Goal: Task Accomplishment & Management: Manage account settings

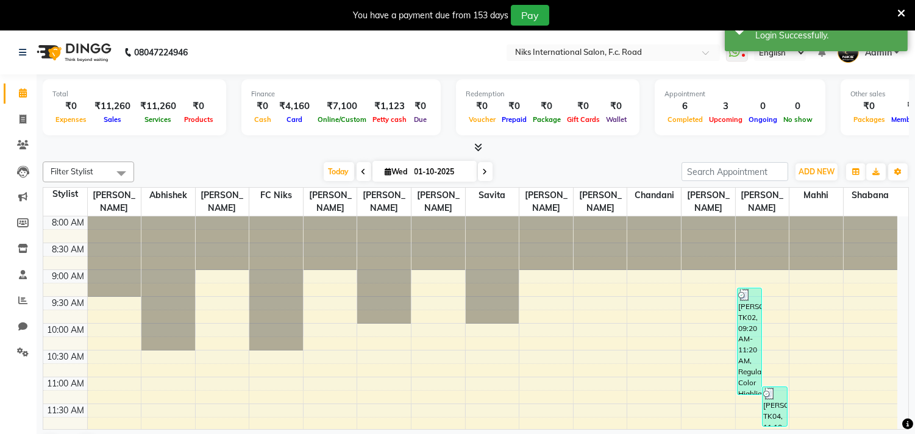
click at [897, 6] on div at bounding box center [901, 15] width 8 height 21
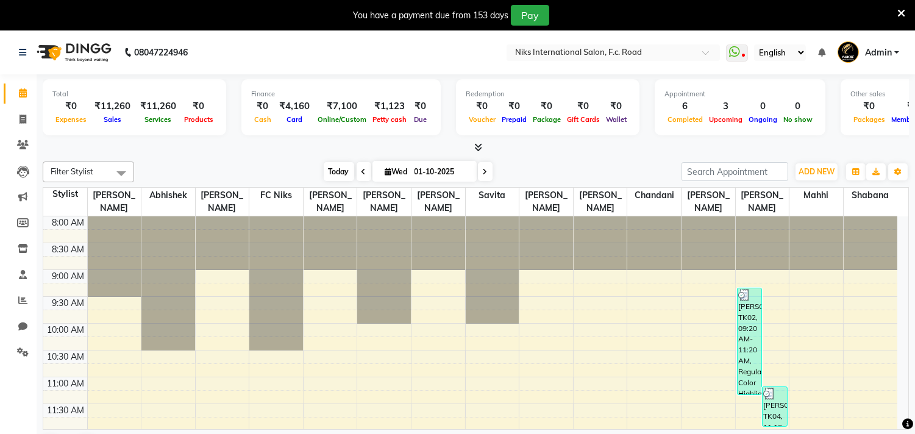
click at [341, 168] on span "Today" at bounding box center [339, 171] width 30 height 19
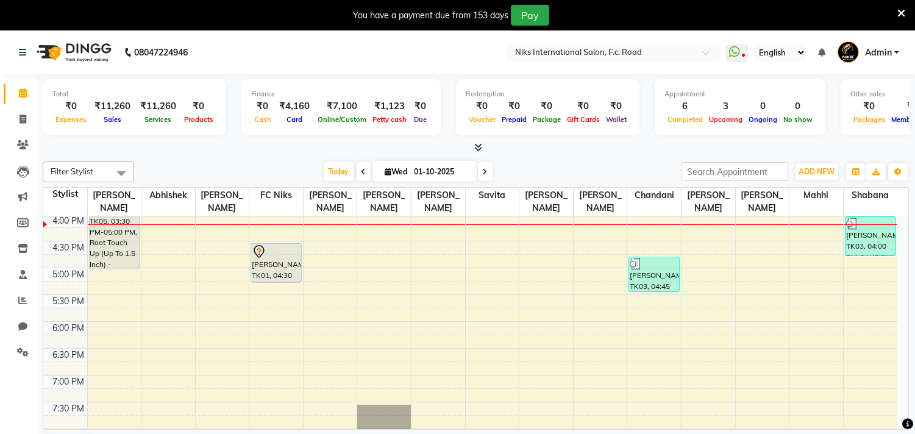
click at [899, 10] on icon at bounding box center [901, 13] width 8 height 11
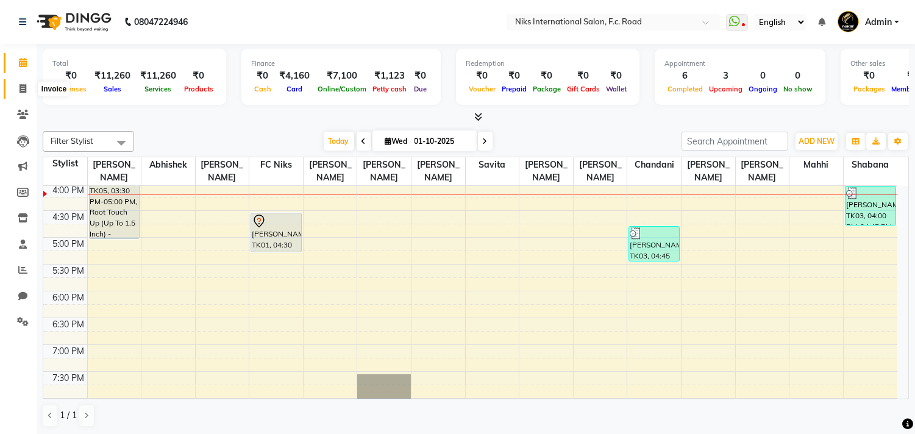
drag, startPoint x: 25, startPoint y: 93, endPoint x: 34, endPoint y: 94, distance: 9.2
click at [23, 93] on icon at bounding box center [23, 88] width 7 height 9
select select "service"
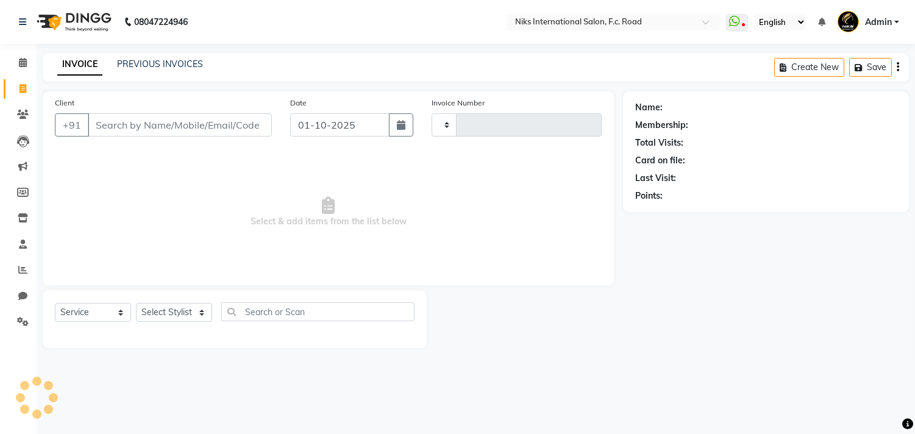
type input "2146"
select select "7"
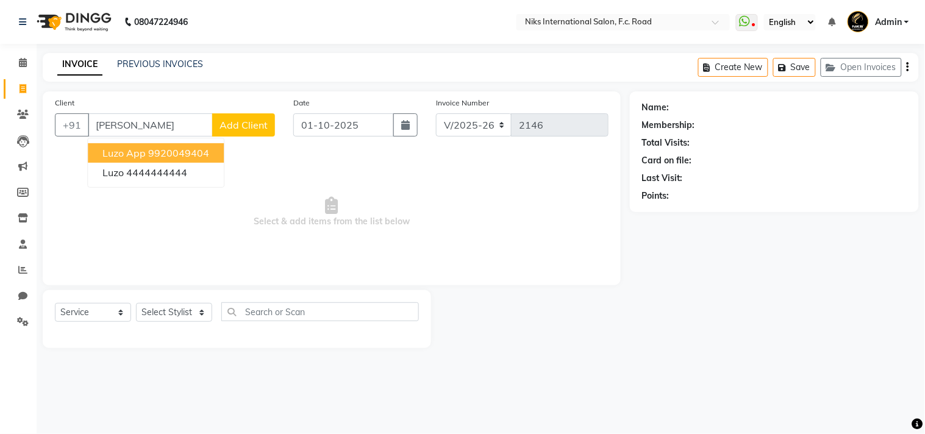
click at [139, 153] on span "Luzo App" at bounding box center [123, 153] width 43 height 12
type input "9920049404"
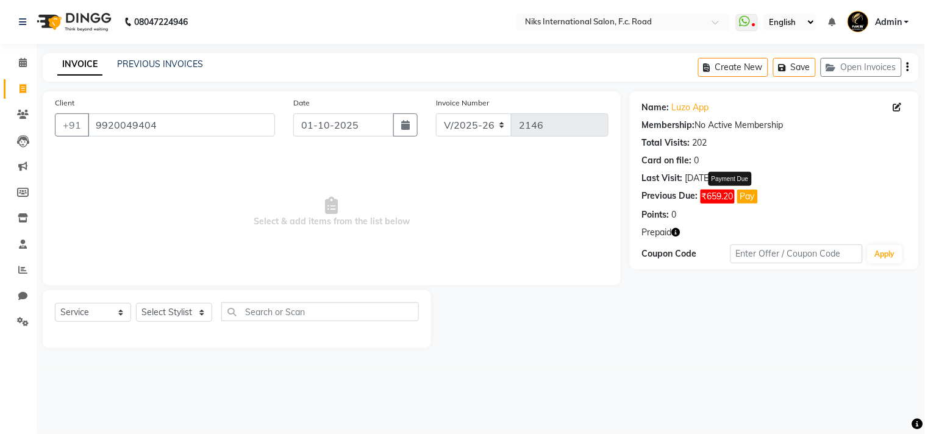
click at [753, 195] on button "Pay" at bounding box center [747, 197] width 21 height 14
select select "1"
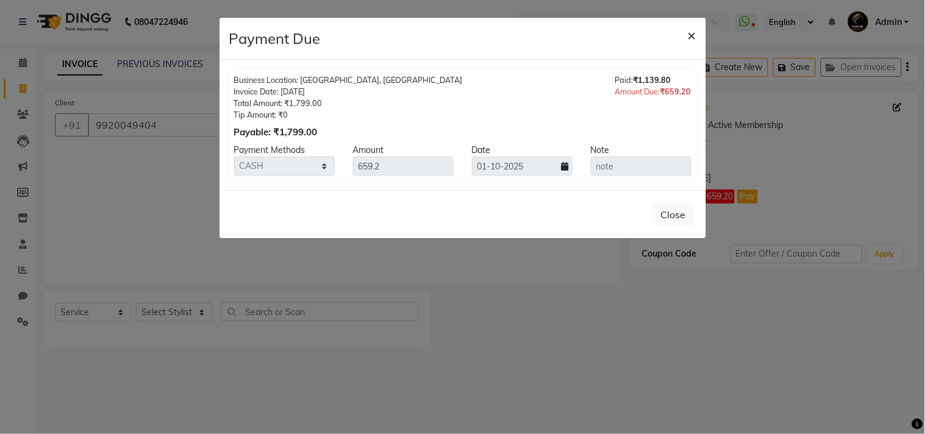
click at [689, 37] on span "×" at bounding box center [691, 35] width 9 height 18
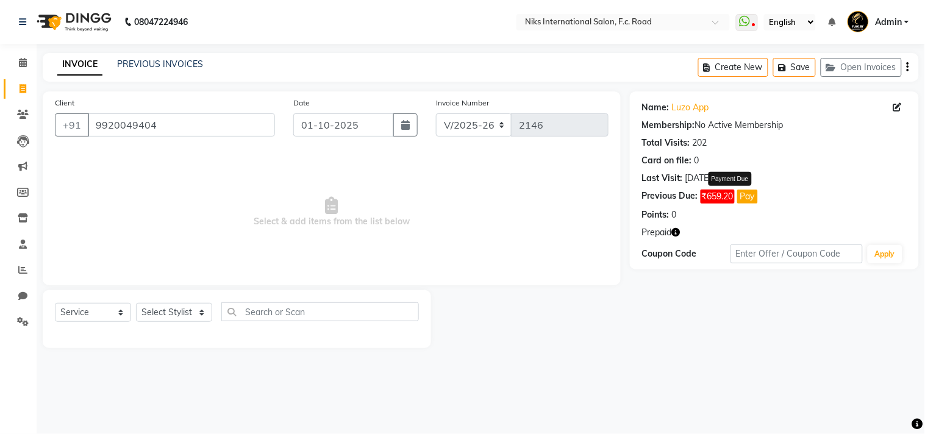
click at [754, 198] on button "Pay" at bounding box center [747, 197] width 21 height 14
select select "1"
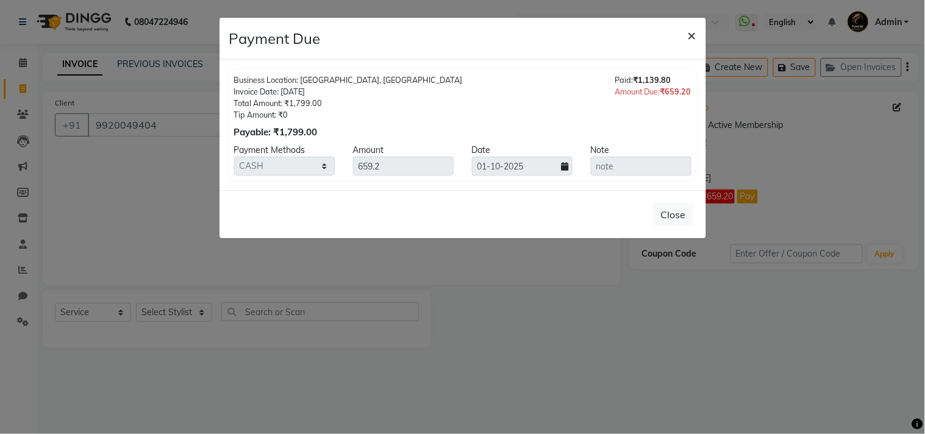
click at [695, 32] on span "×" at bounding box center [691, 35] width 9 height 18
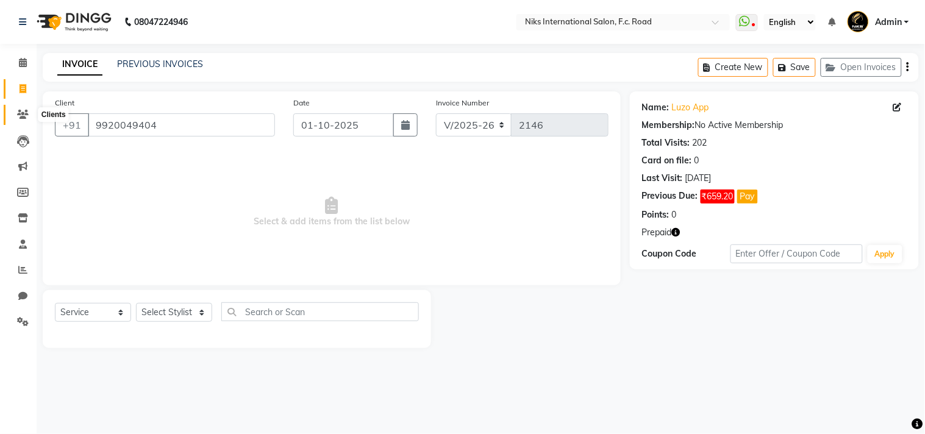
click at [21, 118] on span at bounding box center [22, 115] width 21 height 14
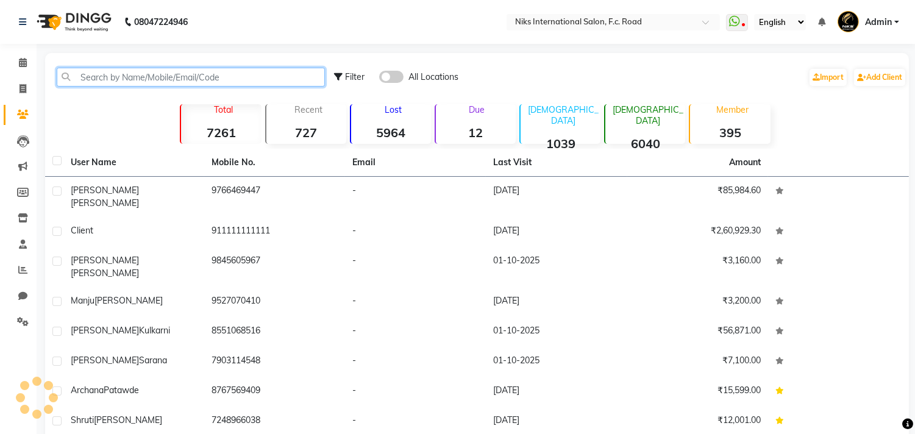
click at [221, 71] on input "text" at bounding box center [191, 77] width 268 height 19
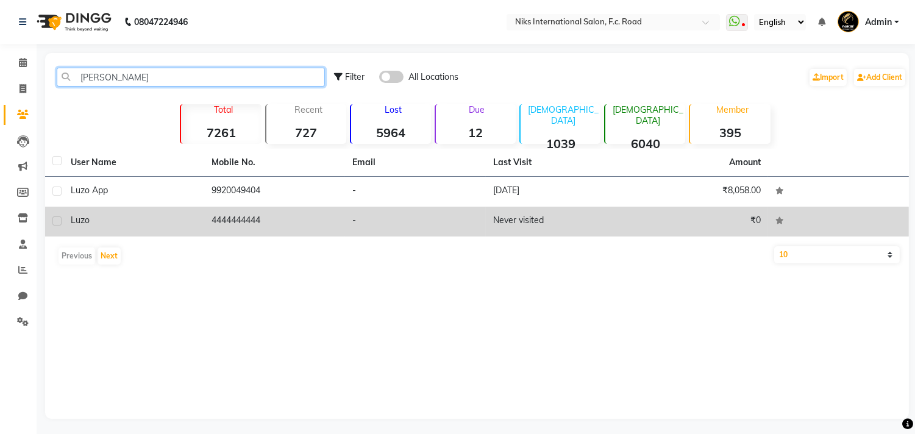
type input "luz"
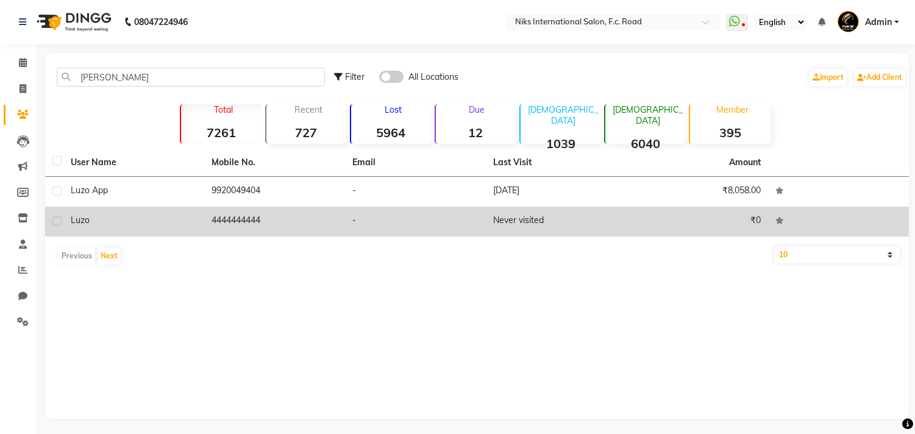
click at [58, 218] on label at bounding box center [56, 220] width 9 height 9
click at [58, 218] on input "checkbox" at bounding box center [56, 222] width 8 height 8
checkbox input "true"
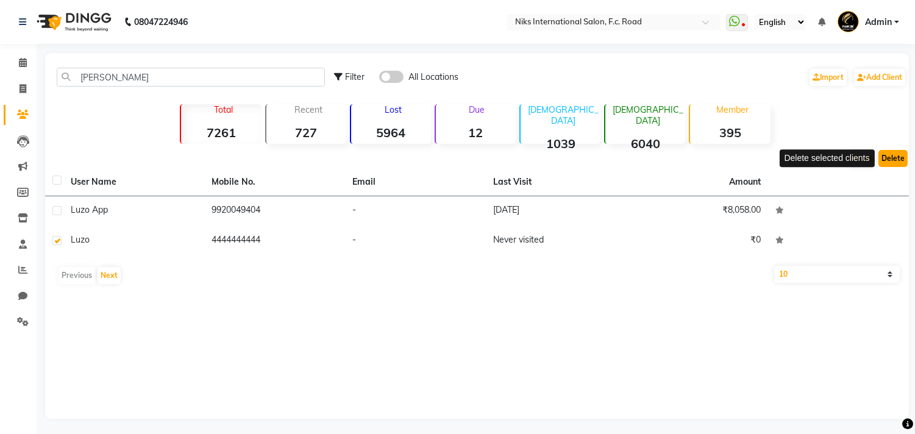
click at [900, 160] on button "Delete" at bounding box center [892, 158] width 29 height 17
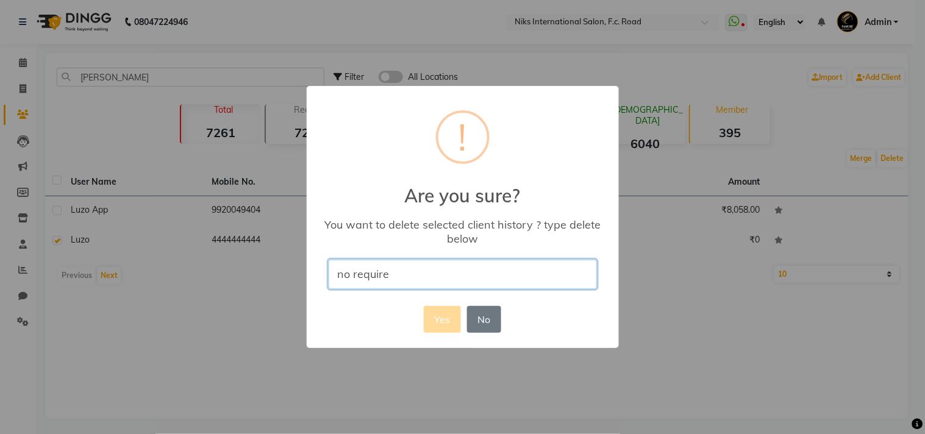
click at [441, 269] on input "no require" at bounding box center [462, 274] width 268 height 29
type input "n"
type input "delete"
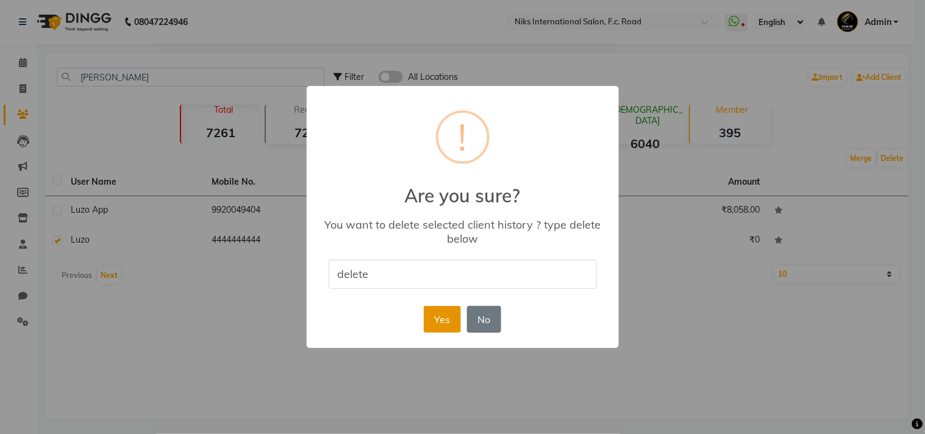
click at [427, 310] on button "Yes" at bounding box center [442, 319] width 37 height 27
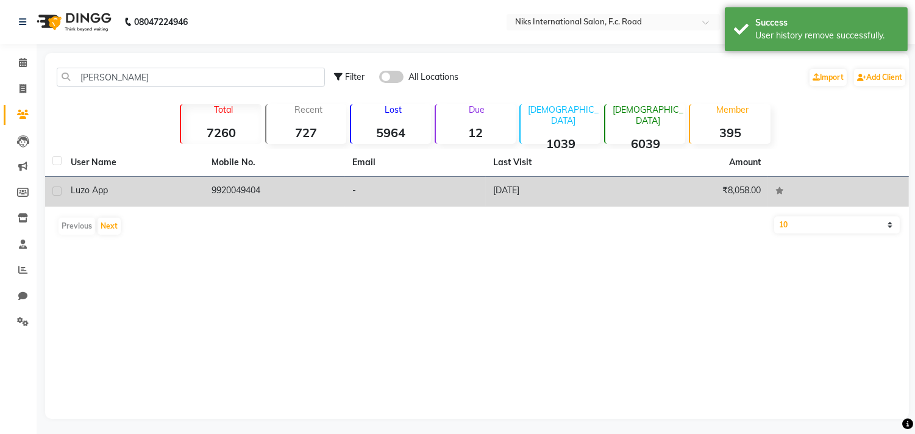
click at [497, 195] on td "11-08-2025" at bounding box center [556, 192] width 141 height 30
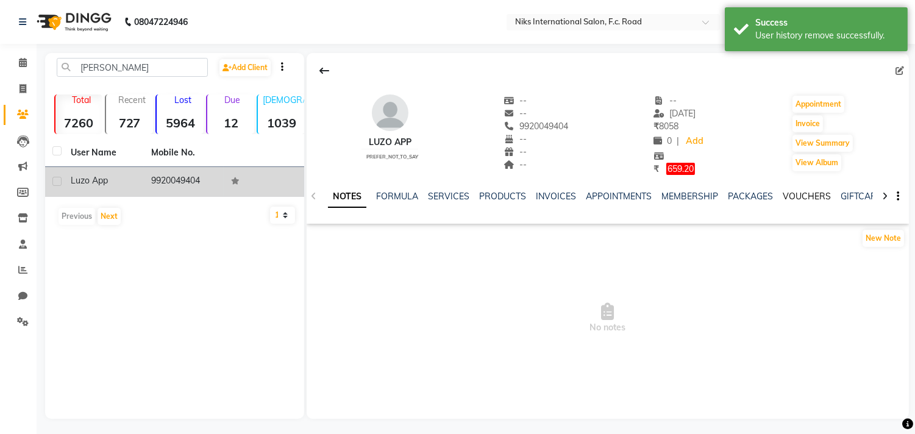
click at [796, 198] on link "VOUCHERS" at bounding box center [807, 196] width 48 height 11
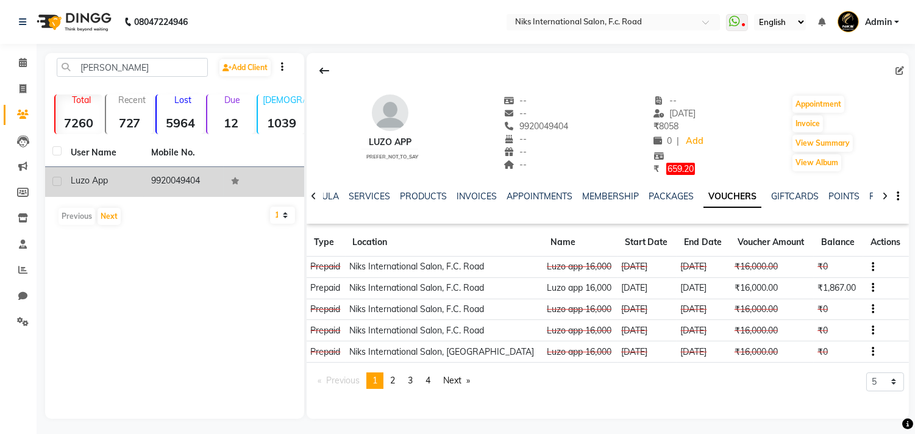
click at [132, 179] on div "Luzo App" at bounding box center [104, 180] width 66 height 13
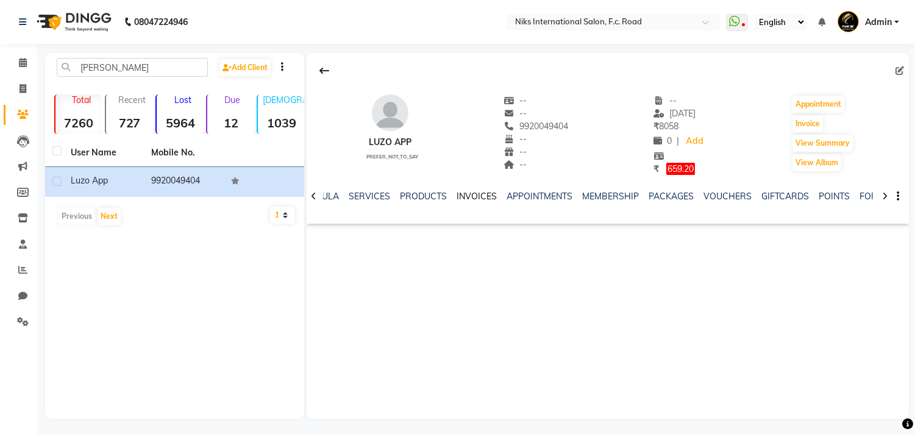
click at [471, 194] on link "INVOICES" at bounding box center [476, 196] width 40 height 11
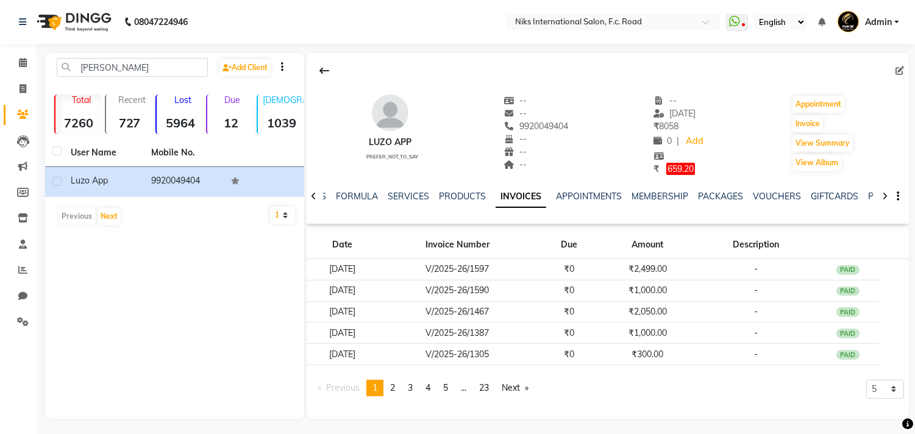
click at [311, 193] on icon at bounding box center [313, 196] width 5 height 9
click at [313, 193] on icon at bounding box center [313, 196] width 5 height 9
click at [313, 193] on div "NOTES FORMULA SERVICES PRODUCTS INVOICES APPOINTMENTS MEMBERSHIP PACKAGES VOUCH…" at bounding box center [608, 197] width 602 height 42
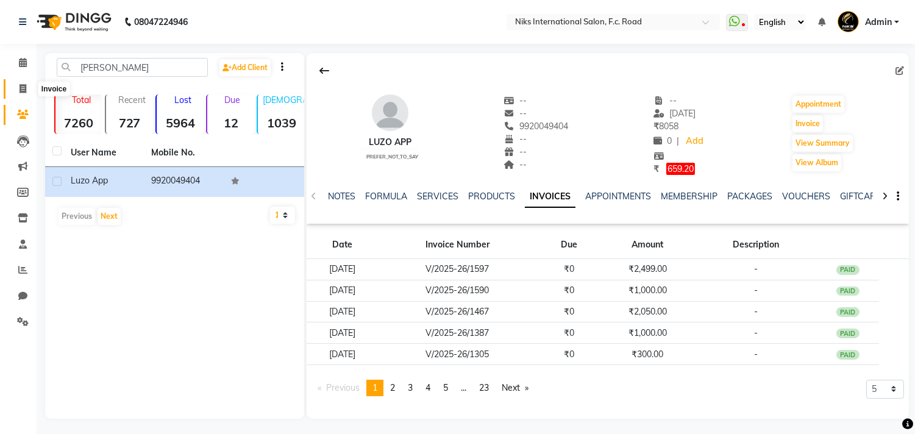
click at [16, 84] on span at bounding box center [22, 89] width 21 height 14
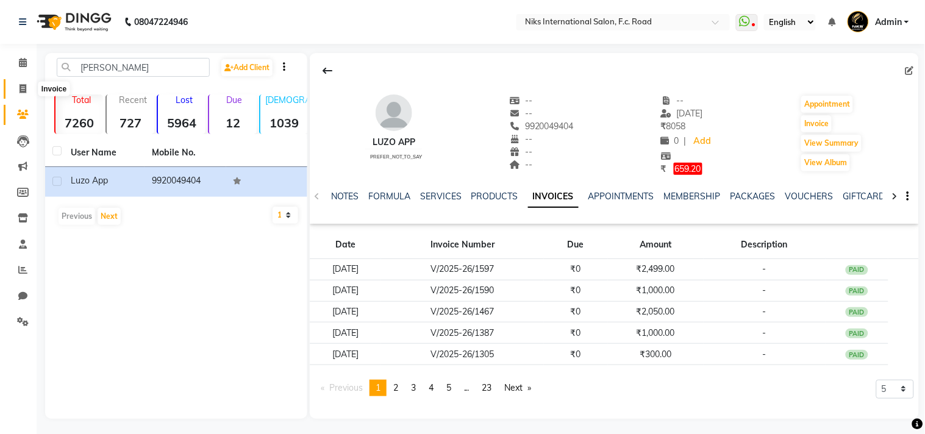
select select "service"
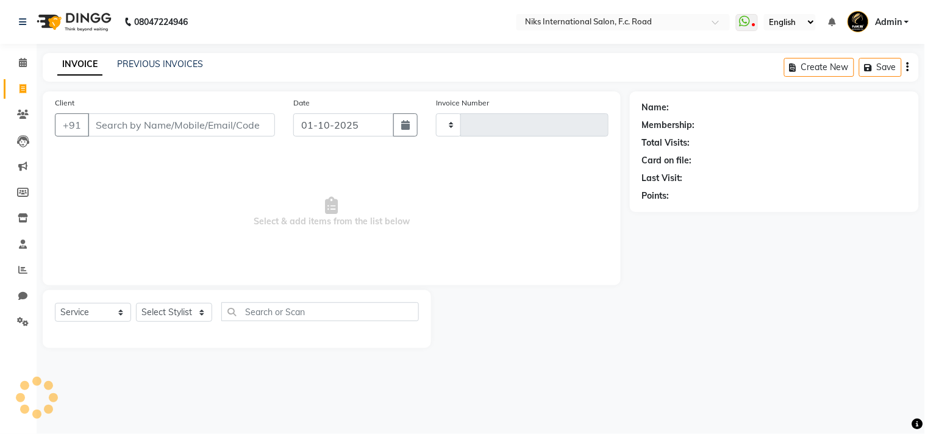
type input "2146"
select select "7"
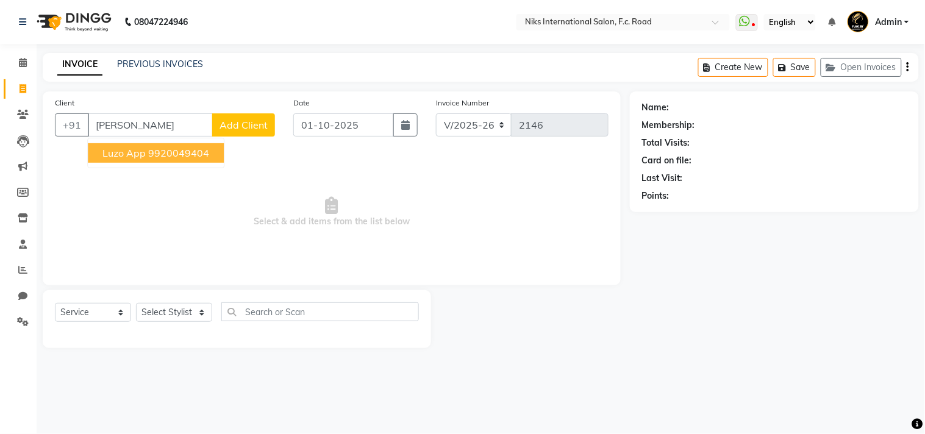
click at [141, 154] on span "Luzo App" at bounding box center [123, 153] width 43 height 12
type input "9920049404"
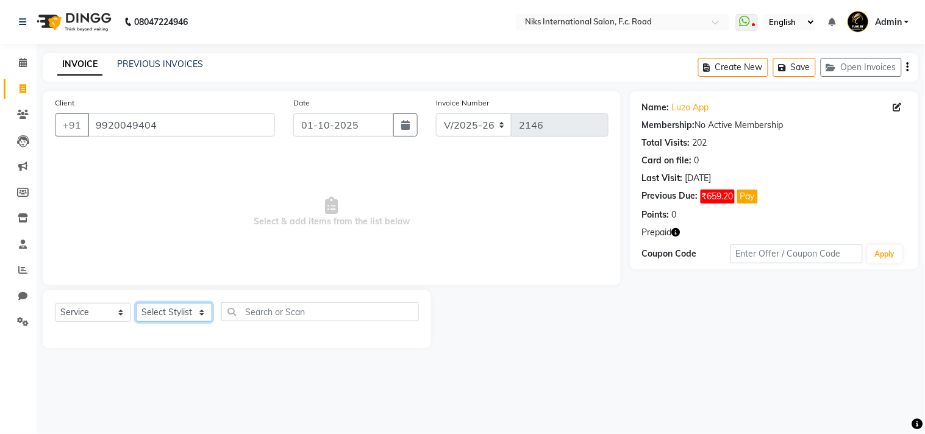
click at [161, 307] on select "Select Stylist Abhishek Amruta Bhagyashree CA Devkar Chandani FC Niks Ishika Ja…" at bounding box center [174, 312] width 76 height 19
select select "800"
click at [136, 304] on select "Select Stylist Abhishek Amruta Bhagyashree CA Devkar Chandani FC Niks Ishika Ja…" at bounding box center [174, 312] width 76 height 19
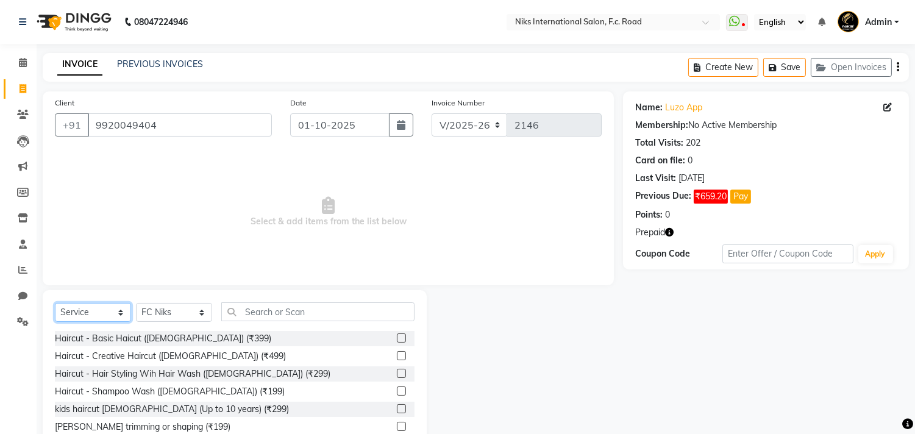
click at [107, 310] on select "Select Service Product Membership Package Voucher Prepaid Gift Card" at bounding box center [93, 312] width 76 height 19
click at [55, 304] on select "Select Service Product Membership Package Voucher Prepaid Gift Card" at bounding box center [93, 312] width 76 height 19
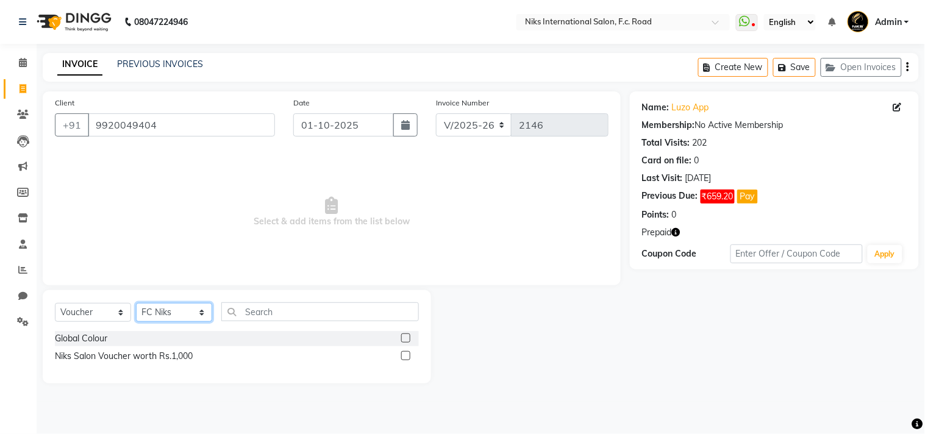
click at [183, 307] on select "Select Stylist Abhishek Amruta Bhagyashree CA Devkar Chandani FC Niks Ishika Ja…" at bounding box center [174, 312] width 76 height 19
click at [84, 314] on select "Select Service Product Membership Package Voucher Prepaid Gift Card" at bounding box center [93, 312] width 76 height 19
select select "P"
click at [55, 304] on select "Select Service Product Membership Package Voucher Prepaid Gift Card" at bounding box center [93, 312] width 76 height 19
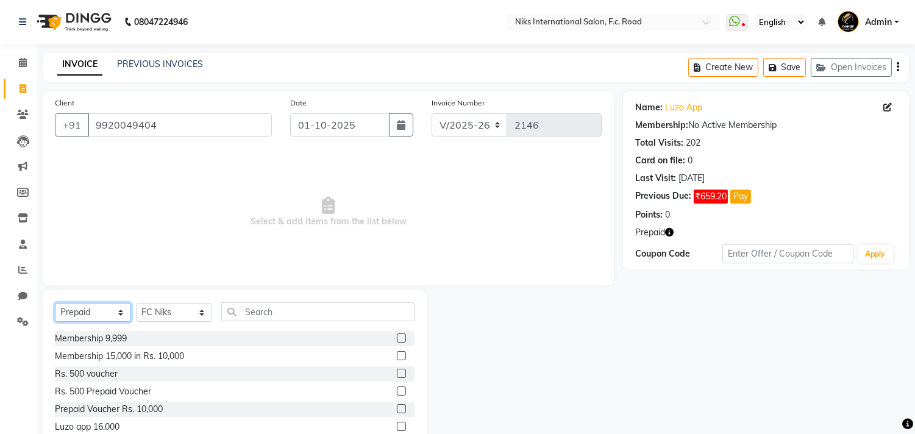
scroll to position [45, 0]
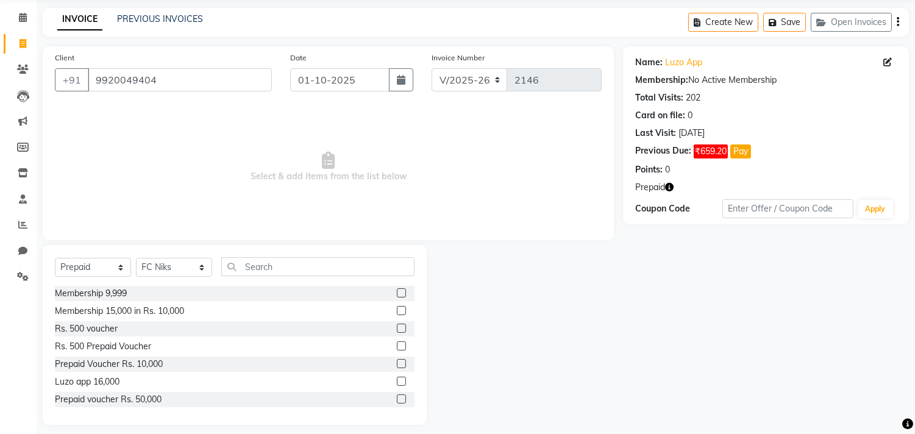
click at [397, 382] on label at bounding box center [401, 381] width 9 height 9
click at [397, 382] on input "checkbox" at bounding box center [401, 382] width 8 height 8
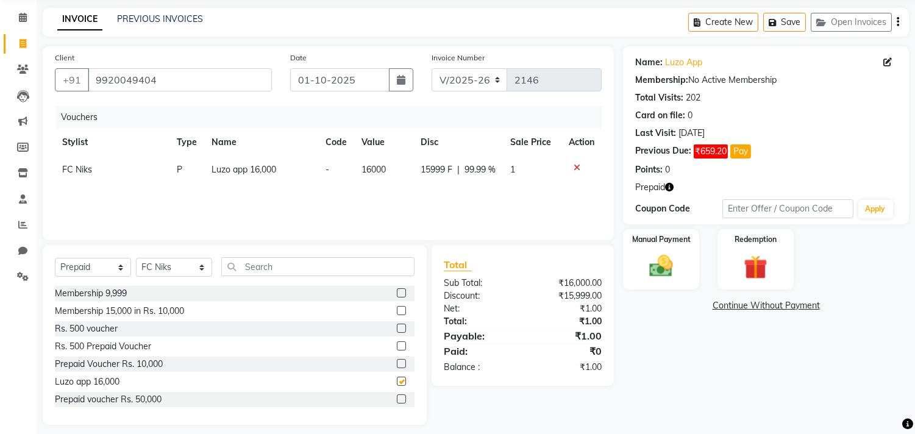
checkbox input "false"
click at [659, 266] on img at bounding box center [661, 266] width 40 height 29
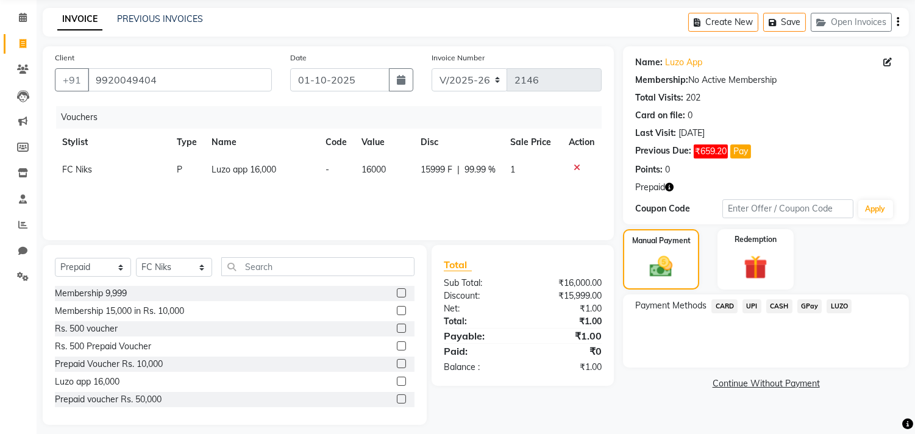
click at [772, 303] on span "CASH" at bounding box center [779, 306] width 26 height 14
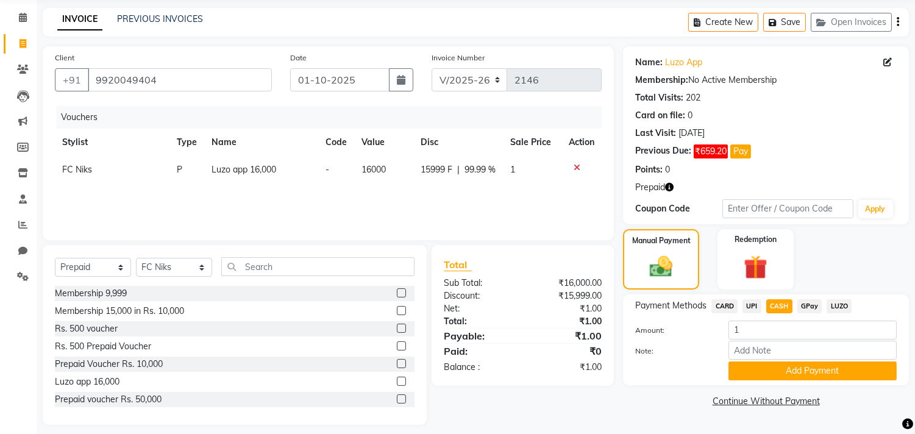
click at [511, 169] on span "1" at bounding box center [512, 169] width 5 height 11
select select "800"
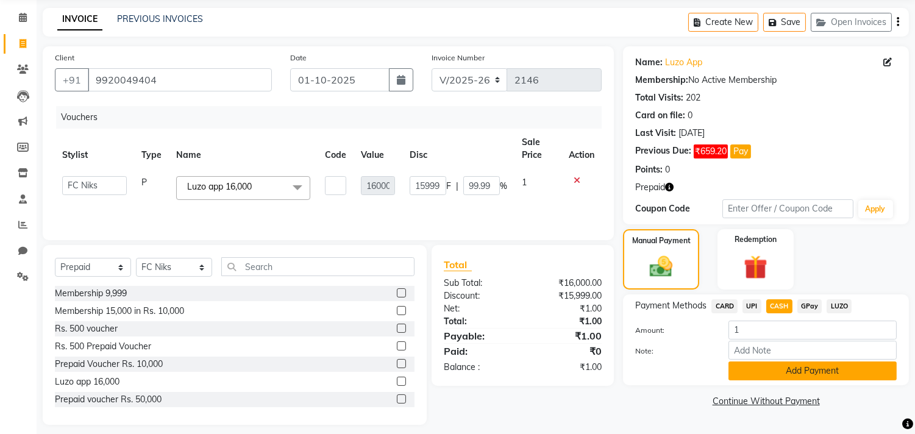
click at [797, 366] on button "Add Payment" at bounding box center [812, 370] width 168 height 19
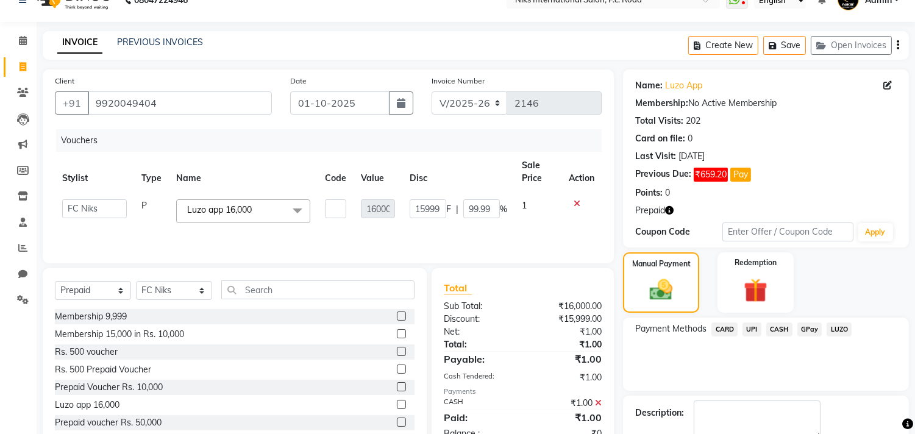
scroll to position [90, 0]
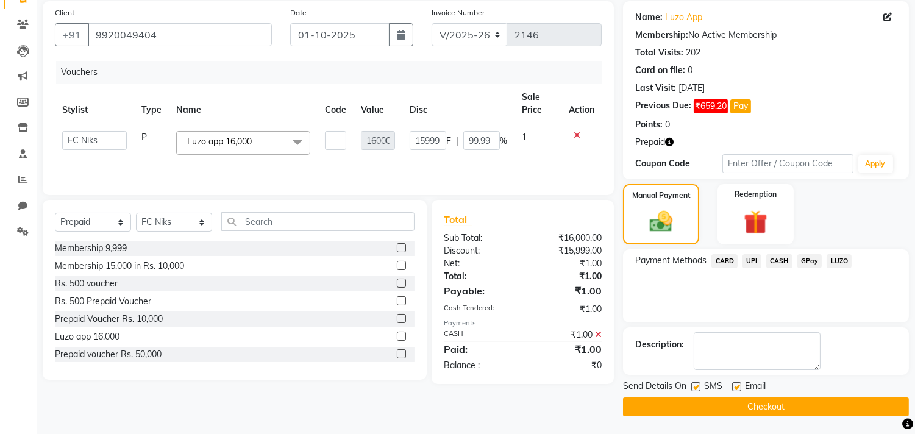
click at [713, 403] on button "Checkout" at bounding box center [766, 406] width 286 height 19
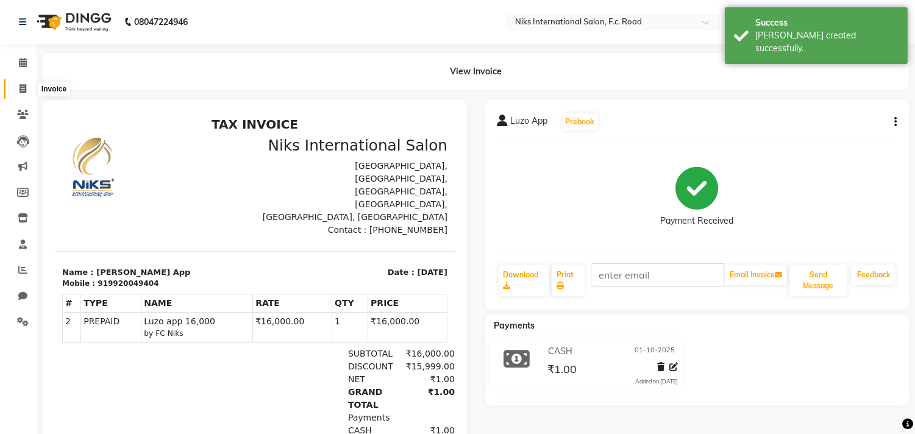
click at [22, 87] on icon at bounding box center [23, 88] width 7 height 9
select select "7"
select select "service"
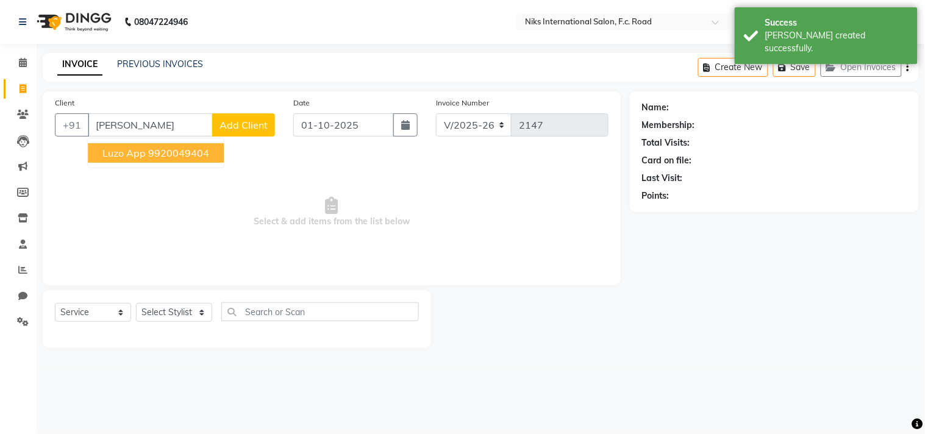
click at [157, 154] on ngb-highlight "9920049404" at bounding box center [178, 153] width 61 height 12
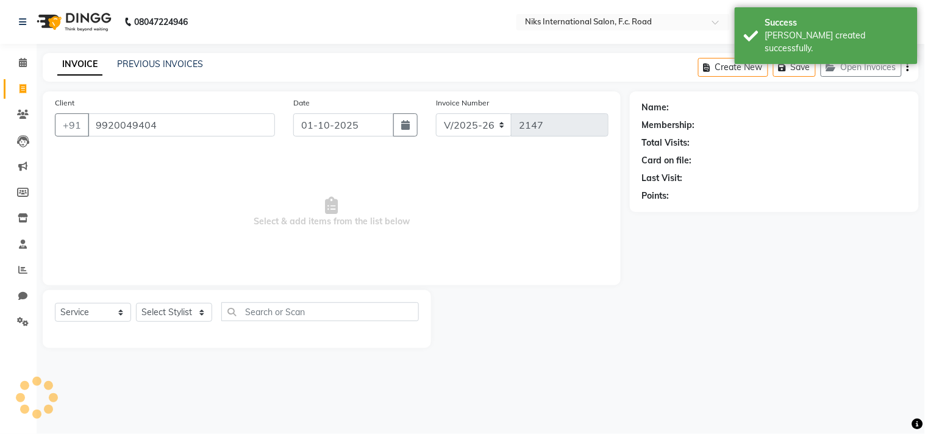
type input "9920049404"
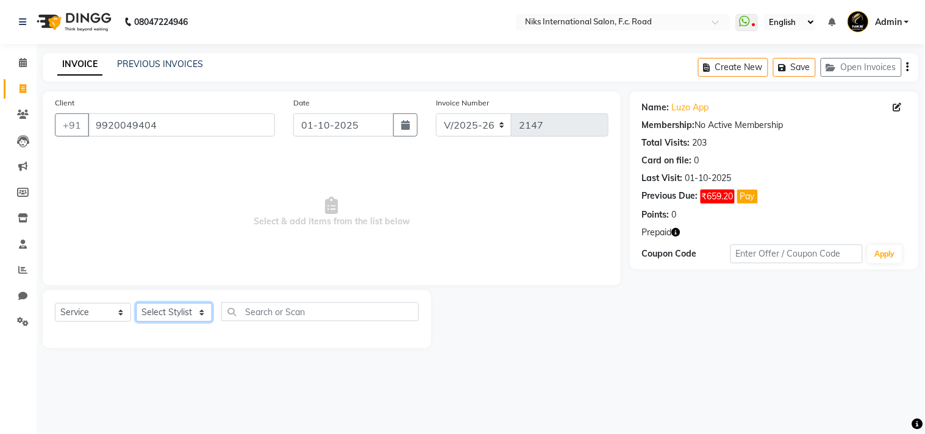
click at [160, 305] on select "Select Stylist Abhishek Amruta Bhagyashree CA Devkar Chandani FC Niks Ishika Ja…" at bounding box center [174, 312] width 76 height 19
select select "800"
click at [136, 304] on select "Select Stylist Abhishek Amruta Bhagyashree CA Devkar Chandani FC Niks Ishika Ja…" at bounding box center [174, 312] width 76 height 19
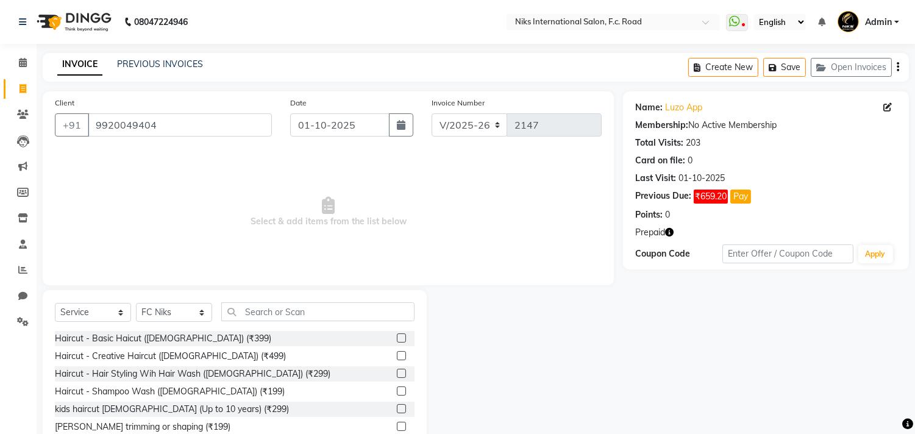
click at [80, 302] on div "Select Service Product Membership Package Voucher Prepaid Gift Card Select Styl…" at bounding box center [235, 316] width 360 height 29
click at [78, 310] on select "Select Service Product Membership Package Voucher Prepaid Gift Card" at bounding box center [93, 312] width 76 height 19
select select "P"
click at [55, 304] on select "Select Service Product Membership Package Voucher Prepaid Gift Card" at bounding box center [93, 312] width 76 height 19
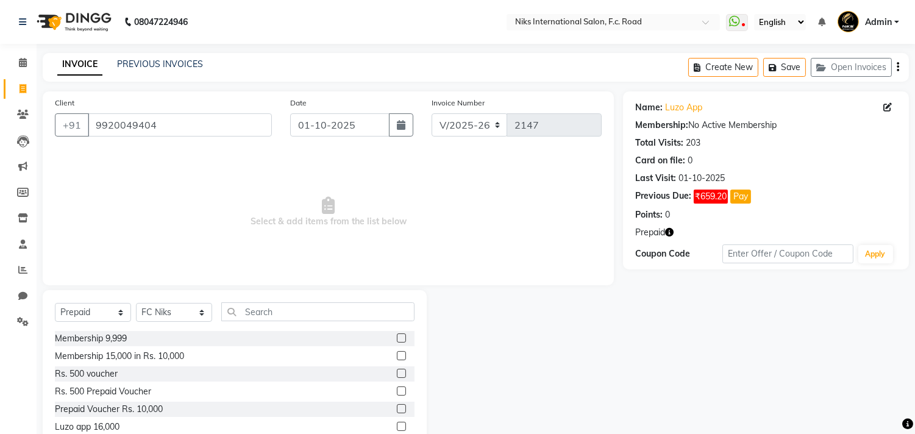
click at [397, 424] on label at bounding box center [401, 426] width 9 height 9
click at [397, 424] on input "checkbox" at bounding box center [401, 427] width 8 height 8
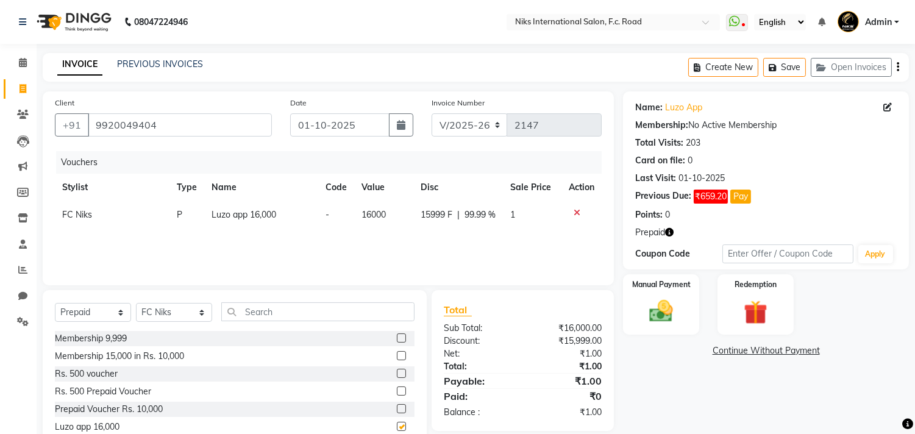
checkbox input "false"
click at [672, 328] on div "Manual Payment" at bounding box center [661, 304] width 79 height 62
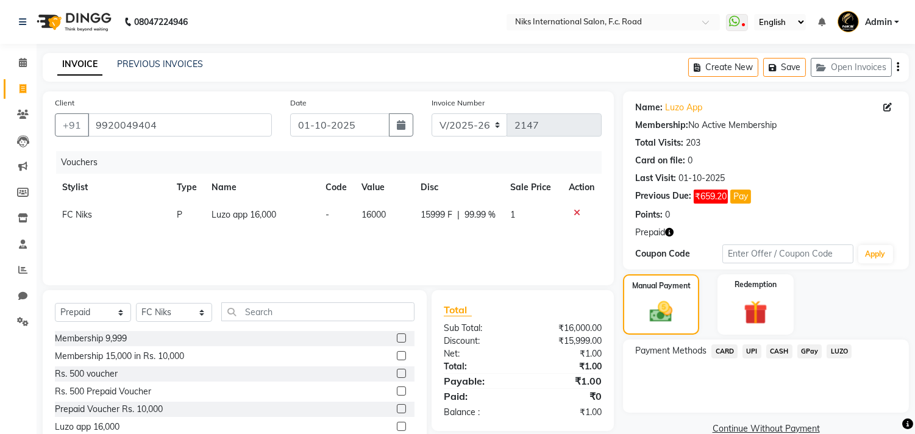
click at [775, 354] on span "CASH" at bounding box center [779, 351] width 26 height 14
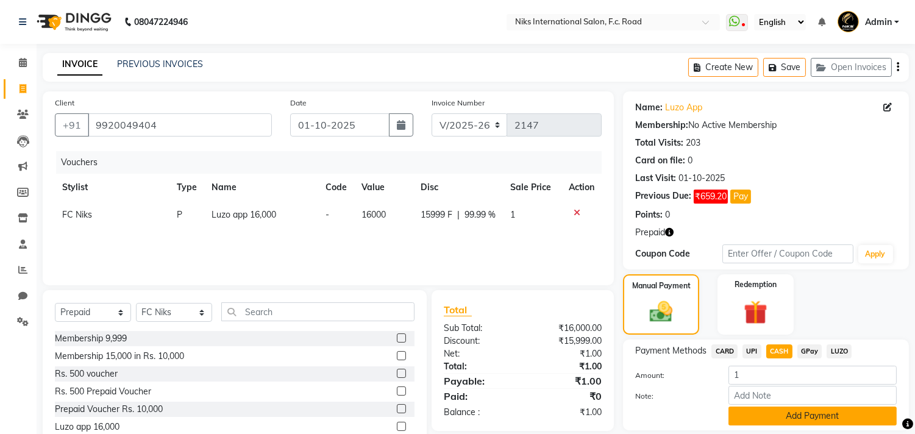
click at [767, 409] on button "Add Payment" at bounding box center [812, 415] width 168 height 19
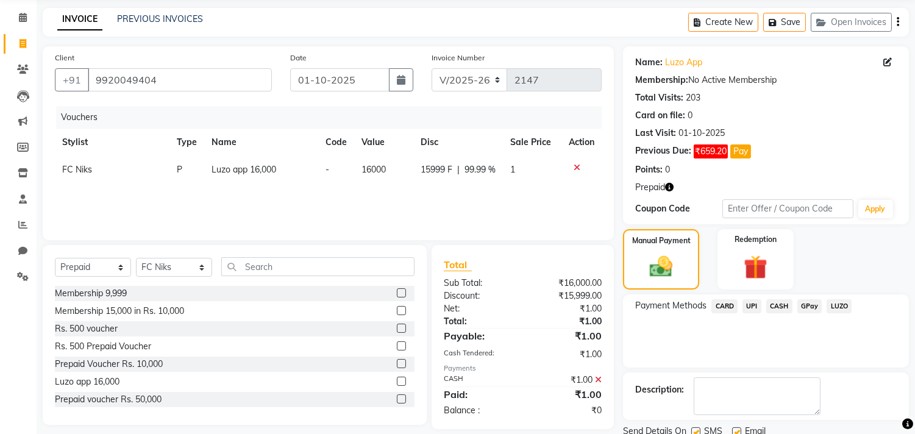
scroll to position [90, 0]
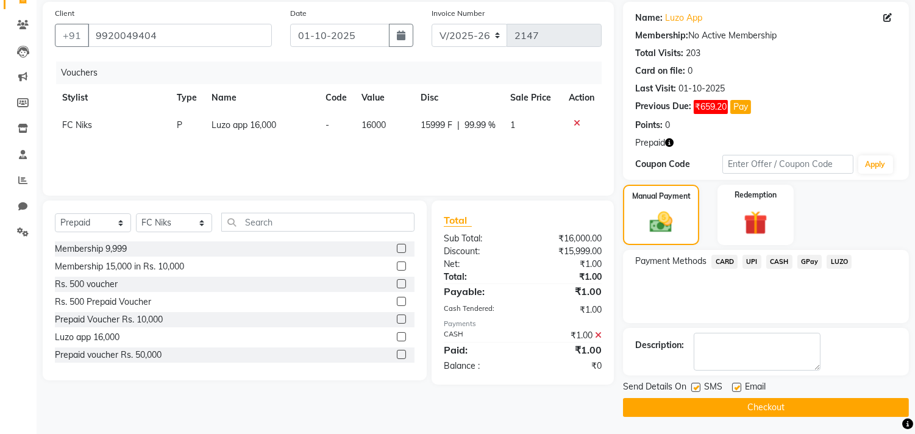
click at [784, 411] on button "Checkout" at bounding box center [766, 407] width 286 height 19
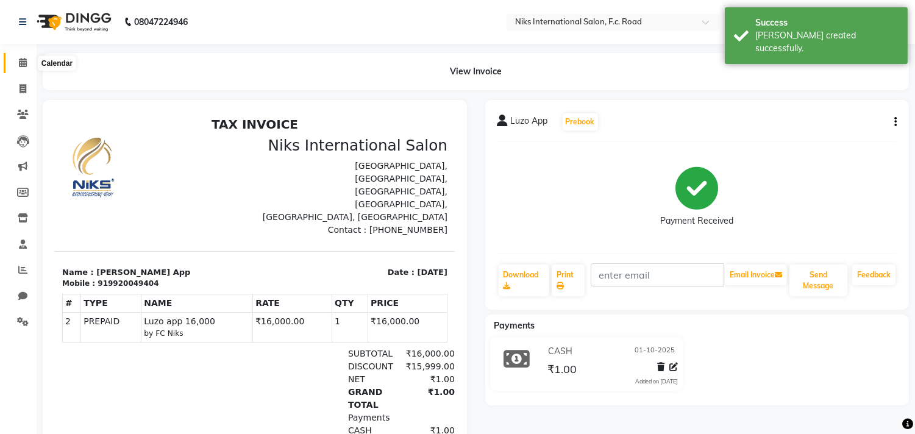
click at [16, 58] on span at bounding box center [22, 63] width 21 height 14
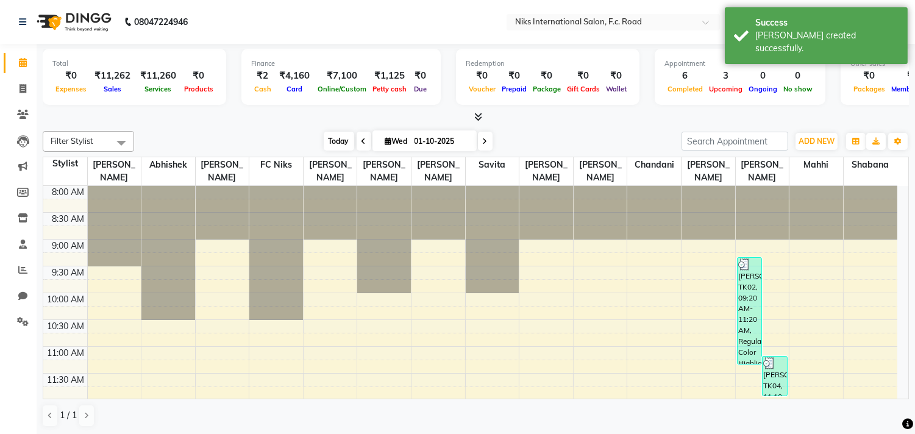
click at [338, 139] on span "Today" at bounding box center [339, 141] width 30 height 19
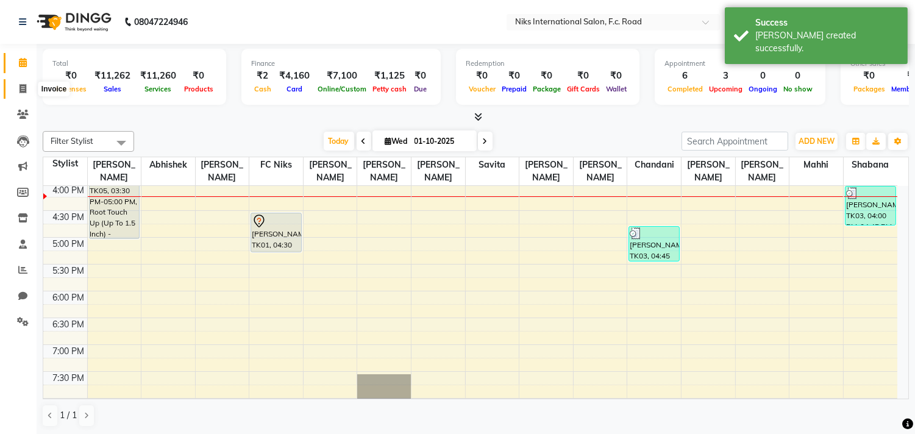
click at [26, 90] on span at bounding box center [22, 89] width 21 height 14
select select "service"
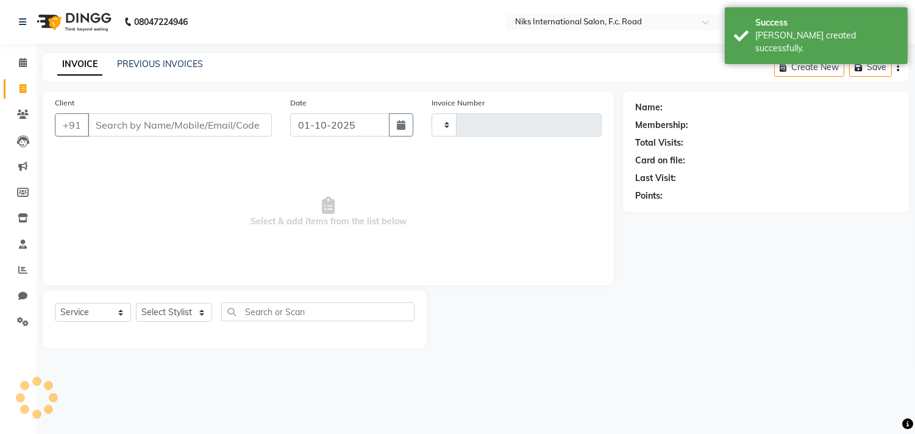
type input "2148"
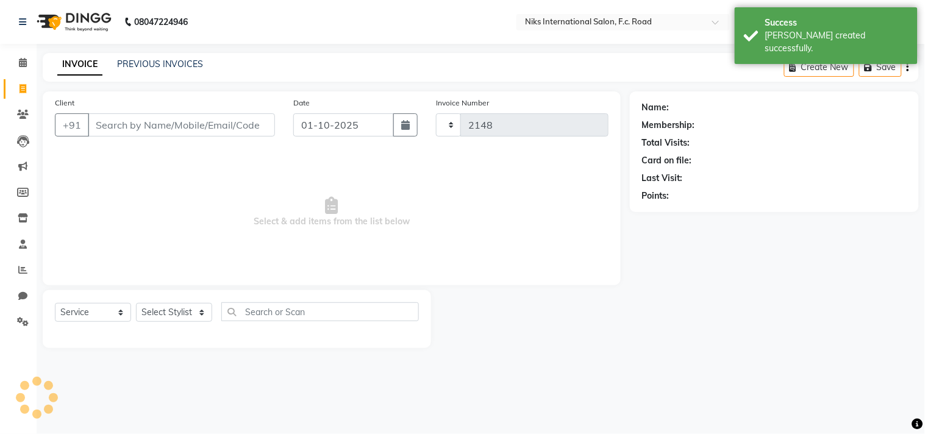
select select "7"
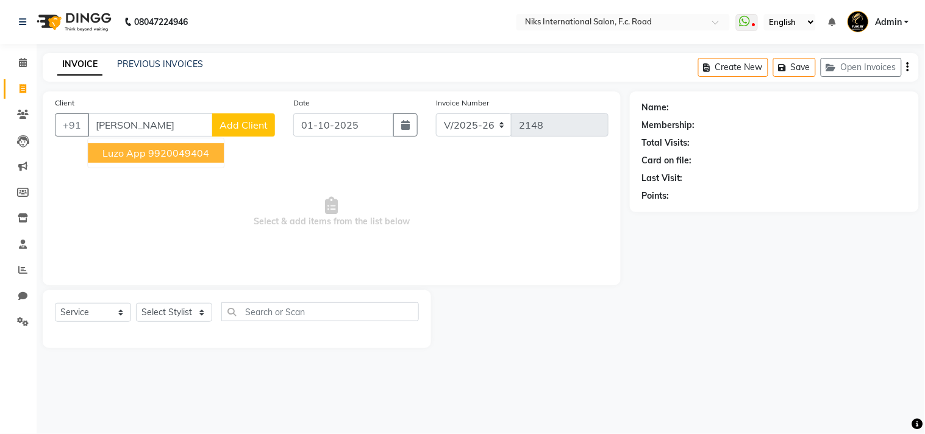
click at [186, 148] on ngb-highlight "9920049404" at bounding box center [178, 153] width 61 height 12
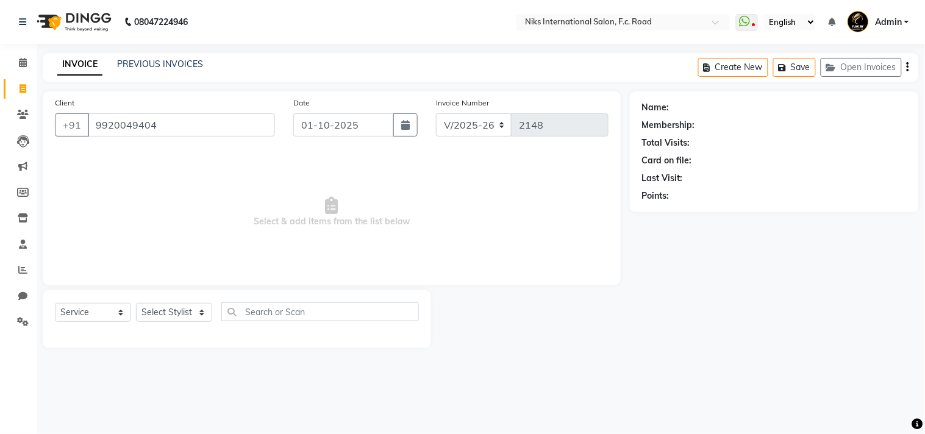
type input "9920049404"
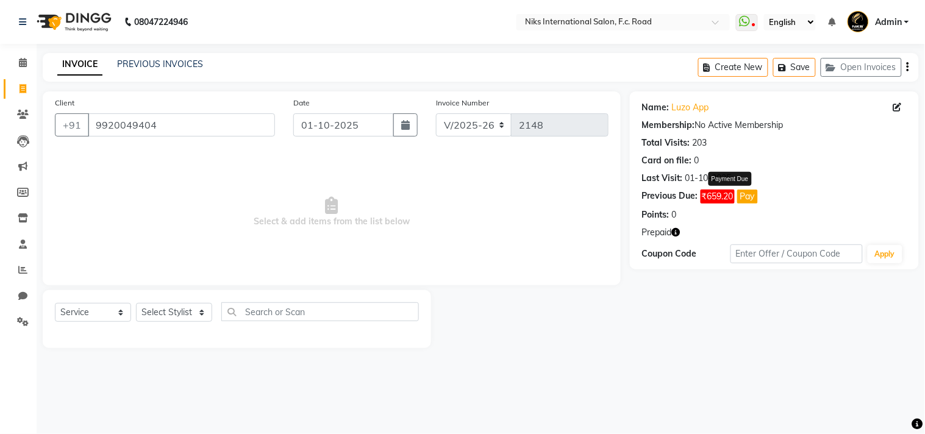
click at [753, 195] on button "Pay" at bounding box center [747, 197] width 21 height 14
select select "1"
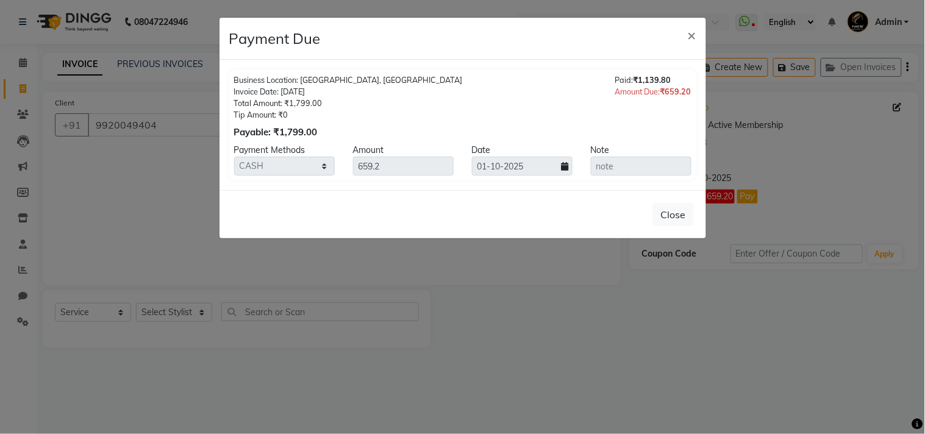
click at [416, 147] on div "Amount" at bounding box center [403, 150] width 119 height 13
click at [616, 155] on div "Note" at bounding box center [640, 150] width 119 height 13
click at [270, 144] on div "Payment Methods" at bounding box center [284, 150] width 119 height 13
click at [293, 135] on div "Payable: ₹1,799.00" at bounding box center [348, 133] width 229 height 14
drag, startPoint x: 330, startPoint y: 124, endPoint x: 410, endPoint y: 104, distance: 82.3
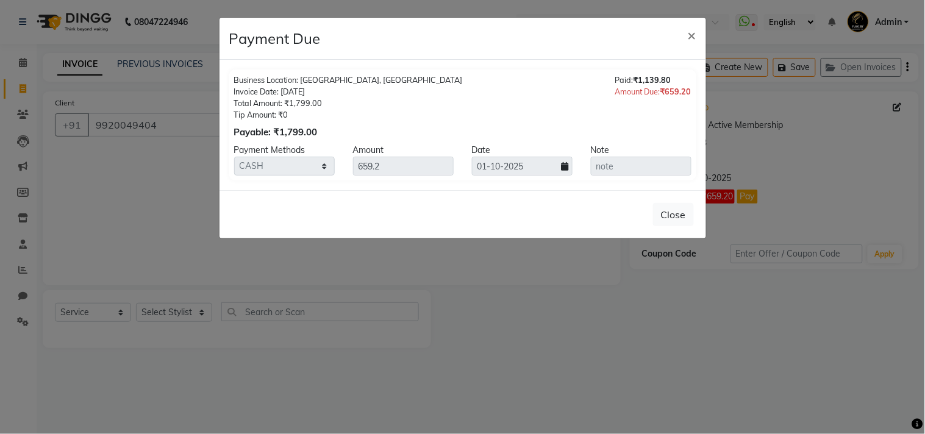
click at [360, 119] on div "Business Location: Niks International Salon, Aundh Invoice Date: 24-07-2025 Tot…" at bounding box center [348, 106] width 229 height 65
drag, startPoint x: 606, startPoint y: 81, endPoint x: 667, endPoint y: 84, distance: 61.0
click at [608, 82] on div "Business Location: Niks International Salon, Aundh Invoice Date: 24-07-2025 Tot…" at bounding box center [462, 106] width 457 height 65
drag, startPoint x: 672, startPoint y: 83, endPoint x: 684, endPoint y: 90, distance: 13.6
click at [674, 83] on div "Paid: ₹1,139.80" at bounding box center [653, 80] width 76 height 12
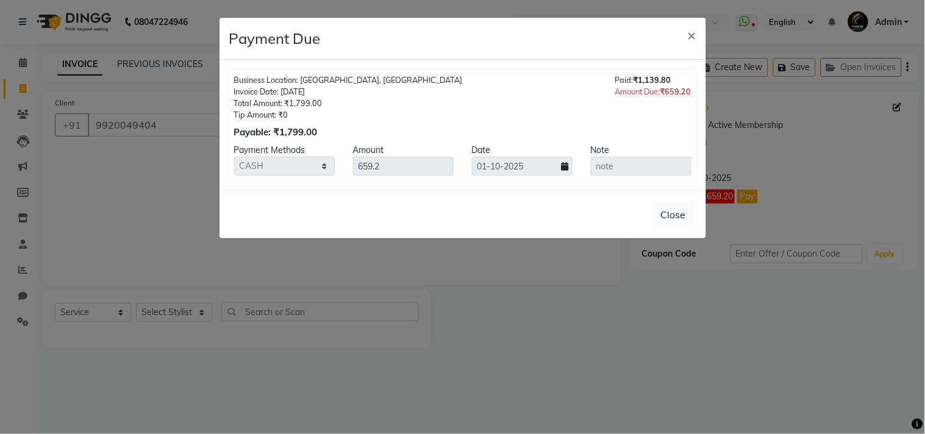
click at [700, 96] on div "Business Location: Niks International Salon, Aundh Invoice Date: 24-07-2025 Tot…" at bounding box center [462, 125] width 486 height 130
click at [633, 156] on div "Payment Methods Amount Date Note CARD UPI CASH GPay LUZO 659.2 01-10-2025" at bounding box center [462, 160] width 457 height 32
click at [683, 210] on button "Close" at bounding box center [673, 214] width 41 height 23
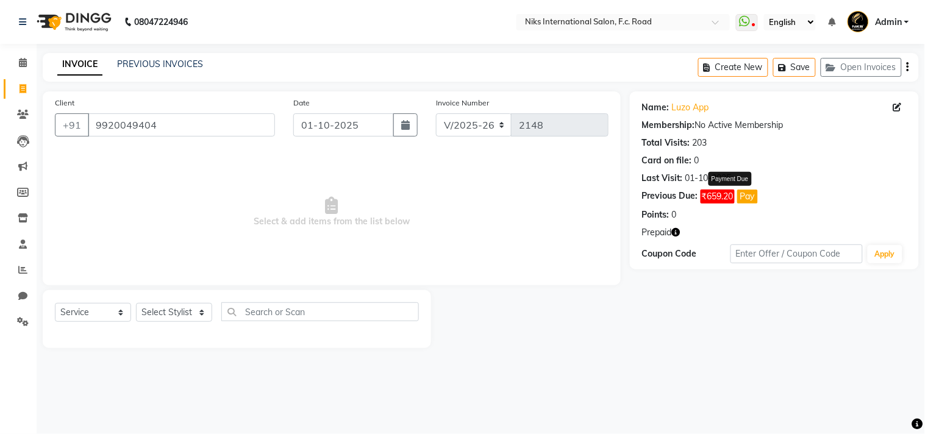
click at [679, 233] on icon "button" at bounding box center [676, 232] width 9 height 9
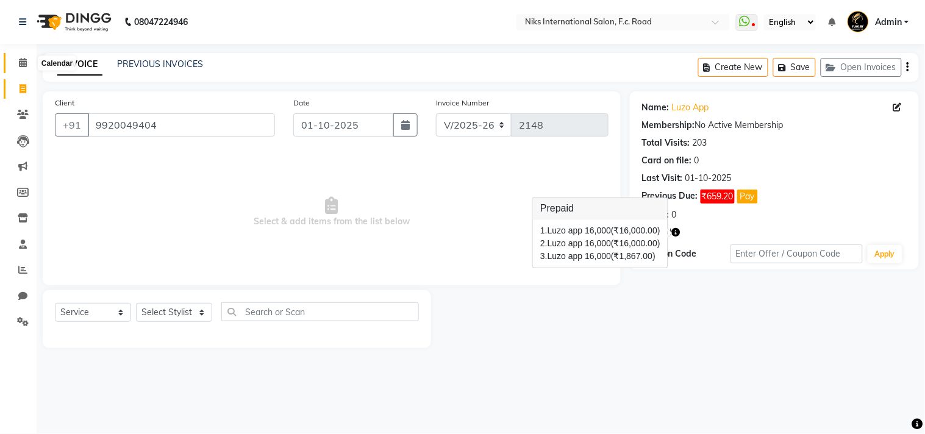
click at [26, 60] on icon at bounding box center [23, 62] width 8 height 9
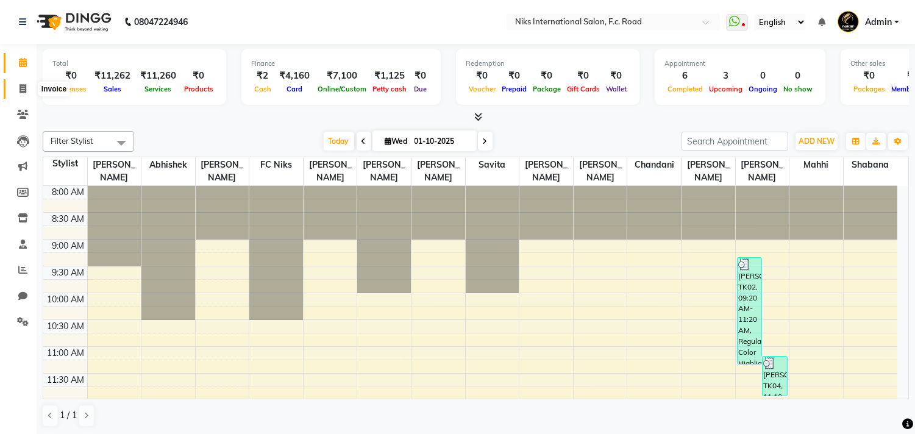
click at [22, 93] on icon at bounding box center [23, 88] width 7 height 9
select select "7"
select select "service"
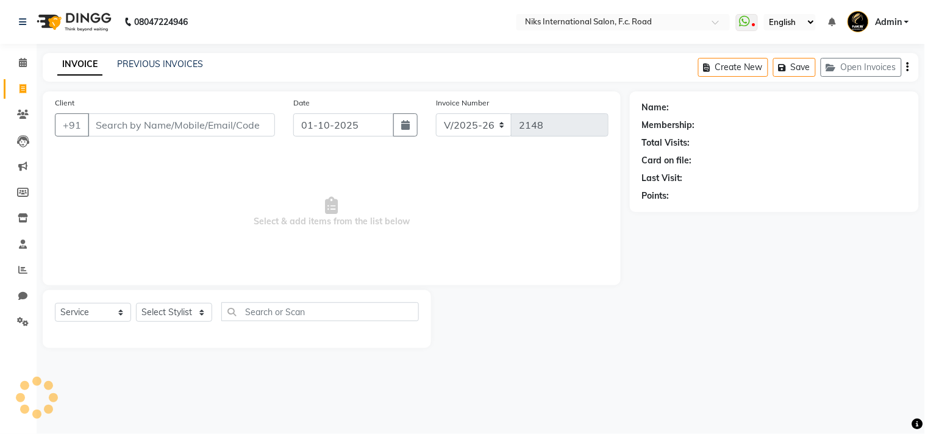
click at [135, 57] on div "INVOICE PREVIOUS INVOICES Create New Save Open Invoices" at bounding box center [481, 67] width 876 height 29
click at [155, 65] on link "PREVIOUS INVOICES" at bounding box center [160, 64] width 86 height 11
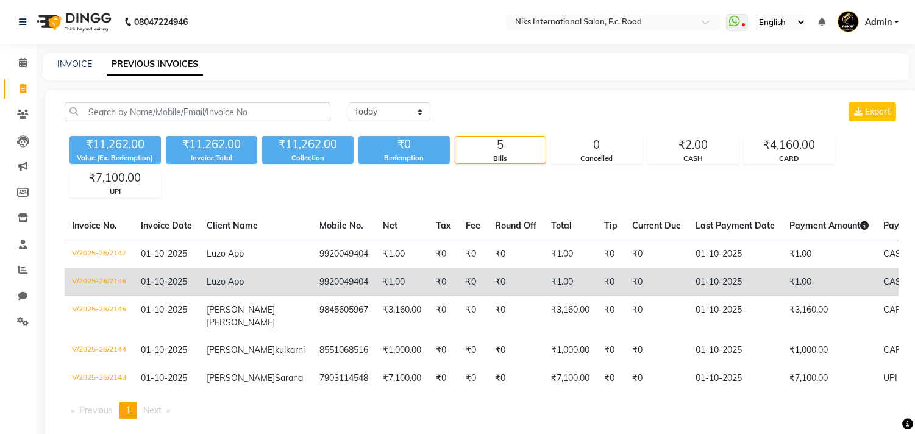
scroll to position [22, 0]
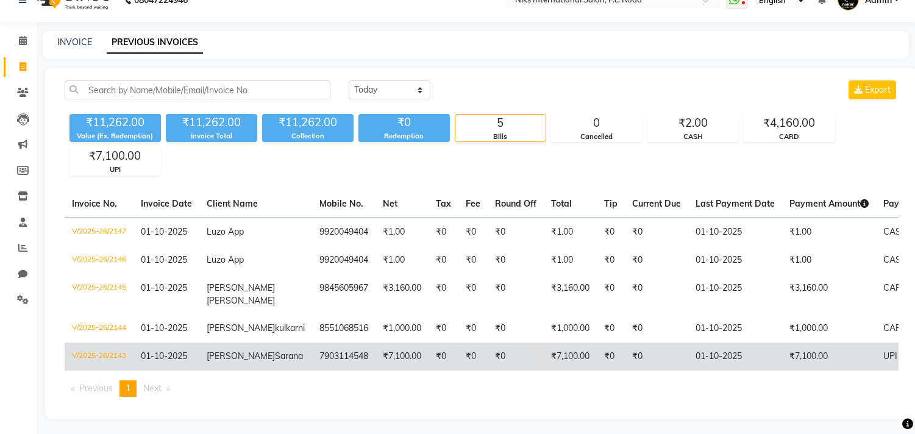
click at [544, 361] on td "₹7,100.00" at bounding box center [570, 357] width 53 height 28
click at [823, 363] on td "₹7,100.00" at bounding box center [829, 357] width 94 height 28
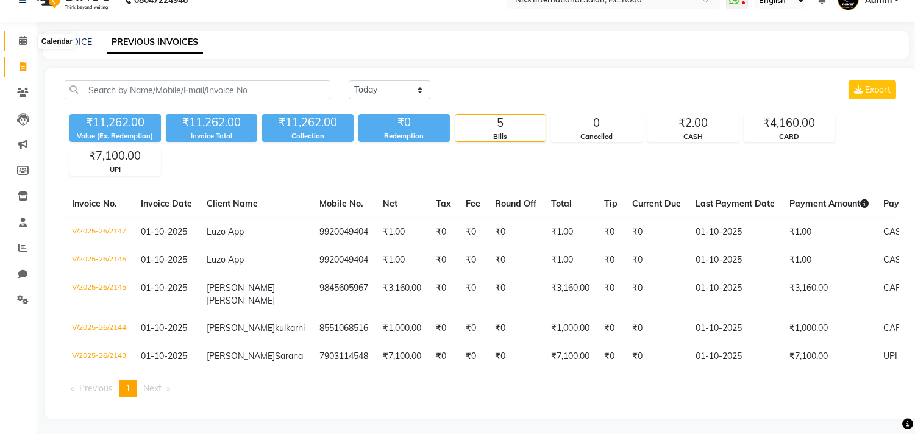
click at [22, 40] on icon at bounding box center [23, 40] width 8 height 9
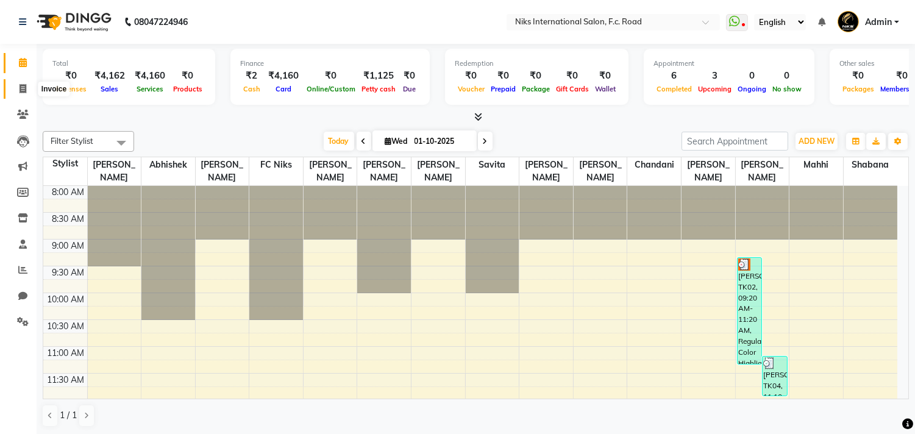
click at [20, 86] on icon at bounding box center [23, 88] width 7 height 9
select select "service"
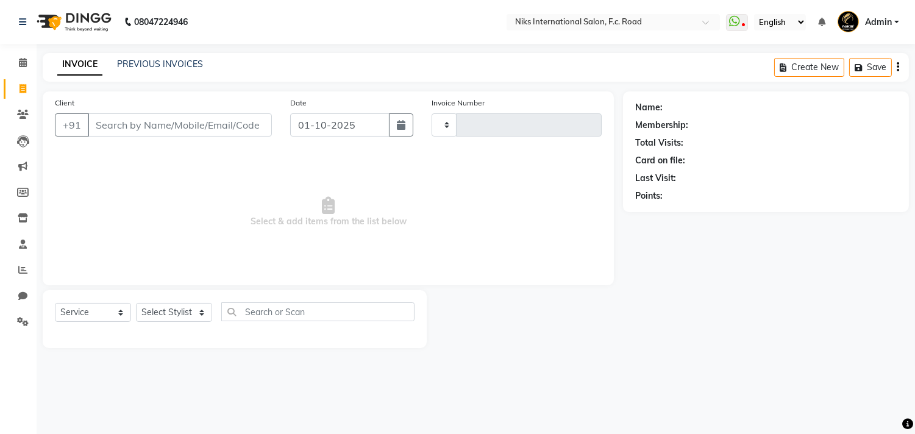
type input "2148"
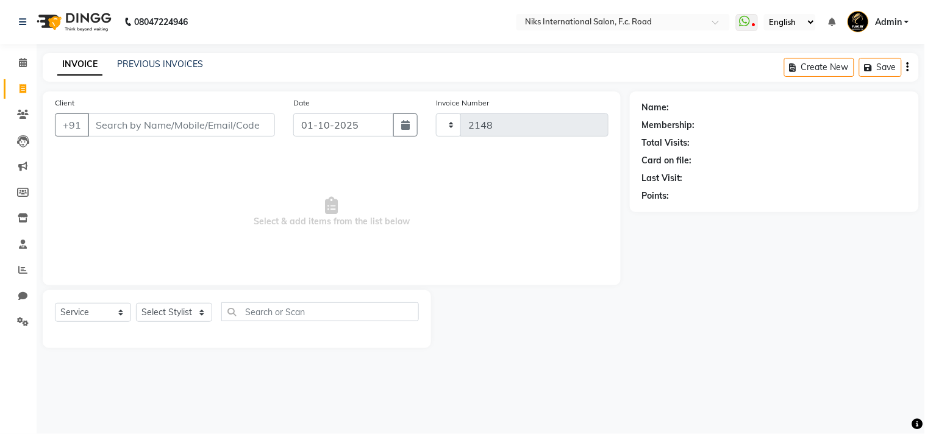
select select "7"
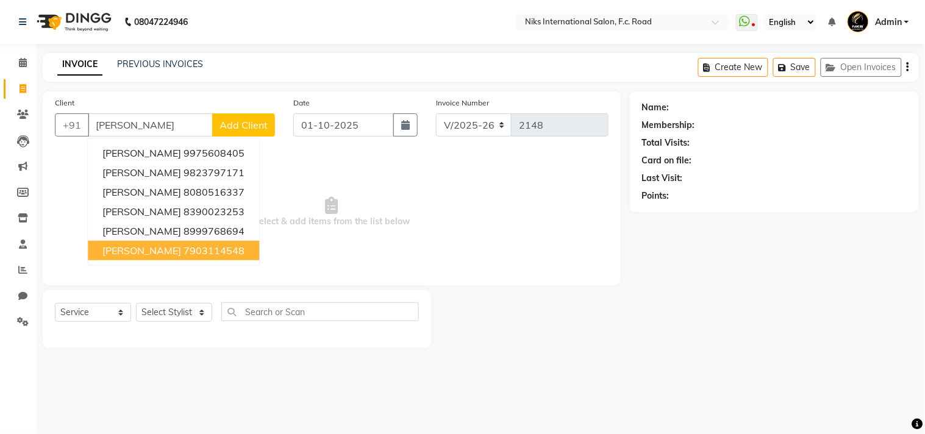
click at [189, 244] on ngb-highlight "7903114548" at bounding box center [213, 250] width 61 height 12
type input "7903114548"
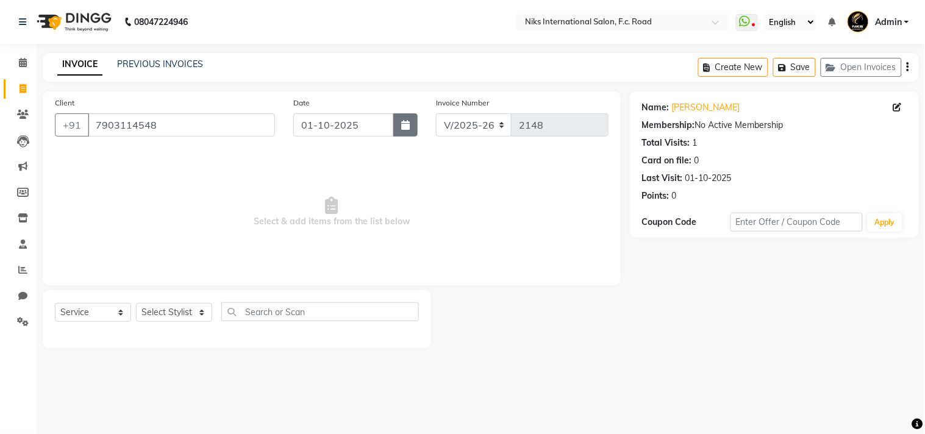
click at [401, 122] on icon "button" at bounding box center [405, 125] width 9 height 10
select select "10"
select select "2025"
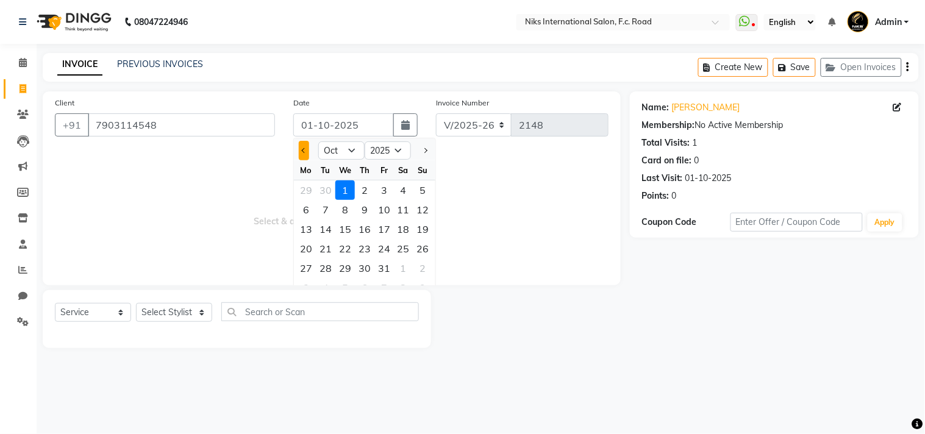
click at [304, 150] on span "Previous month" at bounding box center [304, 150] width 5 height 5
select select "9"
click at [327, 260] on div "30" at bounding box center [326, 268] width 20 height 20
type input "30-09-2025"
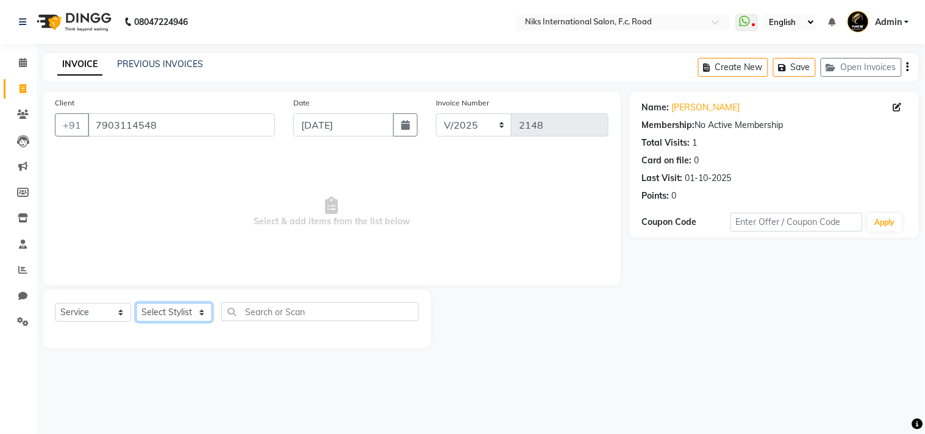
click at [163, 308] on select "Select Stylist Abhishek Amruta Bhagyashree CA Devkar Chandani FC Niks Ishika Ja…" at bounding box center [174, 312] width 76 height 19
select select "89392"
click at [136, 304] on select "Select Stylist Abhishek Amruta Bhagyashree CA Devkar Chandani FC Niks Ishika Ja…" at bounding box center [174, 312] width 76 height 19
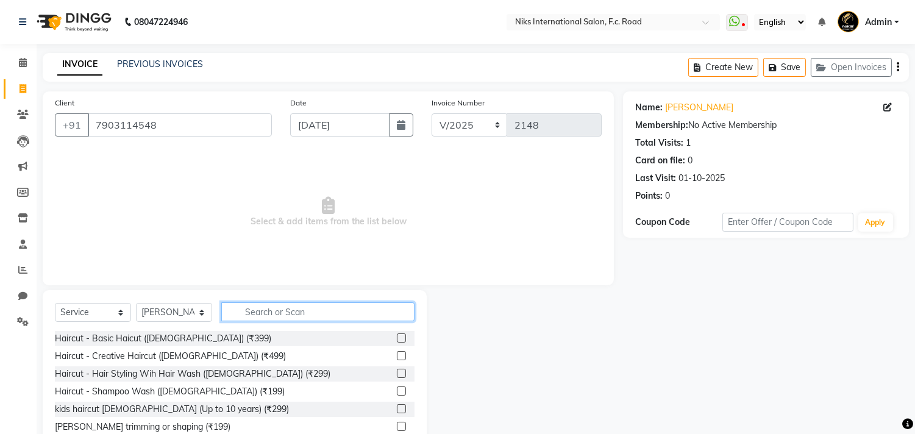
click at [240, 315] on input "text" at bounding box center [317, 311] width 193 height 19
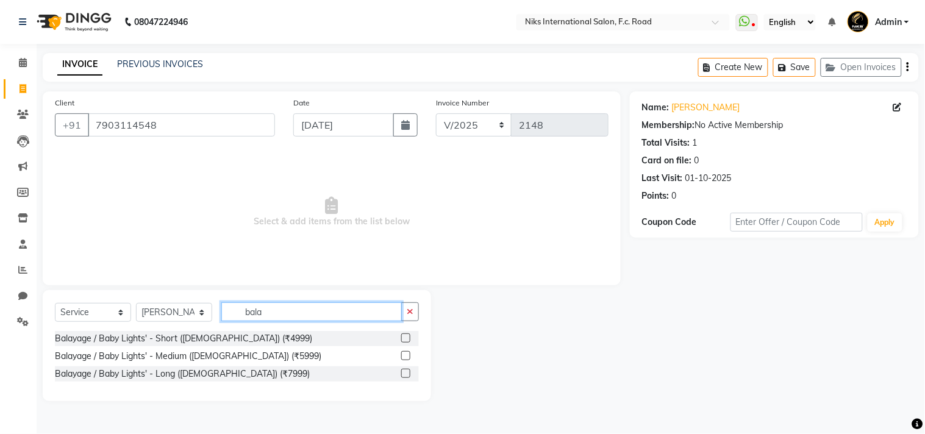
type input "bala"
click at [409, 375] on label at bounding box center [405, 373] width 9 height 9
click at [409, 375] on input "checkbox" at bounding box center [405, 374] width 8 height 8
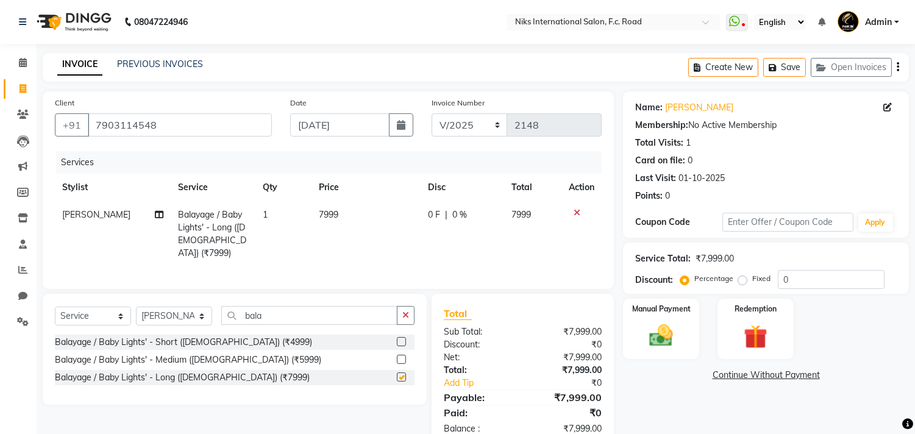
checkbox input "false"
click at [319, 210] on span "7999" at bounding box center [329, 214] width 20 height 11
select select "89392"
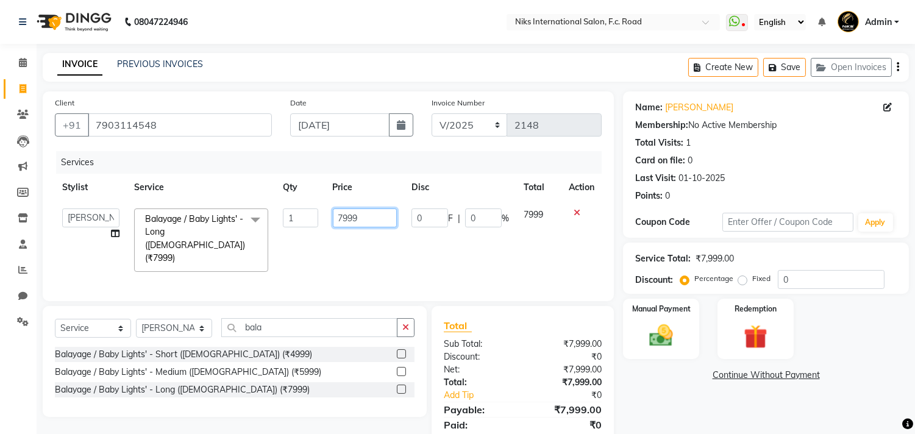
click at [363, 216] on input "7999" at bounding box center [365, 217] width 64 height 19
type input "7100"
click at [72, 319] on select "Select Service Product Membership Package Voucher Prepaid Gift Card" at bounding box center [93, 328] width 76 height 19
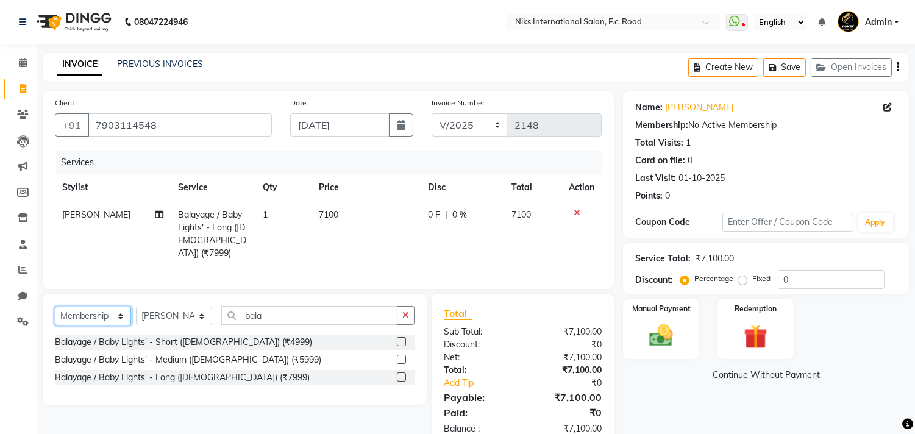
click at [55, 307] on select "Select Service Product Membership Package Voucher Prepaid Gift Card" at bounding box center [93, 316] width 76 height 19
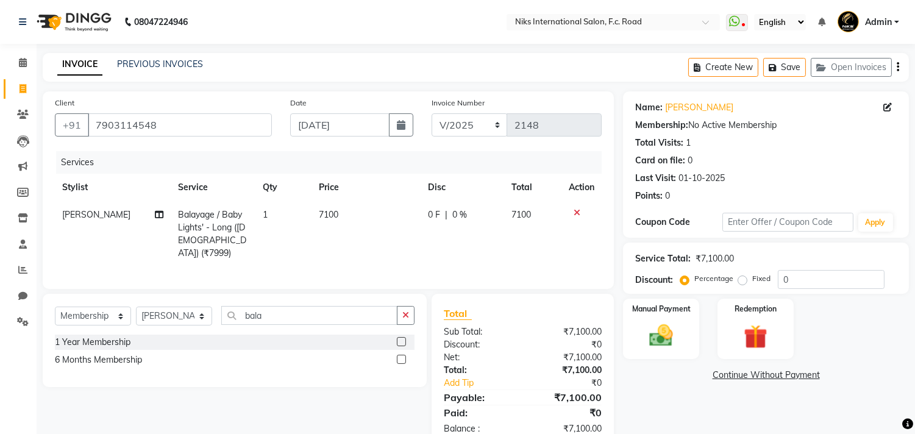
click at [399, 344] on div at bounding box center [401, 343] width 8 height 13
click at [402, 341] on label at bounding box center [401, 341] width 9 height 9
click at [402, 341] on input "checkbox" at bounding box center [401, 342] width 8 height 8
select select "select"
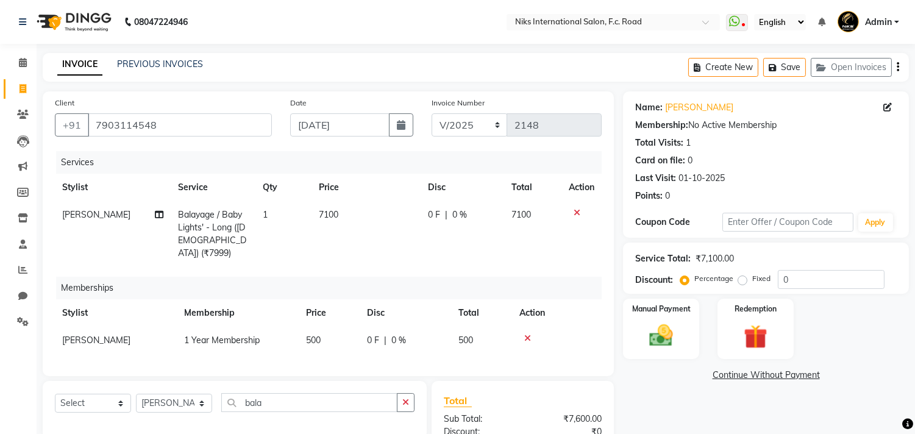
click at [321, 327] on td "500" at bounding box center [329, 340] width 61 height 27
select select "89392"
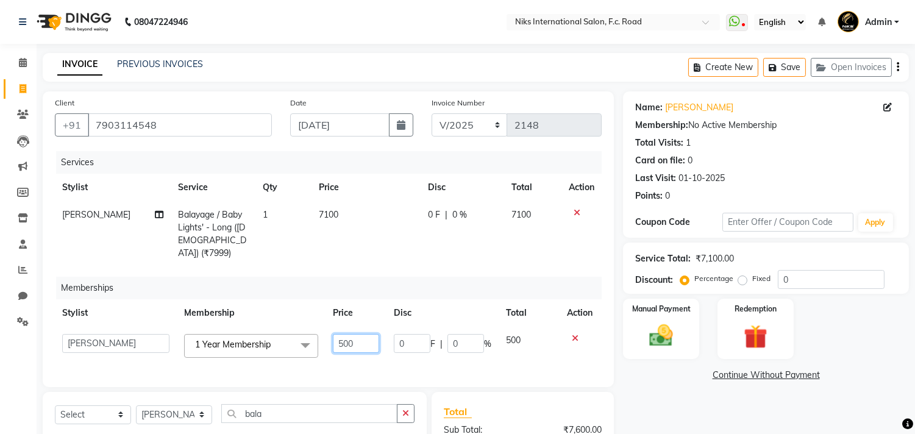
click at [358, 334] on input "500" at bounding box center [356, 343] width 46 height 19
type input "5"
type input "1"
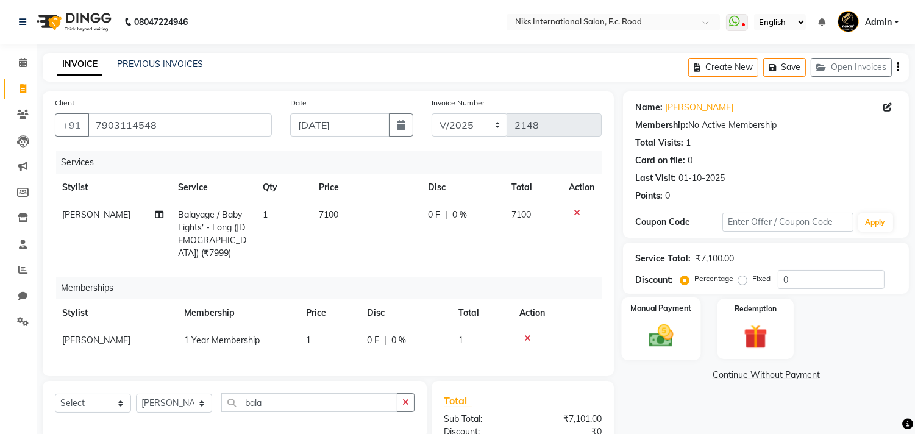
click at [645, 324] on img at bounding box center [661, 336] width 40 height 29
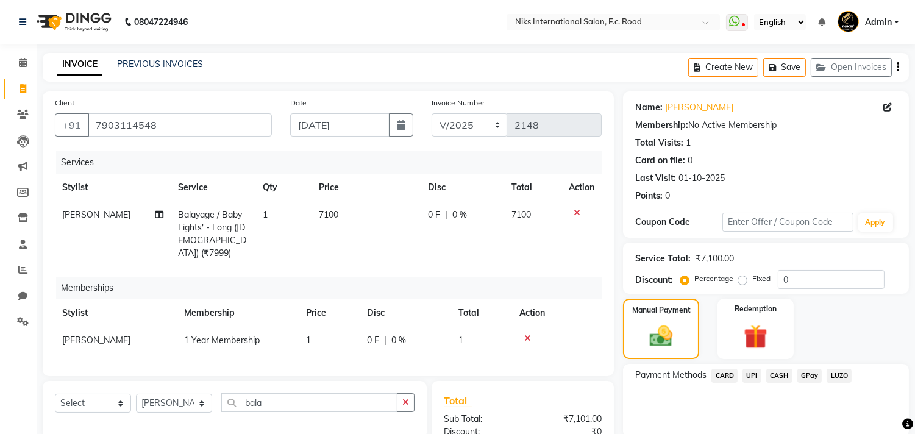
click at [717, 373] on span "CARD" at bounding box center [724, 376] width 26 height 14
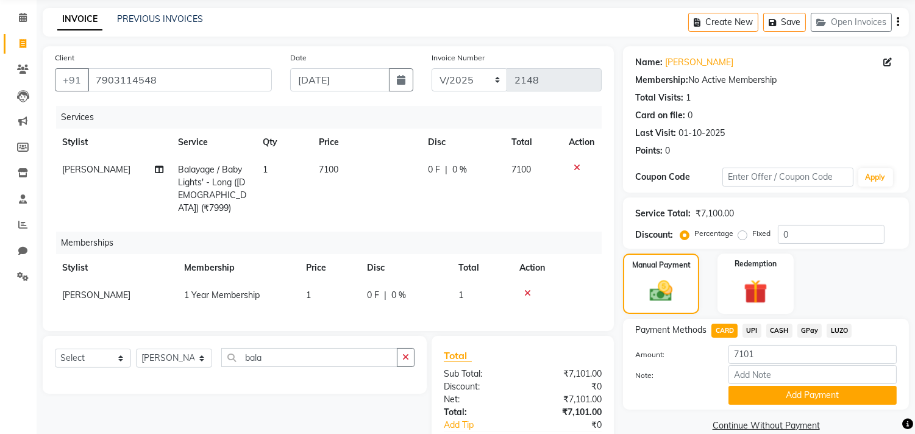
click at [748, 328] on span "UPI" at bounding box center [751, 331] width 19 height 14
click at [764, 387] on button "Add Payment" at bounding box center [812, 395] width 168 height 19
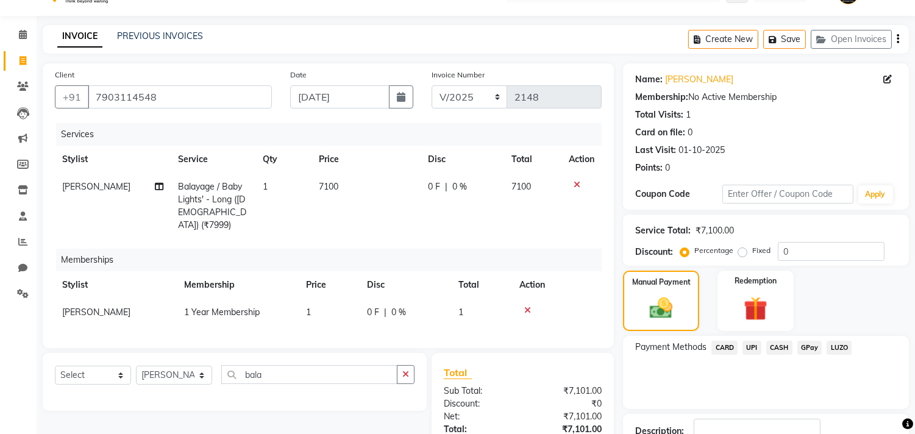
scroll to position [141, 0]
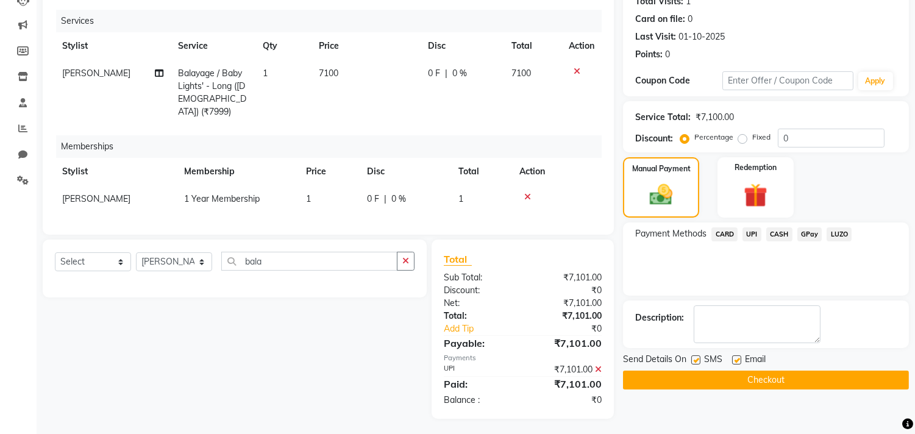
click at [750, 380] on button "Checkout" at bounding box center [766, 380] width 286 height 19
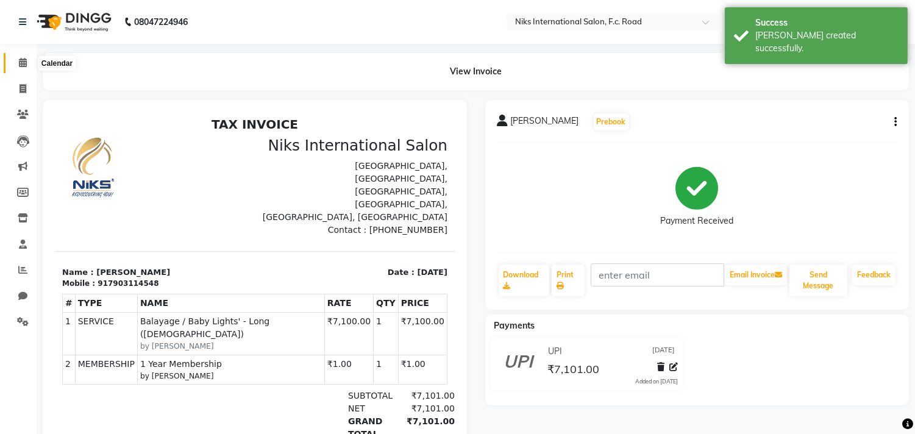
click at [19, 63] on icon at bounding box center [23, 62] width 8 height 9
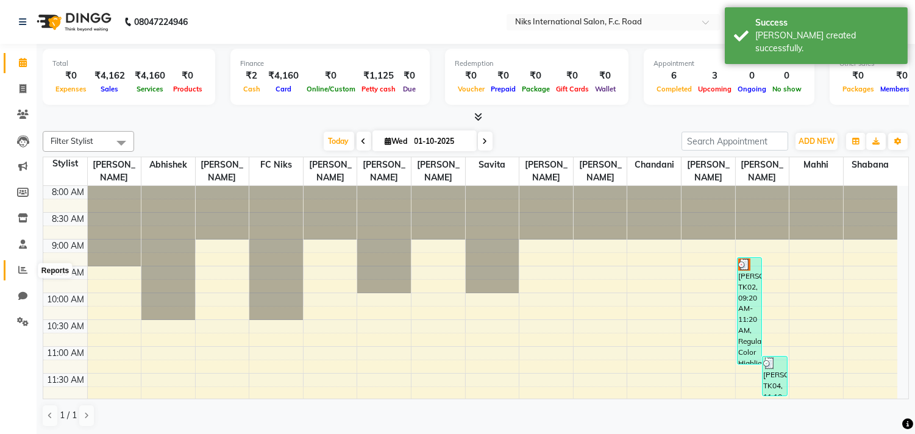
click at [16, 272] on span at bounding box center [22, 270] width 21 height 14
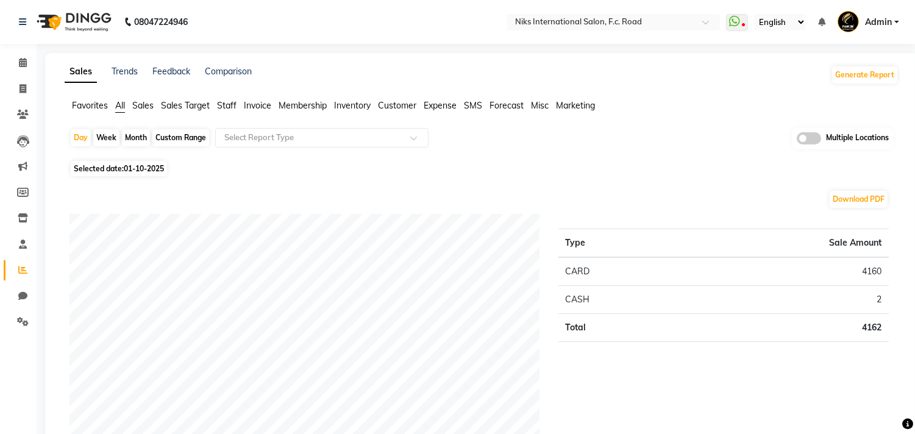
click at [232, 102] on span "Staff" at bounding box center [227, 105] width 20 height 11
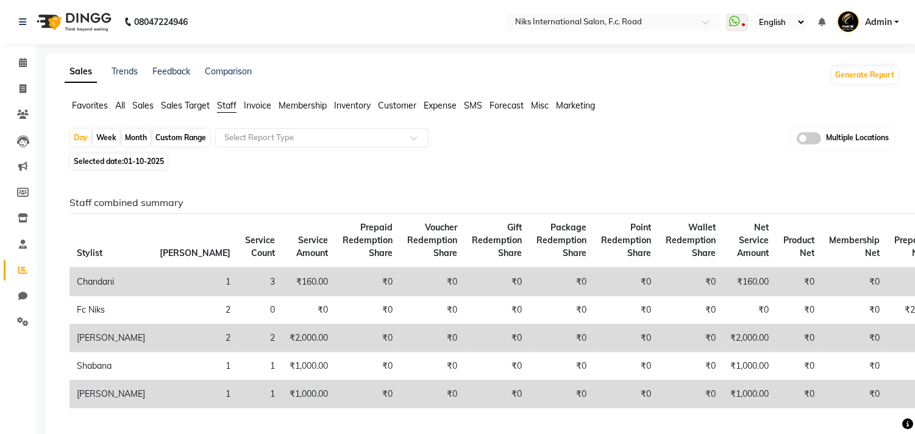
click at [132, 135] on div "Month" at bounding box center [136, 137] width 28 height 17
select select "10"
select select "2025"
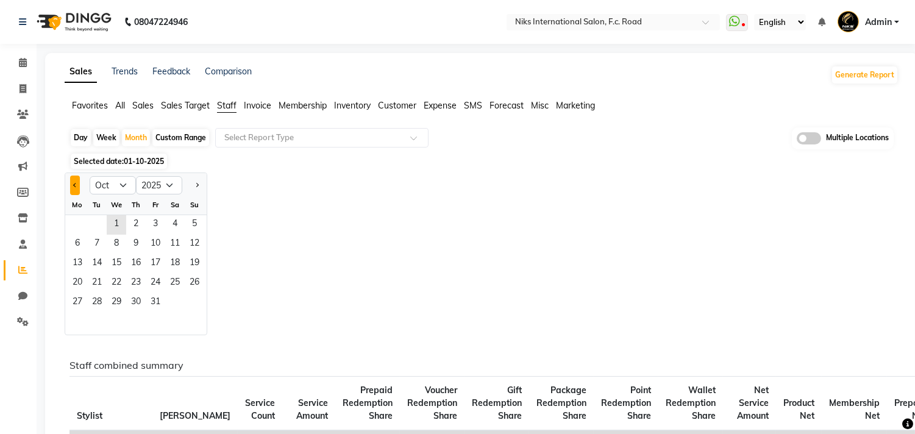
click at [79, 185] on button "Previous month" at bounding box center [75, 186] width 10 height 20
select select "9"
click at [119, 219] on span "3" at bounding box center [117, 225] width 20 height 20
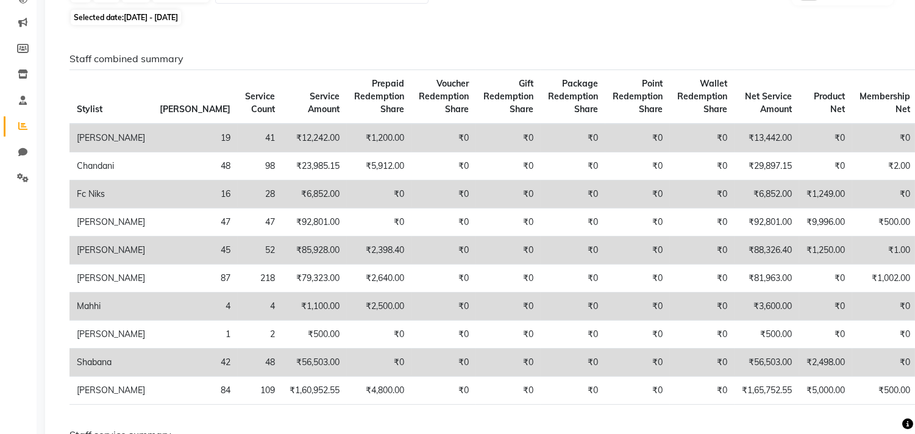
scroll to position [25, 0]
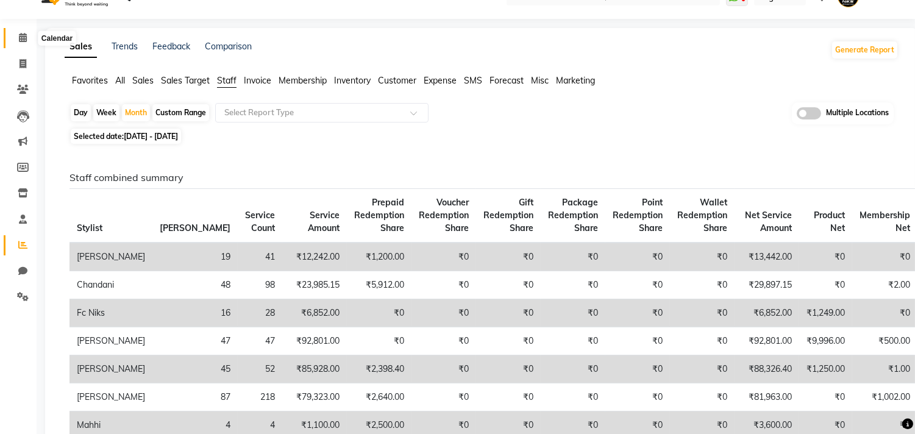
click at [20, 41] on icon at bounding box center [23, 37] width 8 height 9
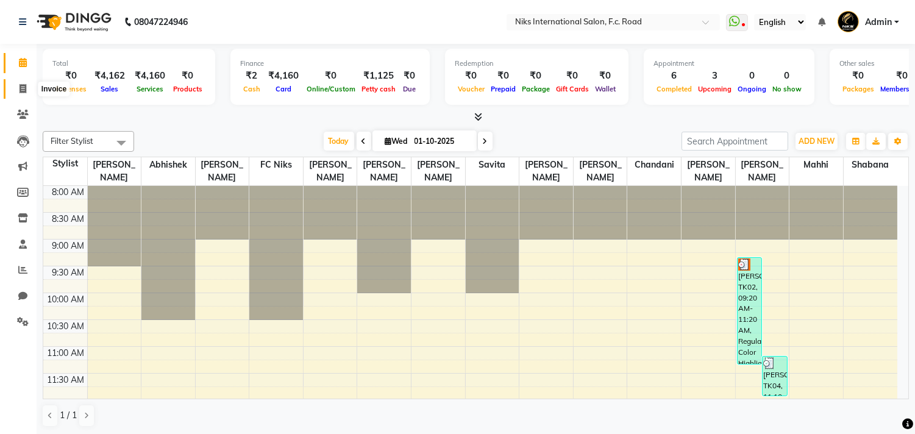
click at [20, 88] on icon at bounding box center [23, 88] width 7 height 9
select select "7"
select select "service"
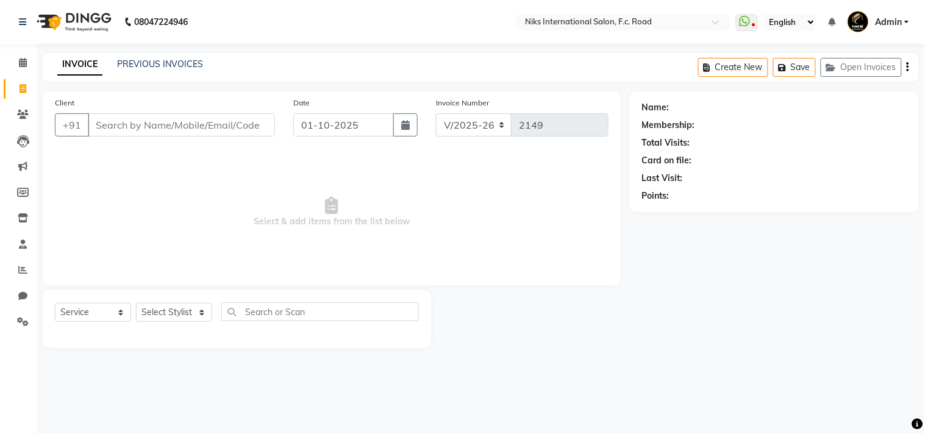
click at [21, 81] on link "Invoice" at bounding box center [18, 89] width 29 height 20
select select "7"
select select "service"
click at [168, 307] on select "Select Stylist Abhishek Amruta Bhagyashree CA Devkar Chandani FC Niks Ishika Ja…" at bounding box center [174, 312] width 76 height 19
select select "89392"
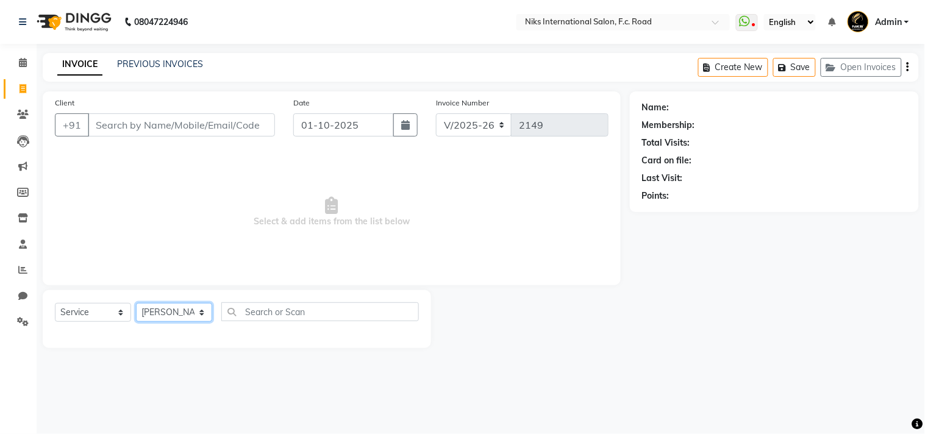
click at [136, 304] on select "Select Stylist Abhishek Amruta Bhagyashree CA Devkar Chandani FC Niks Ishika Ja…" at bounding box center [174, 312] width 76 height 19
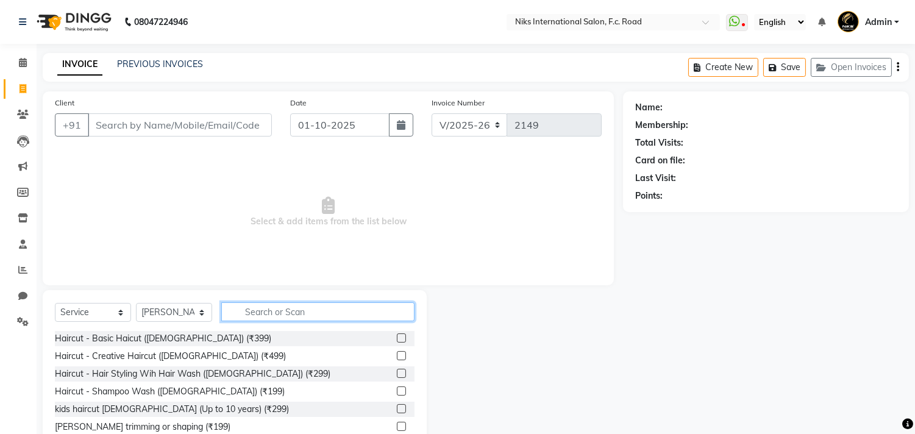
click at [313, 319] on input "text" at bounding box center [317, 311] width 193 height 19
type input "b"
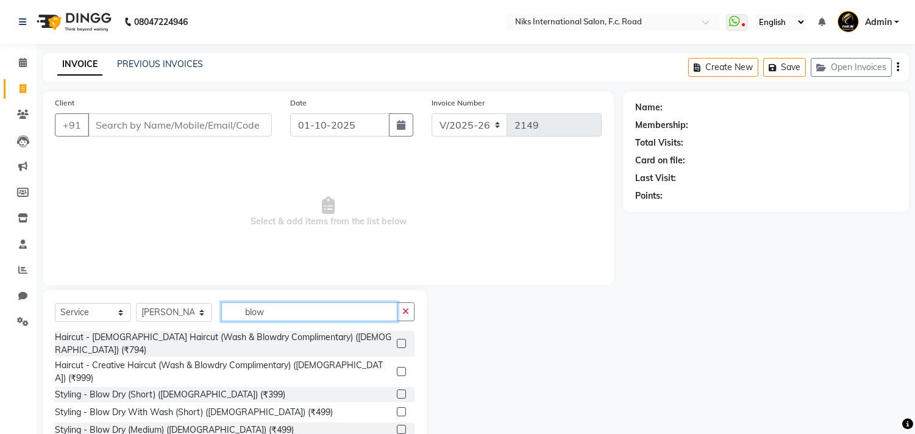
type input "blow"
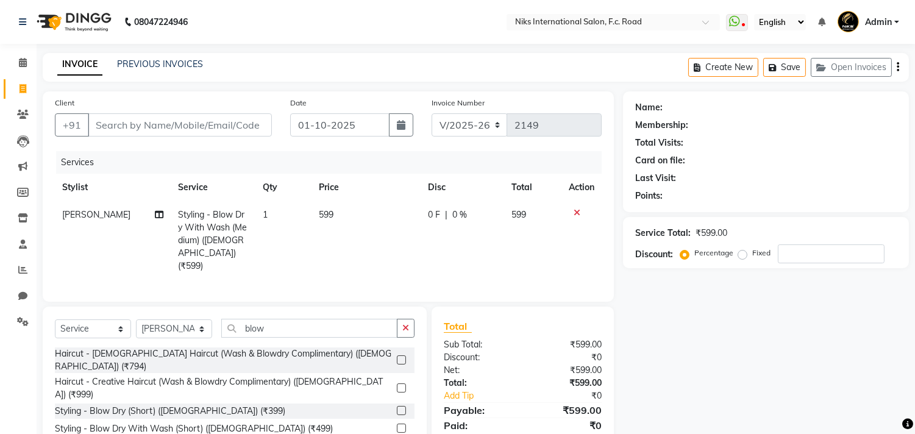
checkbox input "false"
click at [123, 118] on input "Client" at bounding box center [180, 124] width 184 height 23
type input "8"
type input "0"
type input "8600968650"
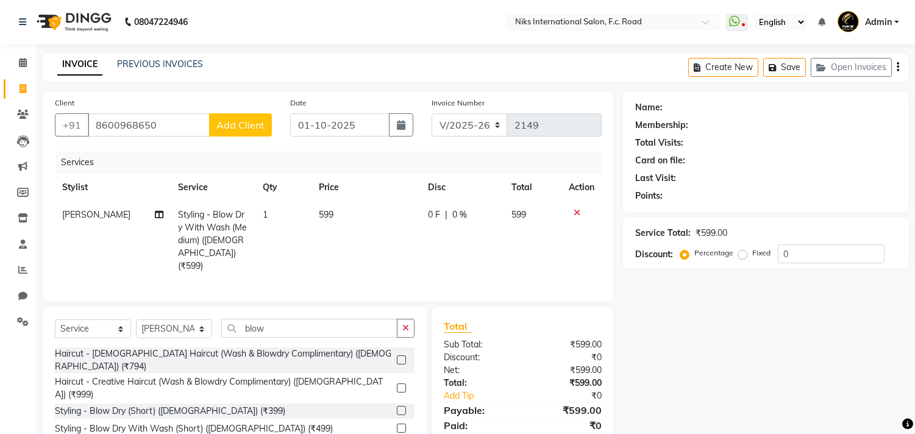
click at [230, 129] on span "Add Client" at bounding box center [240, 125] width 48 height 12
select select "22"
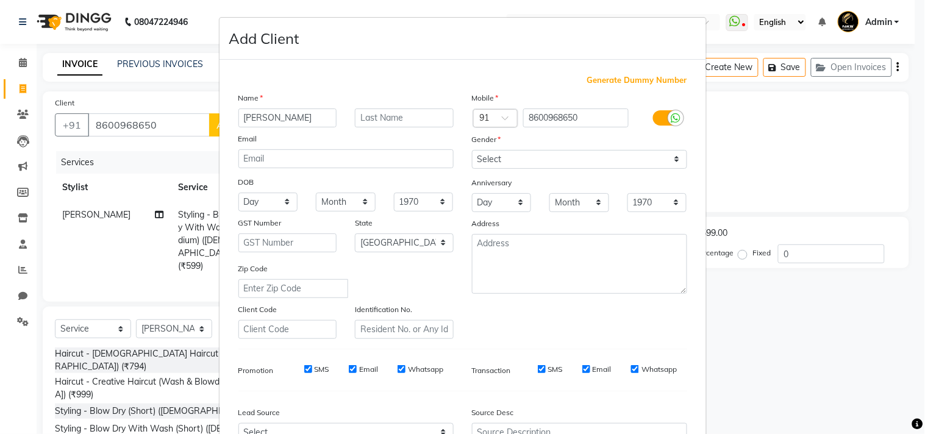
type input "snehal"
click at [431, 124] on input "text" at bounding box center [404, 117] width 99 height 19
type input "hinge"
click at [524, 155] on select "Select Male Female Other Prefer Not To Say" at bounding box center [579, 159] width 215 height 19
select select "female"
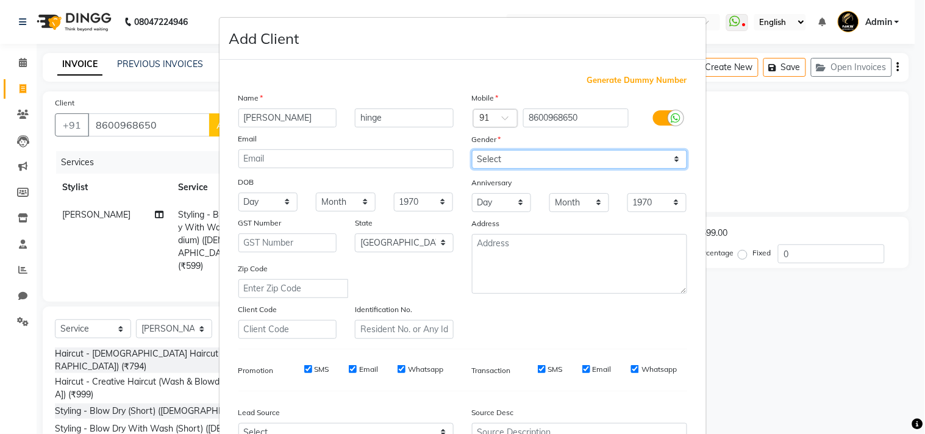
click at [472, 150] on select "Select Male Female Other Prefer Not To Say" at bounding box center [579, 159] width 215 height 19
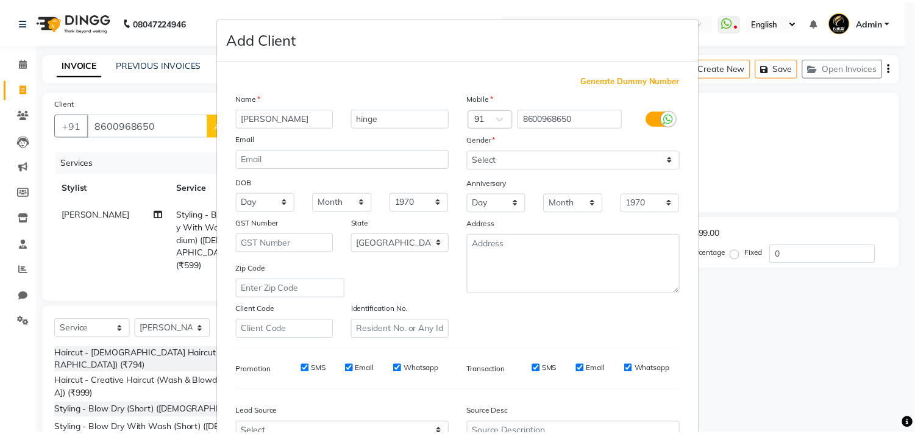
scroll to position [129, 0]
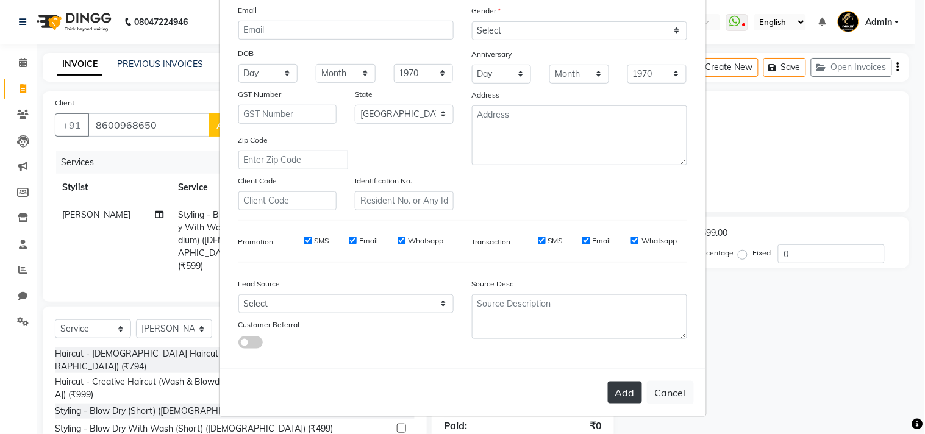
click at [620, 388] on button "Add" at bounding box center [625, 393] width 34 height 22
select select
select select "null"
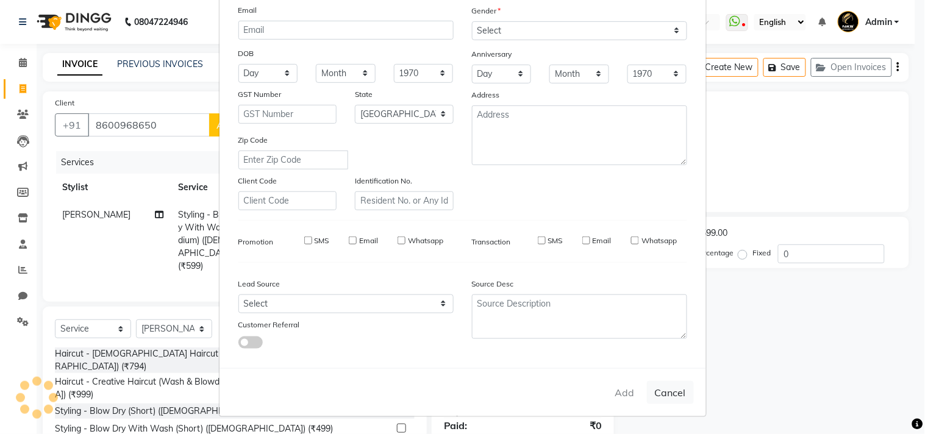
select select
checkbox input "false"
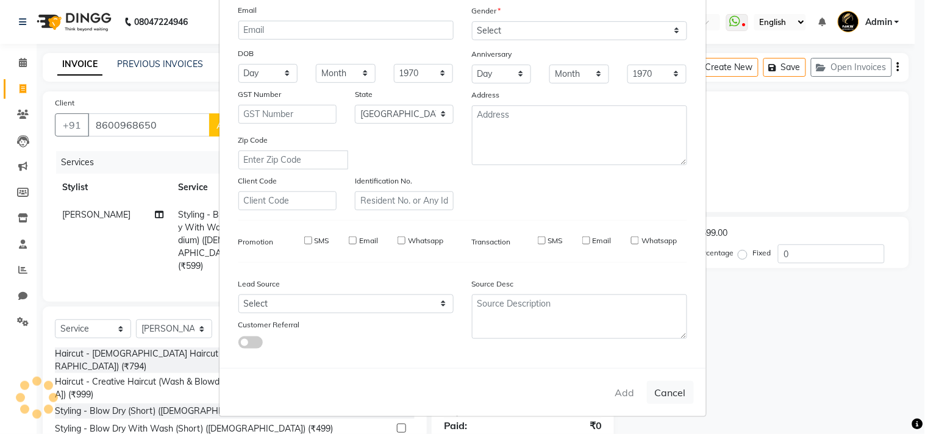
checkbox input "false"
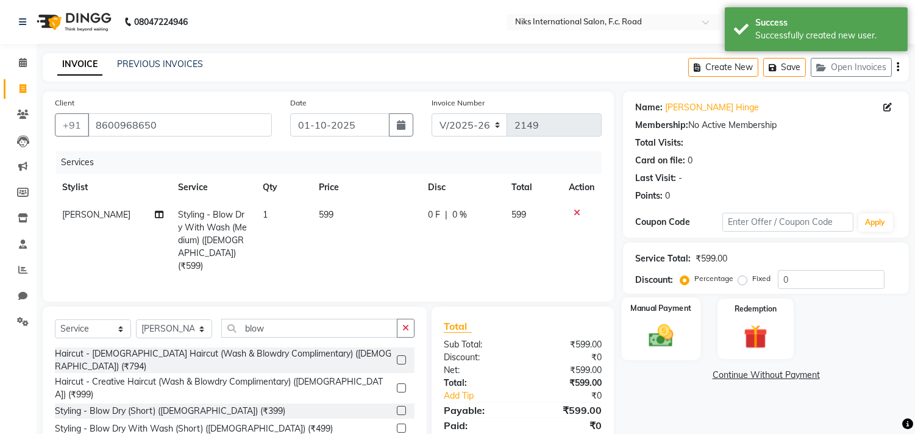
click at [680, 354] on div "Manual Payment" at bounding box center [661, 328] width 79 height 62
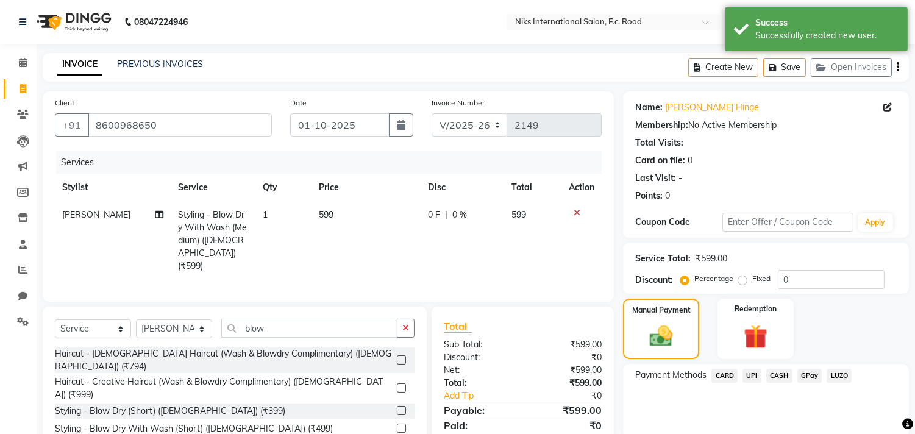
click at [754, 372] on span "UPI" at bounding box center [751, 376] width 19 height 14
click at [733, 371] on span "CARD" at bounding box center [724, 376] width 26 height 14
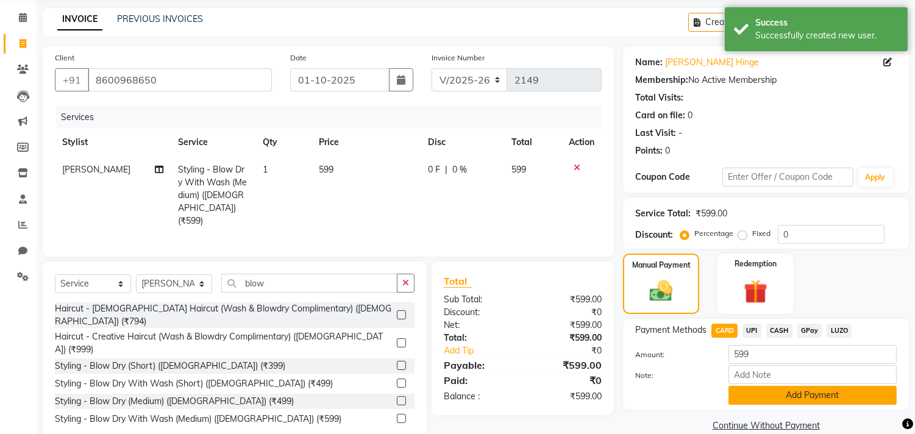
click at [851, 397] on button "Add Payment" at bounding box center [812, 395] width 168 height 19
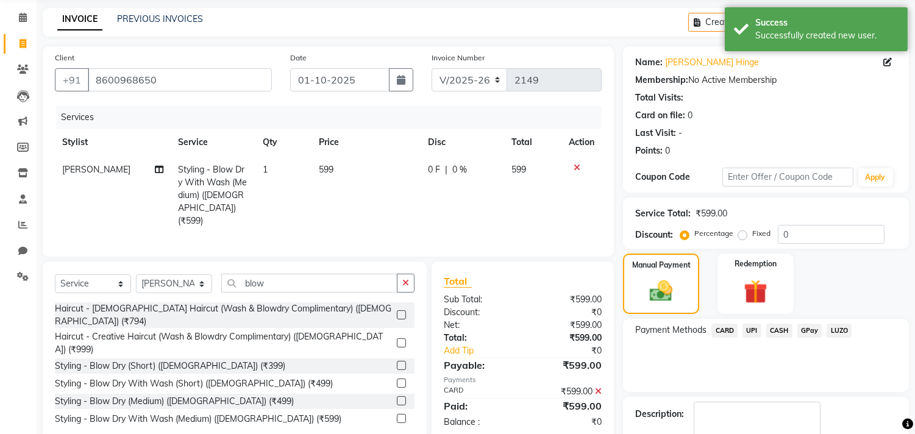
scroll to position [101, 0]
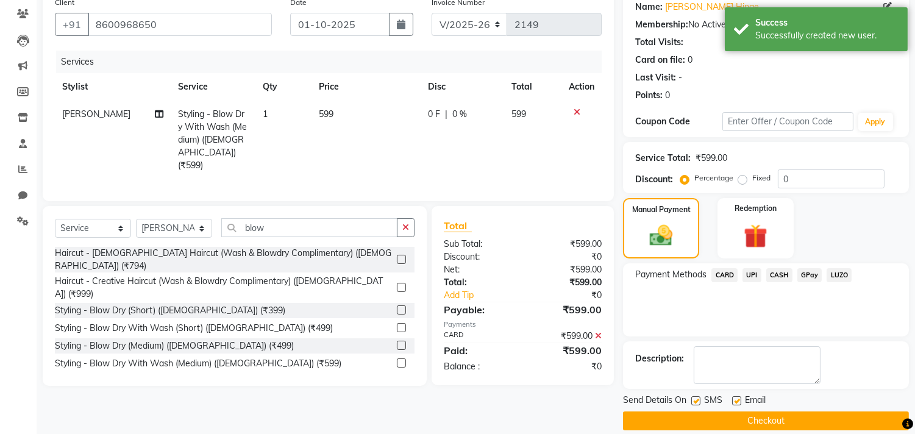
click at [859, 418] on button "Checkout" at bounding box center [766, 420] width 286 height 19
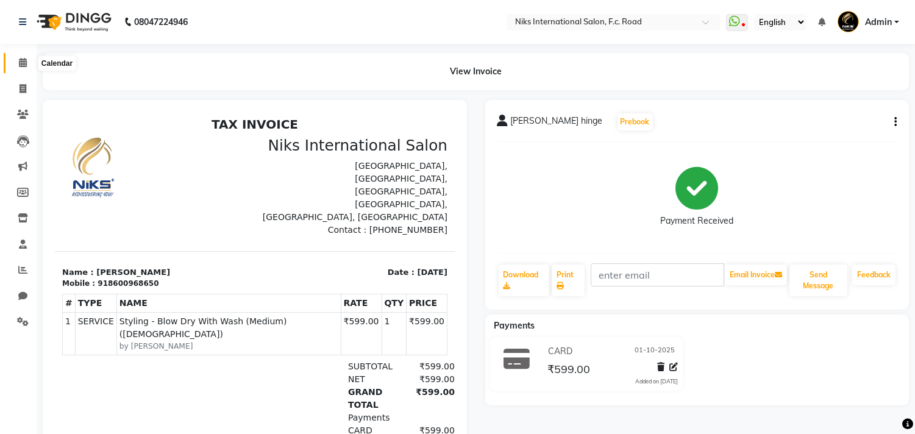
click at [23, 61] on icon at bounding box center [23, 62] width 8 height 9
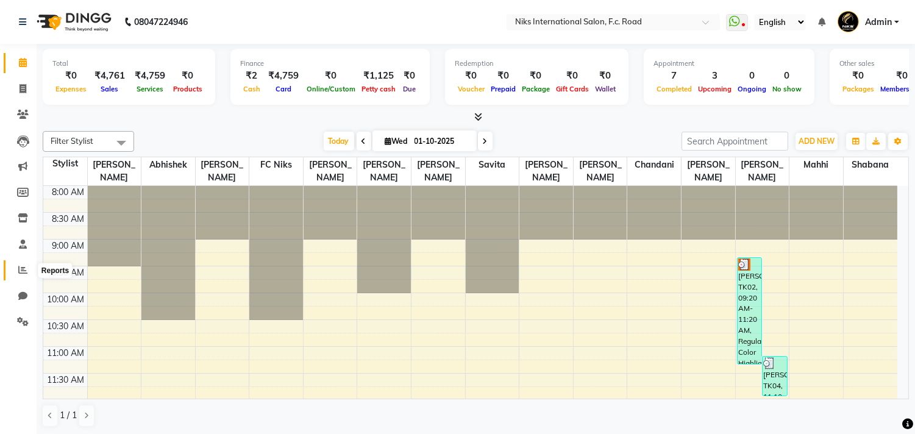
click at [15, 274] on span at bounding box center [22, 270] width 21 height 14
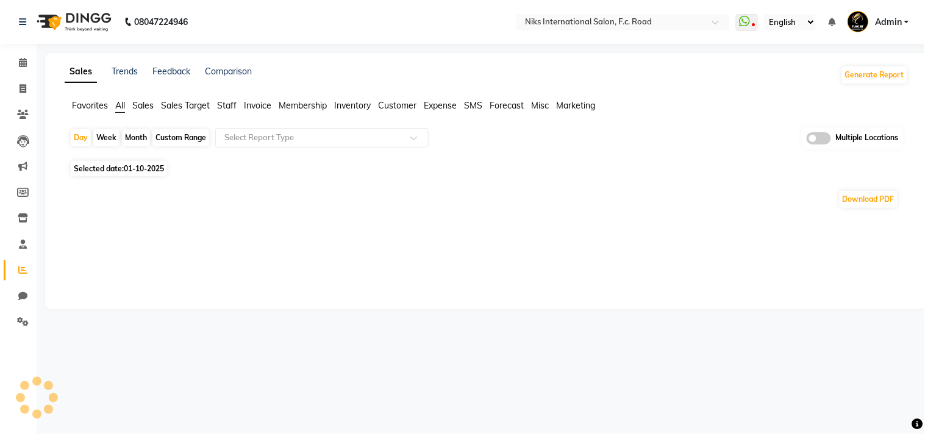
click at [235, 105] on span "Staff" at bounding box center [227, 105] width 20 height 11
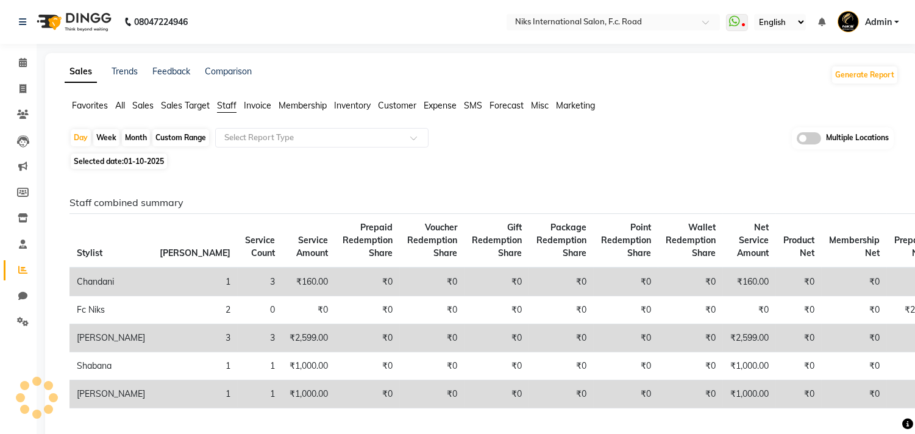
click at [143, 135] on div "Month" at bounding box center [136, 137] width 28 height 17
select select "10"
select select "2025"
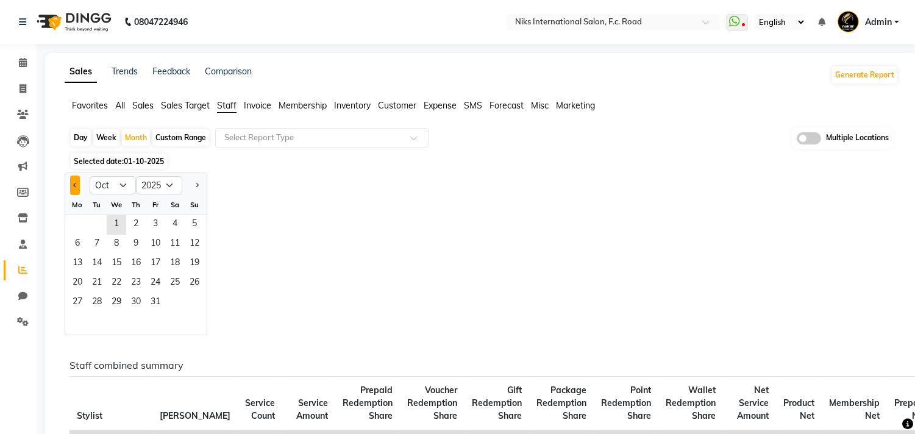
click at [71, 186] on button "Previous month" at bounding box center [75, 186] width 10 height 20
select select "9"
click at [142, 246] on span "11" at bounding box center [136, 245] width 20 height 20
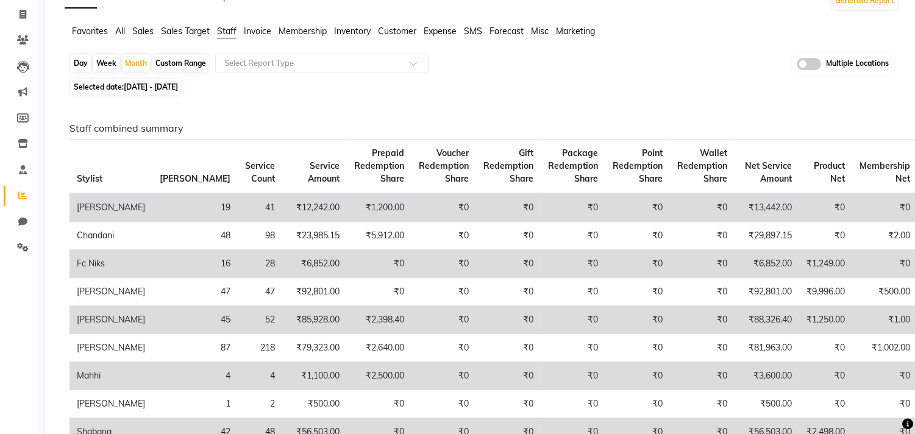
scroll to position [45, 0]
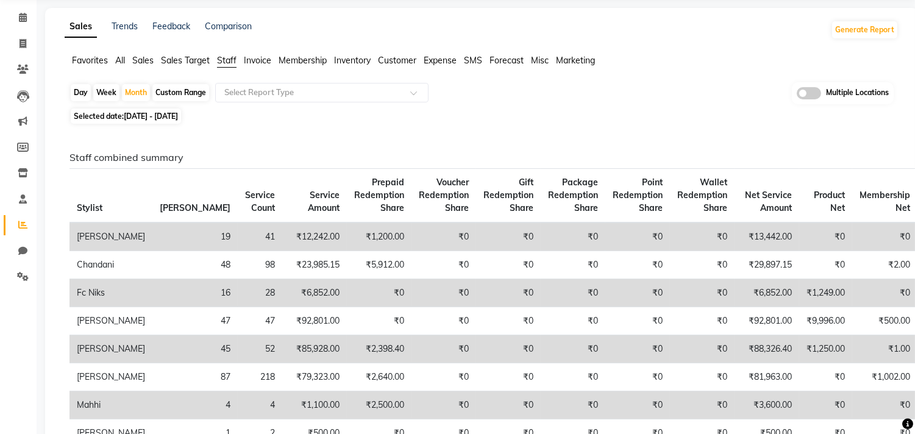
click at [808, 94] on span at bounding box center [809, 93] width 24 height 12
click at [797, 95] on input "checkbox" at bounding box center [797, 95] width 0 height 0
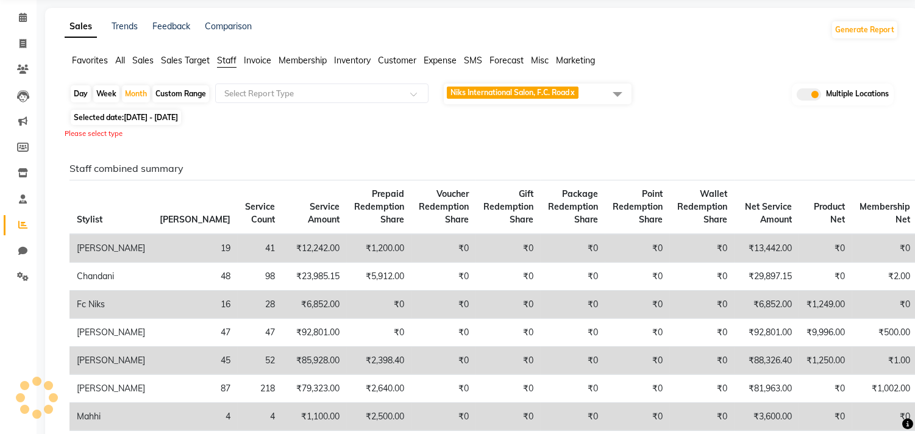
scroll to position [0, 0]
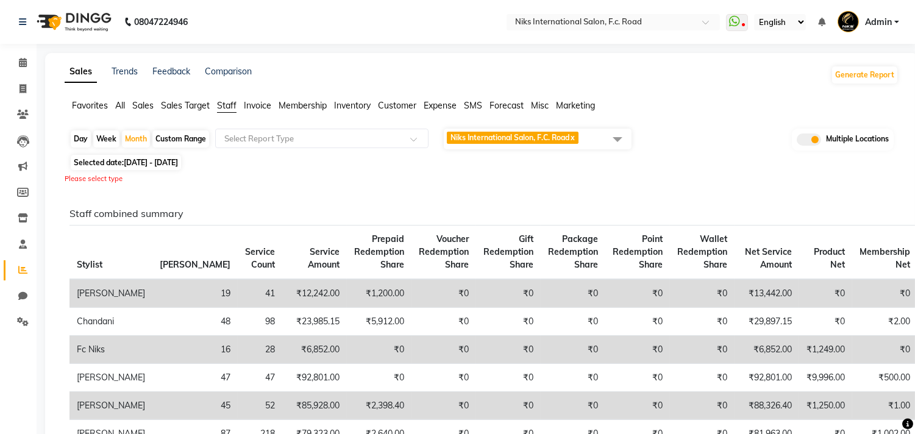
click at [607, 140] on span at bounding box center [617, 138] width 24 height 23
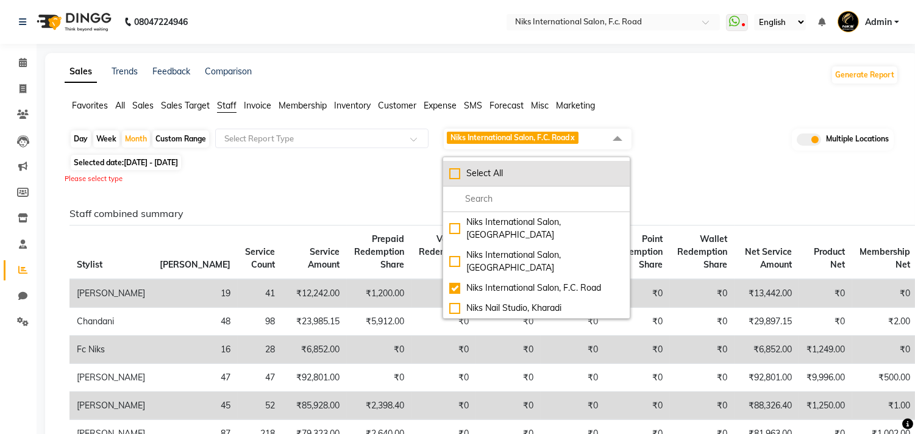
click at [454, 169] on div "Select All" at bounding box center [536, 173] width 174 height 13
checkbox input "true"
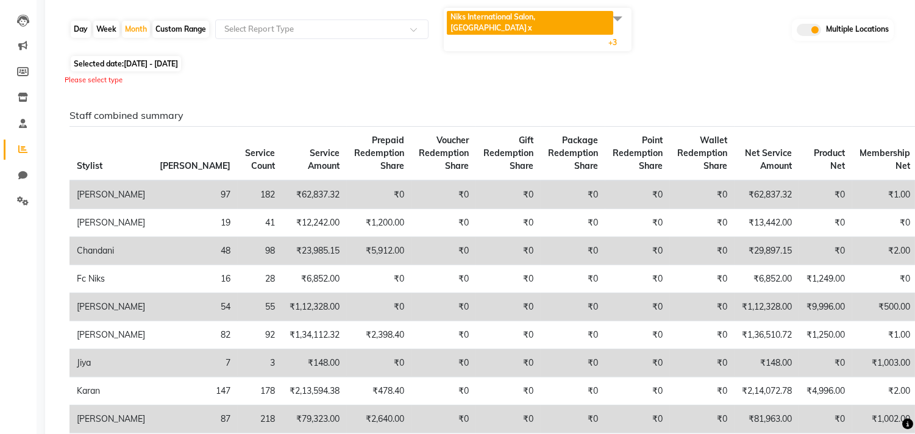
scroll to position [22, 0]
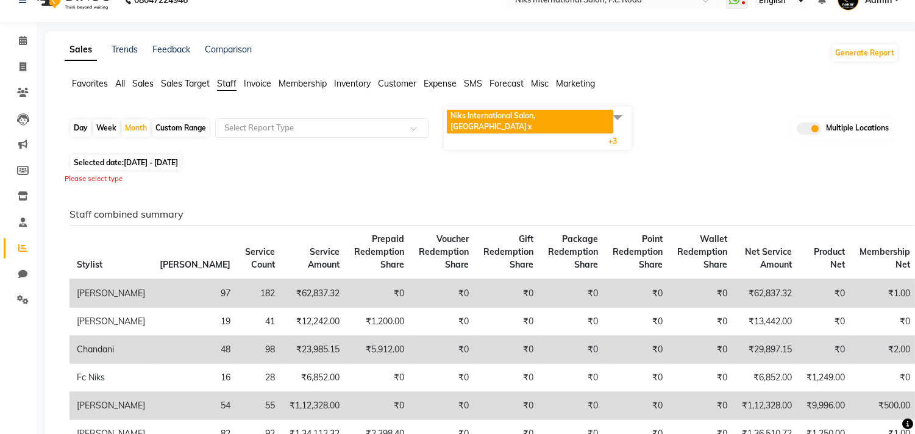
click at [141, 80] on span "Sales" at bounding box center [142, 83] width 21 height 11
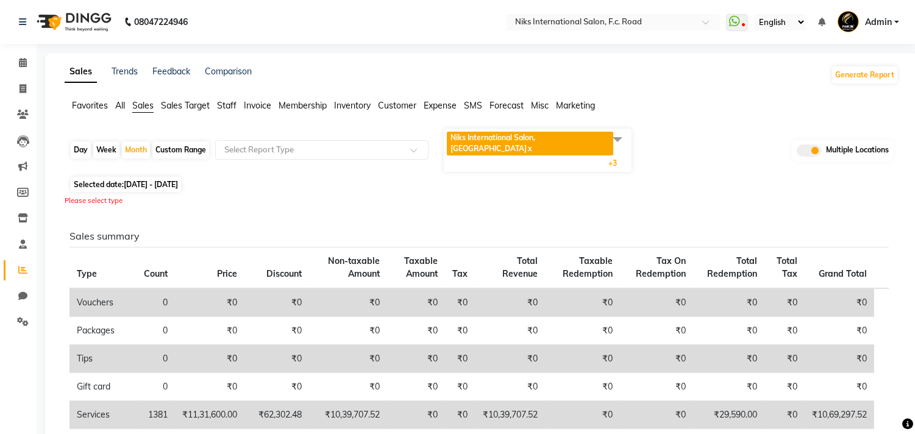
click at [614, 138] on span at bounding box center [617, 138] width 24 height 23
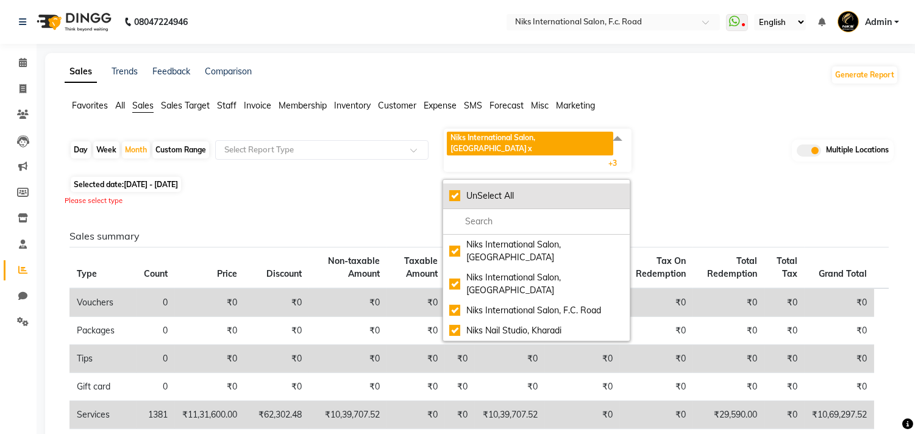
click at [459, 190] on div "UnSelect All" at bounding box center [536, 196] width 174 height 13
checkbox input "false"
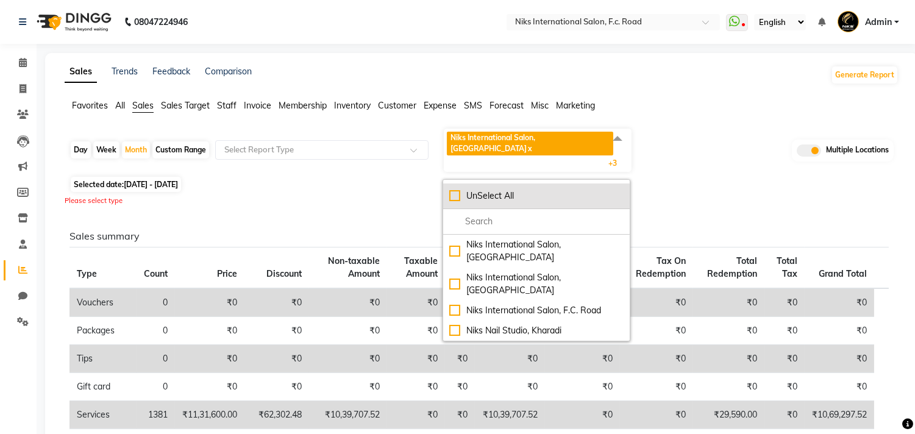
checkbox input "false"
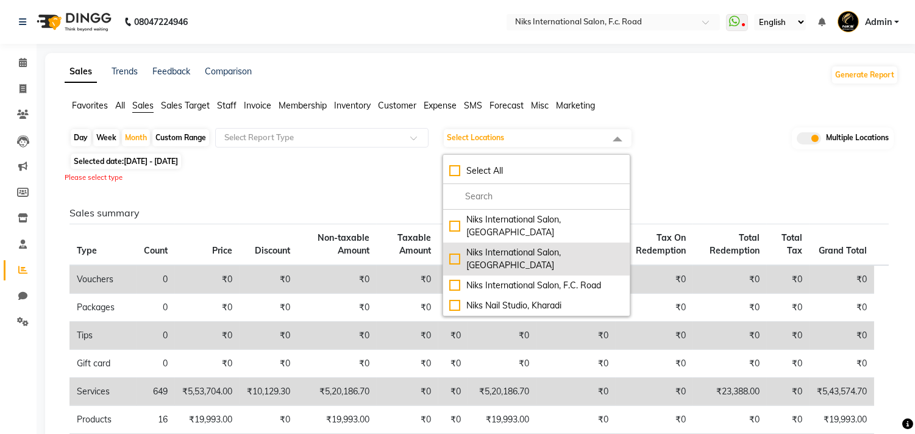
click at [453, 246] on div "Niks International Salon, Aundh" at bounding box center [536, 259] width 174 height 26
checkbox input "true"
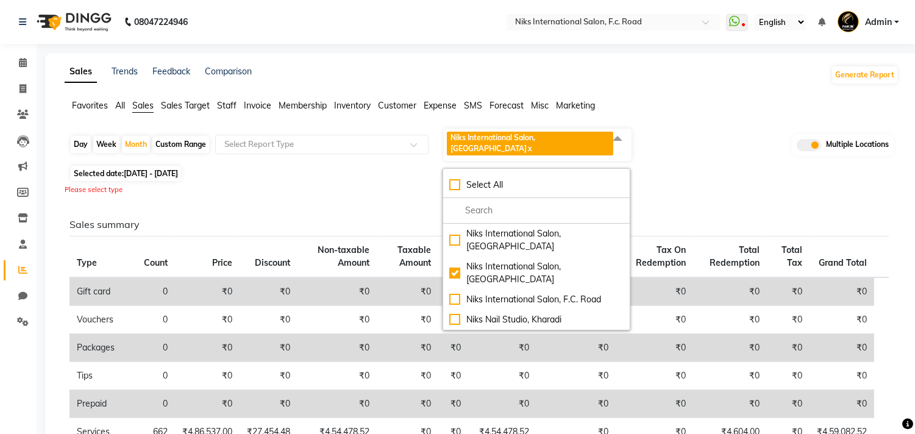
click at [722, 146] on div "Day Week Month Custom Range Select Report Type Niks International Salon, Aundh …" at bounding box center [481, 144] width 824 height 35
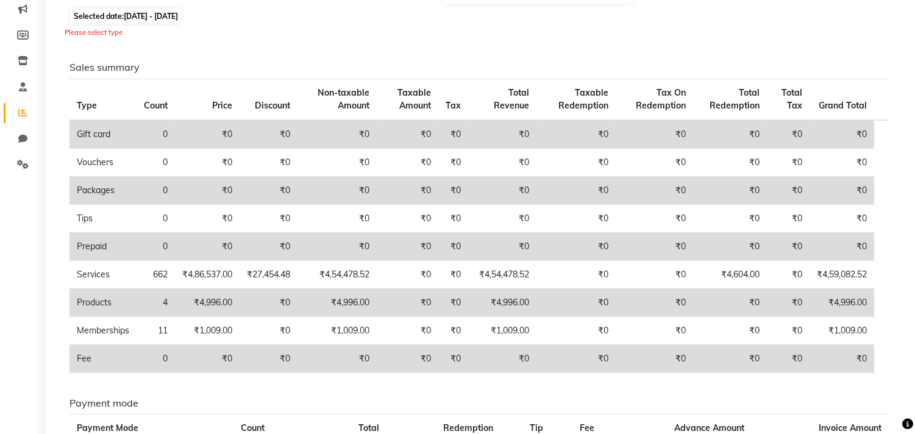
scroll to position [135, 0]
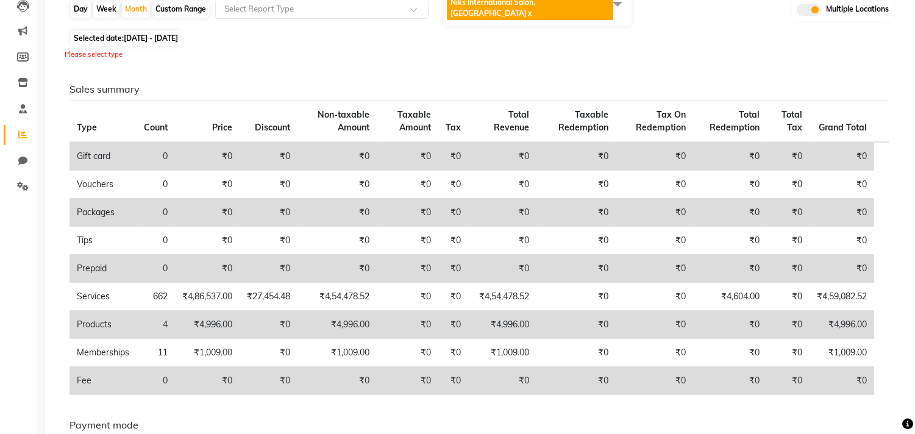
click at [605, 7] on span at bounding box center [617, 3] width 24 height 23
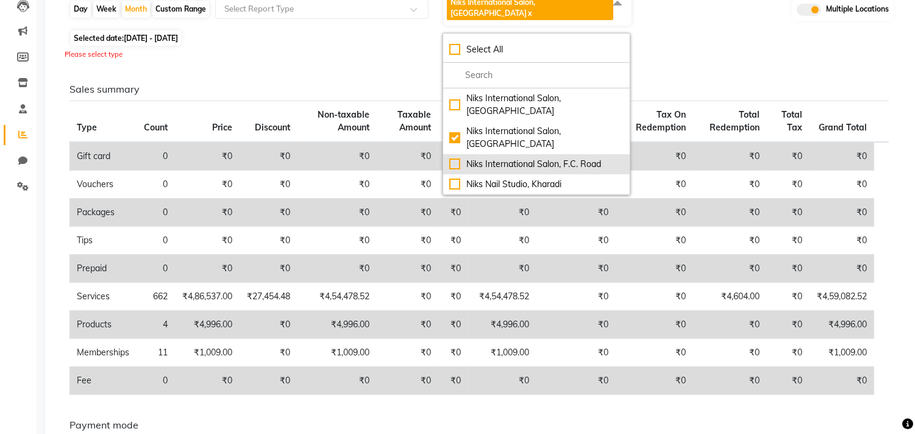
click at [455, 158] on div "Niks International Salon, F.C. Road" at bounding box center [536, 164] width 174 height 13
checkbox input "true"
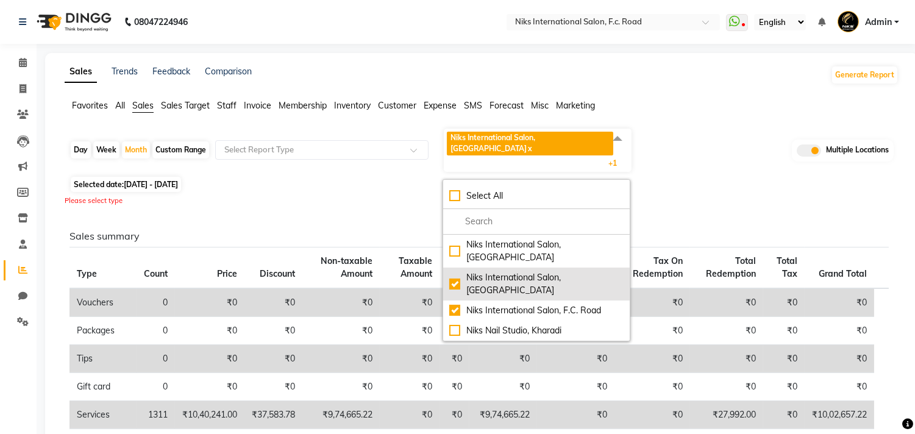
click at [455, 271] on div "Niks International Salon, Aundh" at bounding box center [536, 284] width 174 height 26
checkbox input "false"
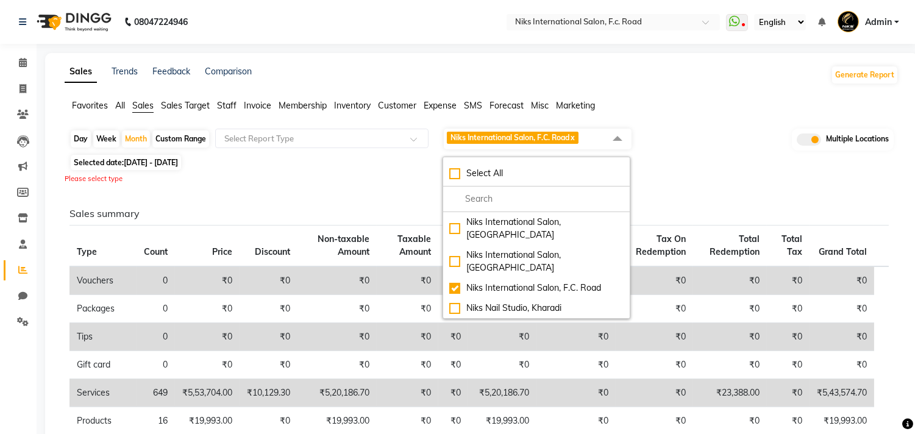
click at [725, 172] on div "Day Week Month Custom Range Select Report Type Niks International Salon, F.C. R…" at bounding box center [482, 431] width 834 height 608
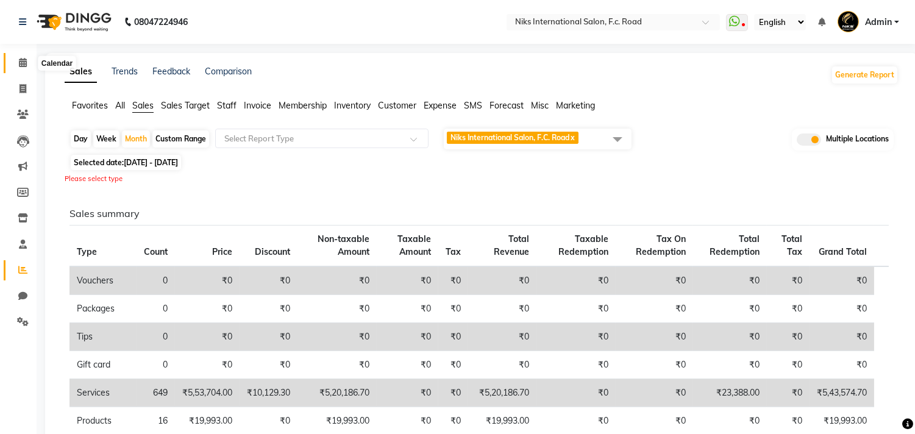
click at [26, 64] on icon at bounding box center [23, 62] width 8 height 9
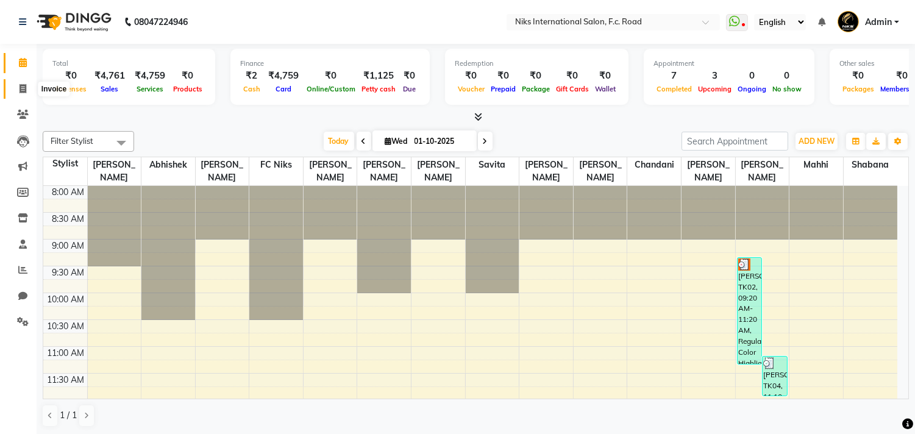
click at [20, 94] on span at bounding box center [22, 89] width 21 height 14
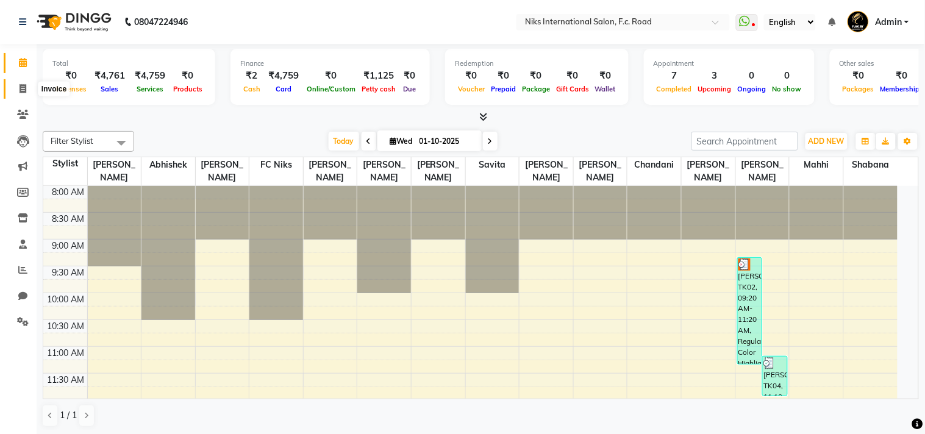
select select "7"
select select "service"
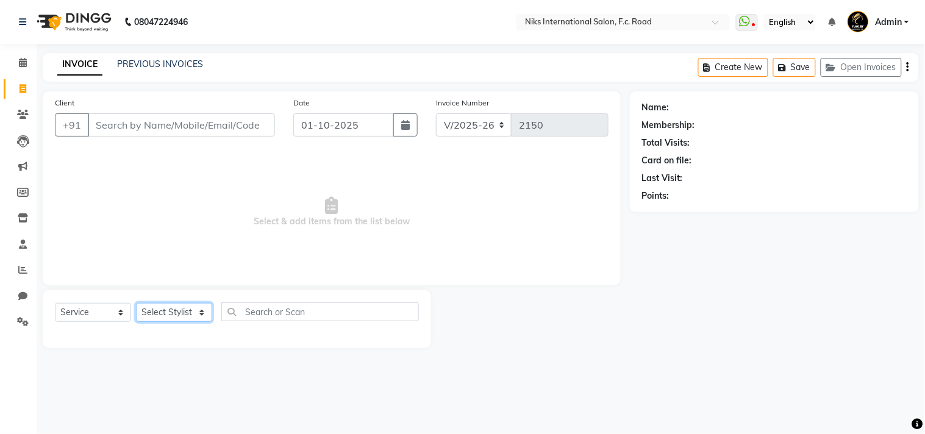
click at [163, 313] on select "Select Stylist Abhishek Amruta Bhagyashree CA Devkar Chandani FC Niks Ishika Ja…" at bounding box center [174, 312] width 76 height 19
select select "62714"
click at [136, 304] on select "Select Stylist Abhishek Amruta Bhagyashree CA Devkar Chandani FC Niks Ishika Ja…" at bounding box center [174, 312] width 76 height 19
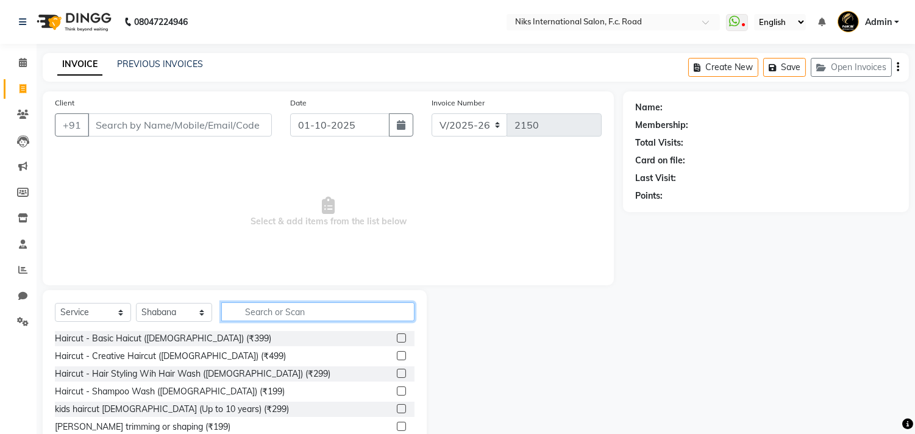
click at [257, 312] on input "text" at bounding box center [317, 311] width 193 height 19
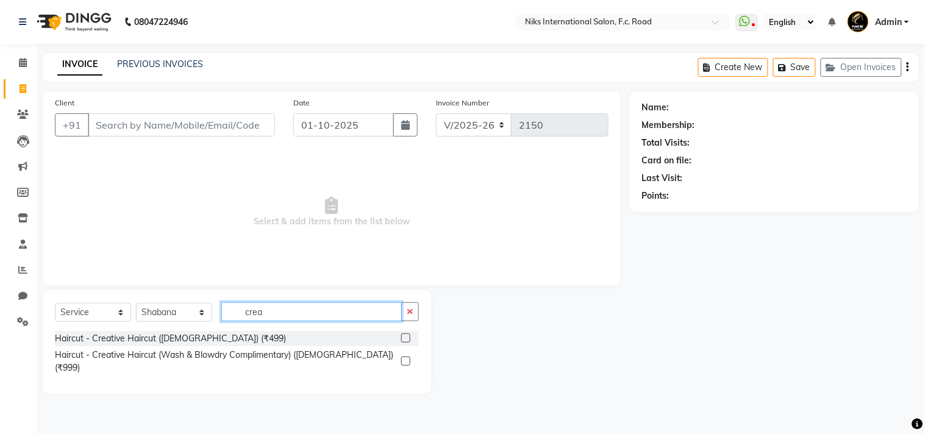
type input "crea"
click at [407, 357] on label at bounding box center [405, 361] width 9 height 9
click at [407, 358] on input "checkbox" at bounding box center [405, 362] width 8 height 8
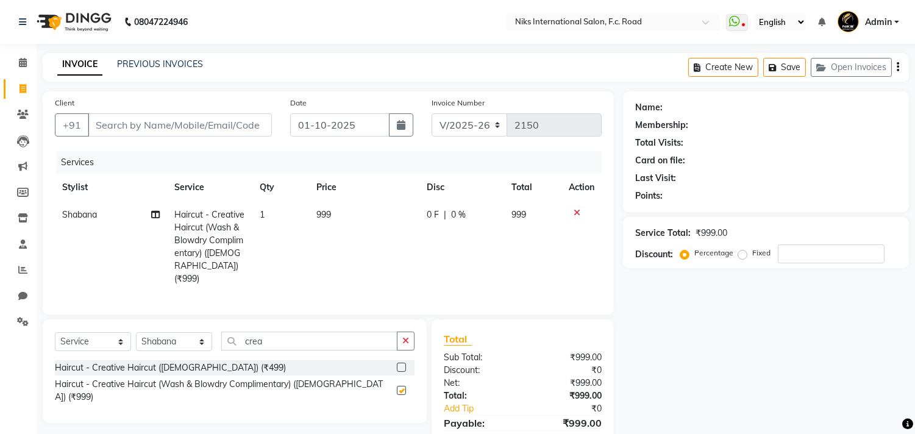
checkbox input "false"
click at [232, 134] on input "Client" at bounding box center [180, 124] width 184 height 23
click at [224, 224] on span "Haircut - Creative Haircut (Wash & Blowdry Complimentary) (Female) (₹999)" at bounding box center [209, 246] width 70 height 75
select select "62714"
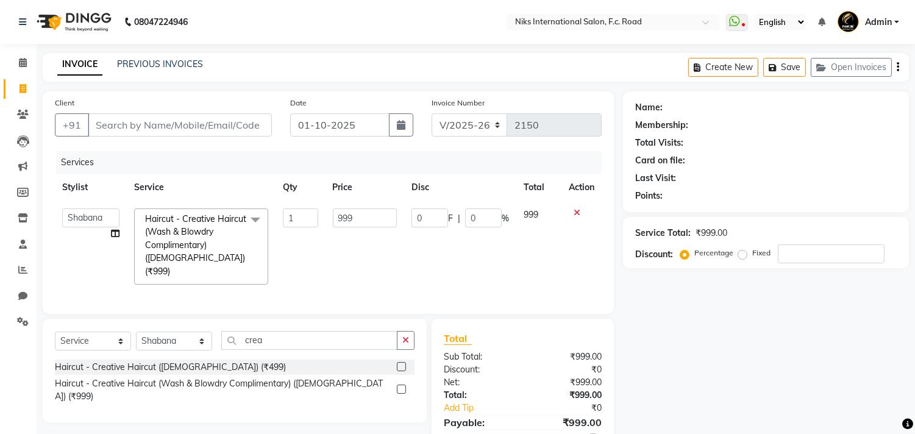
click at [224, 224] on span "Haircut - Creative Haircut (Wash & Blowdry Complimentary) (Female) (₹999)" at bounding box center [195, 244] width 101 height 63
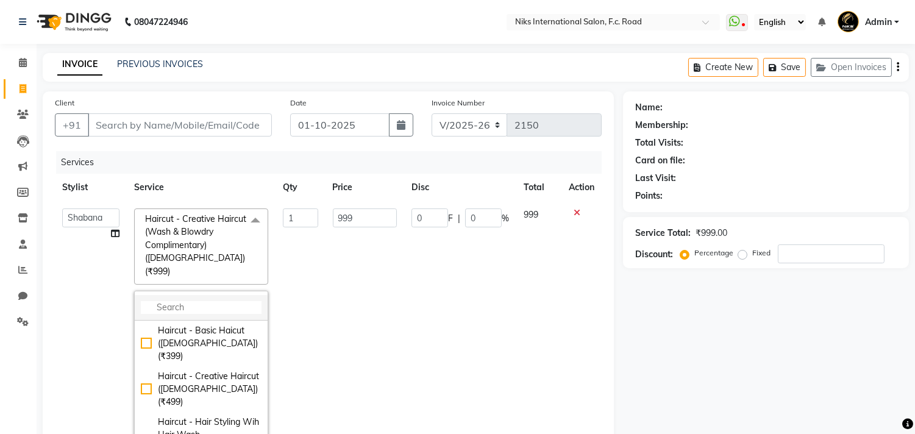
click at [211, 301] on input "multiselect-search" at bounding box center [201, 307] width 121 height 13
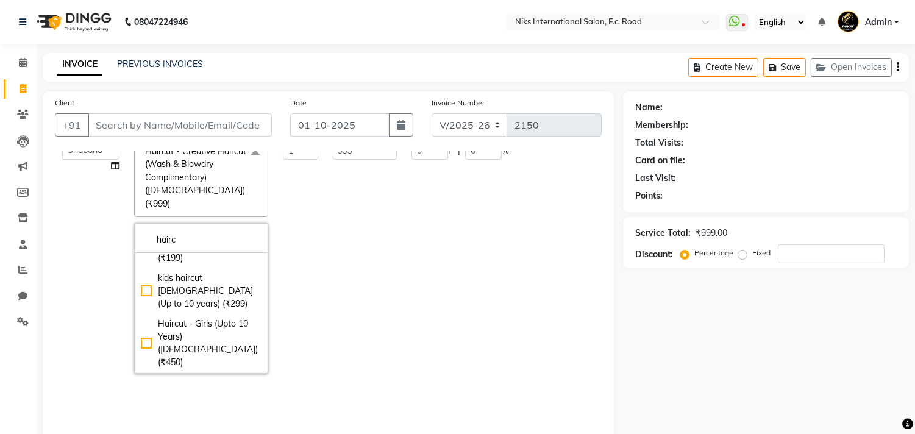
scroll to position [203, 0]
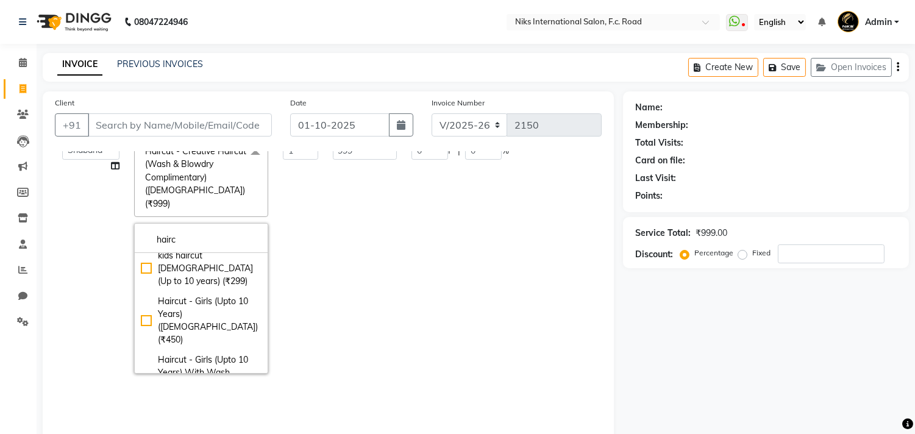
type input "hairc"
checkbox input "true"
checkbox input "false"
type input "794"
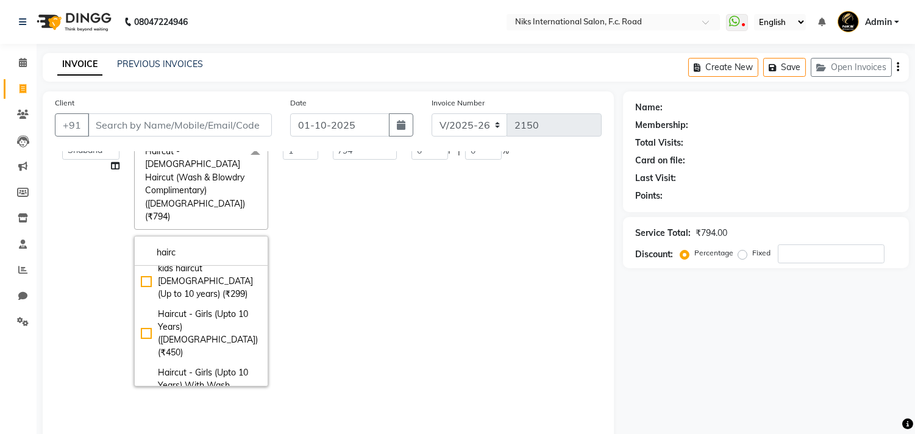
click at [325, 258] on td "794" at bounding box center [364, 263] width 79 height 260
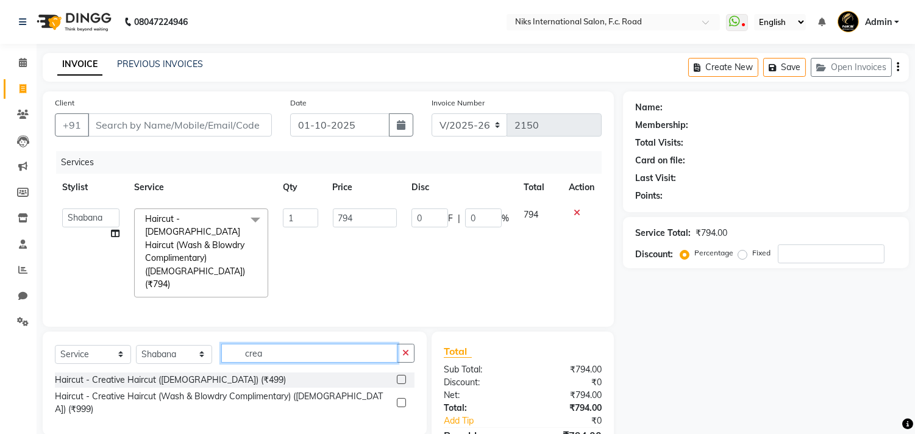
click at [258, 344] on input "crea" at bounding box center [309, 353] width 176 height 19
click at [281, 344] on input "crea" at bounding box center [309, 353] width 176 height 19
type input "c"
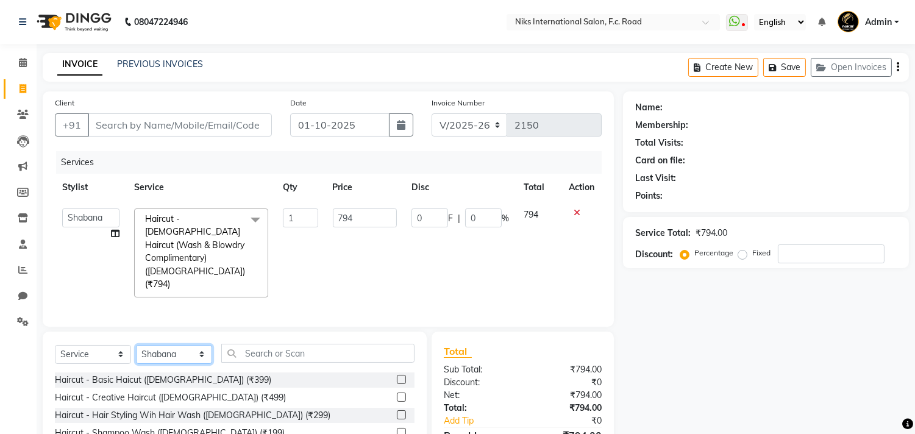
click at [191, 345] on select "Select Stylist Abhishek Amruta Bhagyashree CA Devkar Chandani FC Niks Ishika Ja…" at bounding box center [174, 354] width 76 height 19
select select "91744"
click at [136, 345] on select "Select Stylist Abhishek Amruta Bhagyashree CA Devkar Chandani FC Niks Ishika Ja…" at bounding box center [174, 354] width 76 height 19
click at [266, 344] on input "text" at bounding box center [317, 353] width 193 height 19
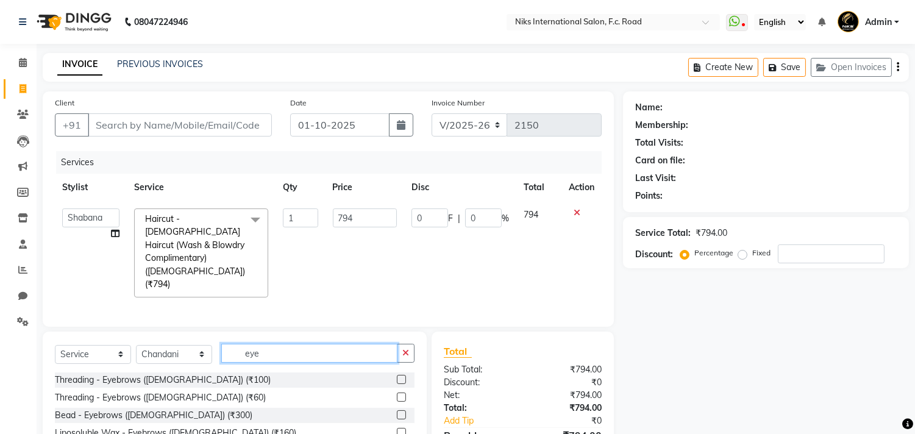
type input "eye"
click at [400, 392] on label at bounding box center [401, 396] width 9 height 9
click at [400, 394] on input "checkbox" at bounding box center [401, 398] width 8 height 8
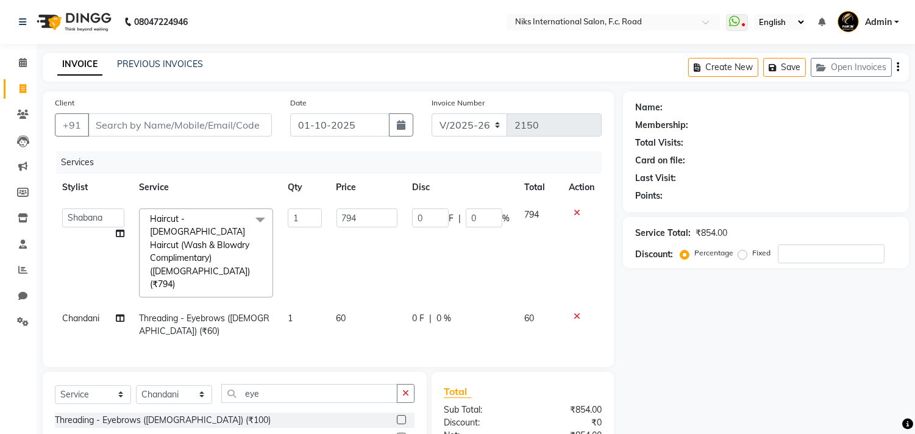
checkbox input "false"
click at [653, 350] on div "Name: Membership: Total Visits: Card on file: Last Visit: Points: Service Total…" at bounding box center [770, 321] width 295 height 460
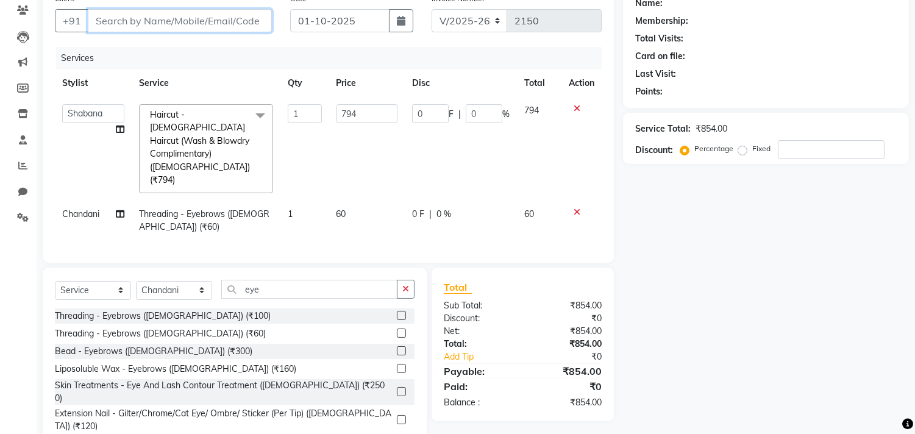
click at [211, 28] on input "Client" at bounding box center [180, 20] width 184 height 23
type input "a"
type input "0"
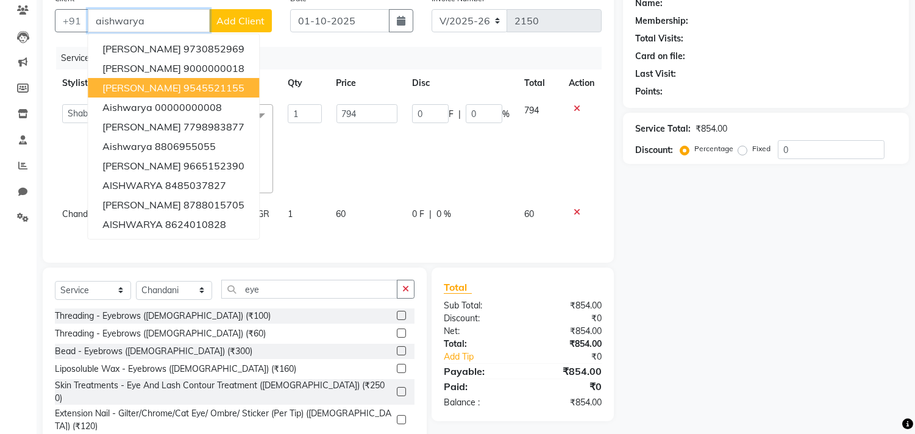
click at [229, 82] on ngb-highlight "9545521155" at bounding box center [213, 88] width 61 height 12
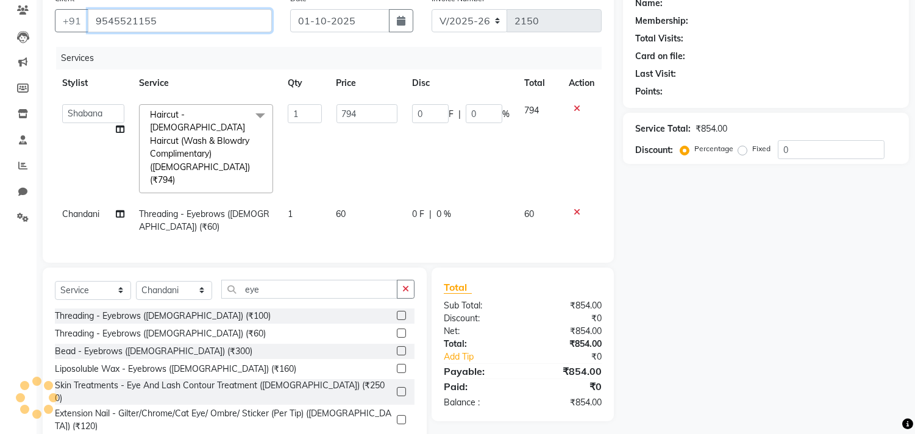
type input "9545521155"
type input "158.8"
type input "20"
select select "1: Object"
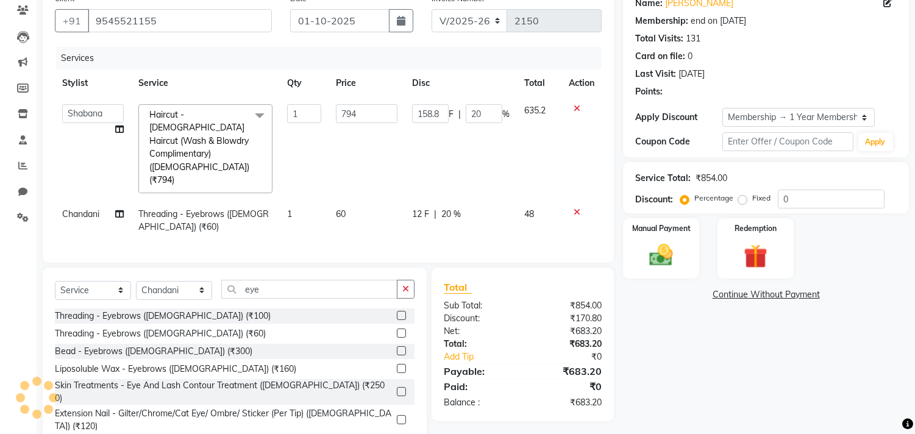
type input "20"
click at [672, 252] on img at bounding box center [661, 255] width 40 height 29
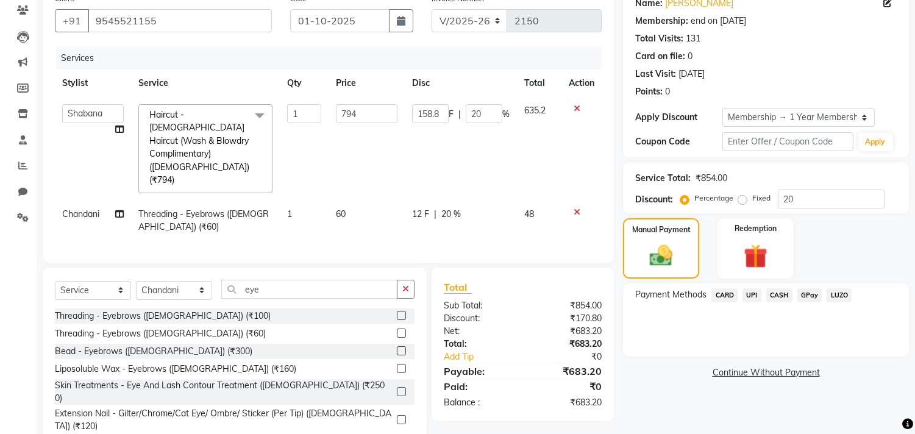
click at [750, 290] on span "UPI" at bounding box center [751, 295] width 19 height 14
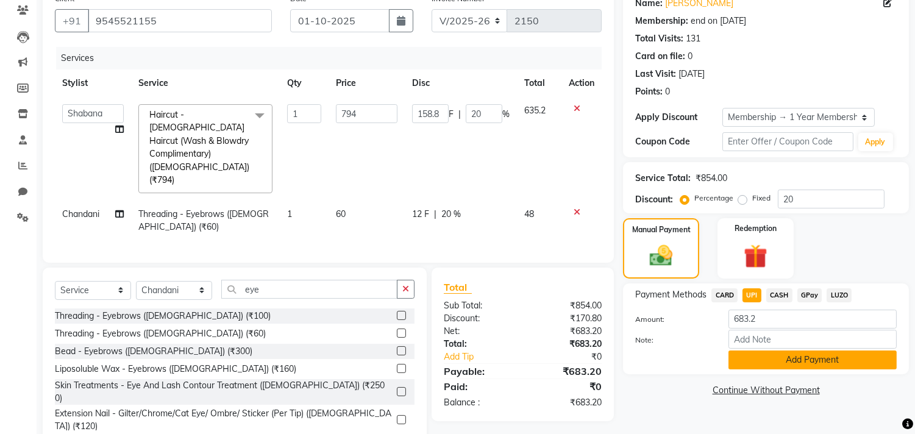
click at [777, 364] on button "Add Payment" at bounding box center [812, 359] width 168 height 19
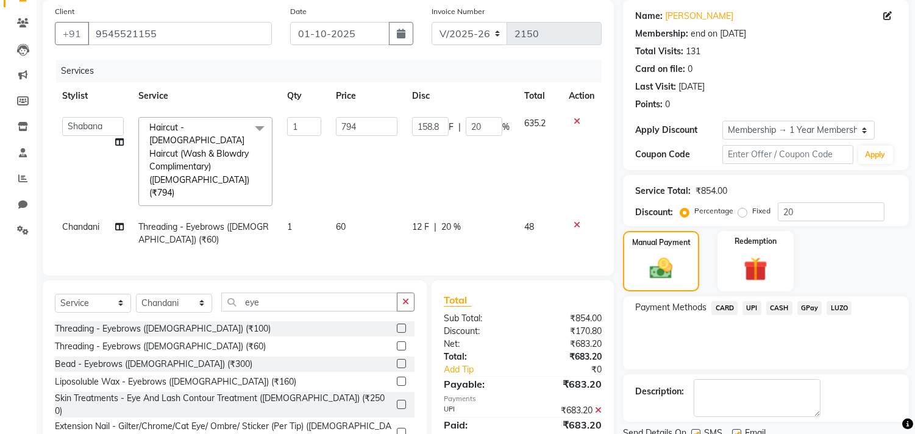
scroll to position [180, 0]
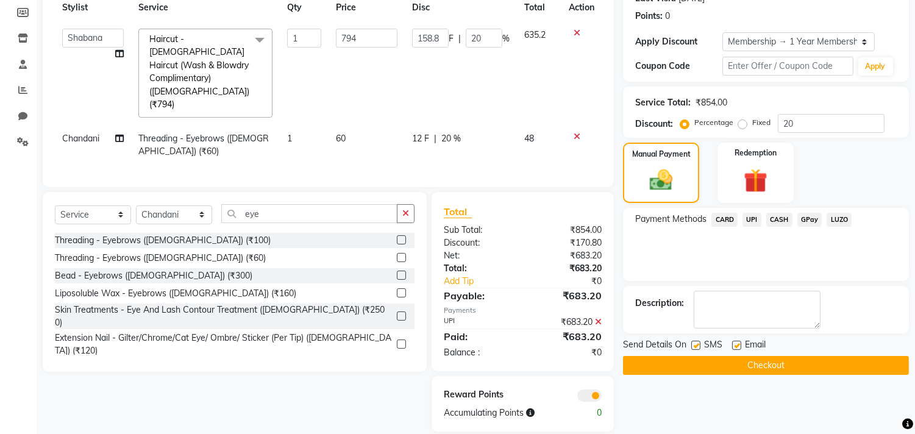
click at [742, 364] on button "Checkout" at bounding box center [766, 365] width 286 height 19
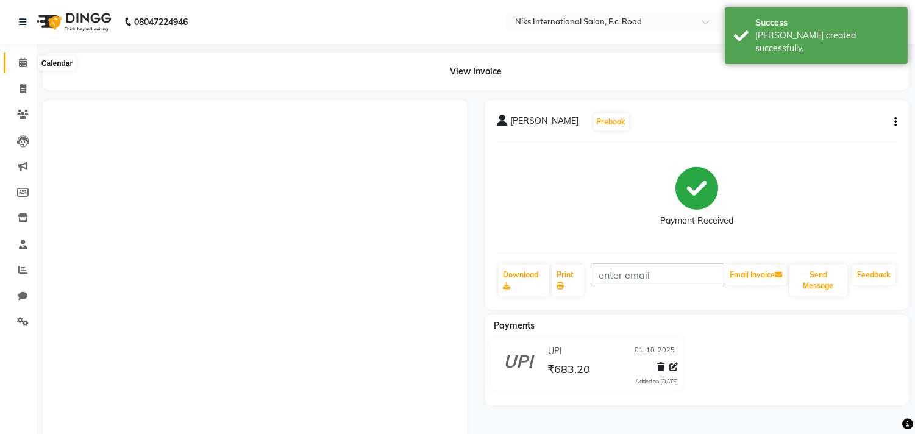
click at [23, 65] on icon at bounding box center [23, 62] width 8 height 9
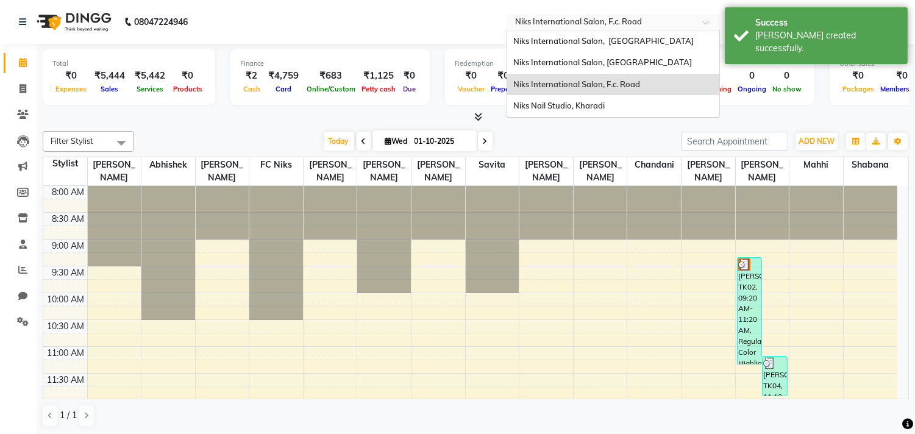
click at [658, 17] on input "text" at bounding box center [601, 23] width 177 height 12
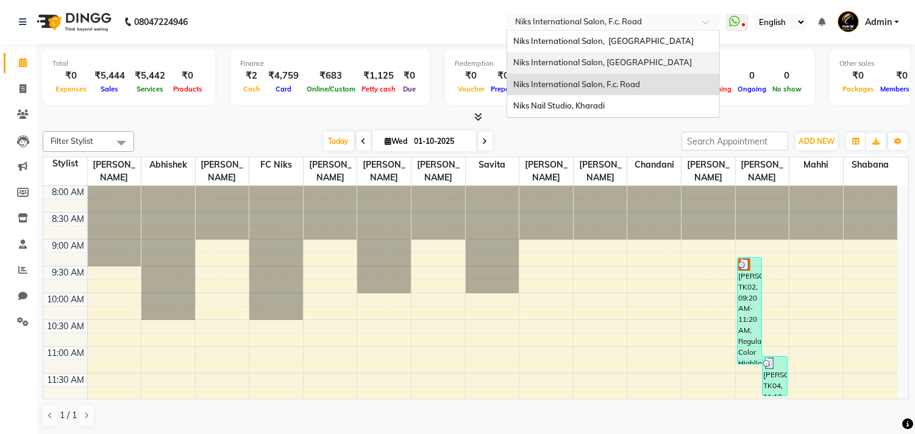
click at [610, 62] on span "Niks International Salon, Aundh" at bounding box center [602, 62] width 179 height 10
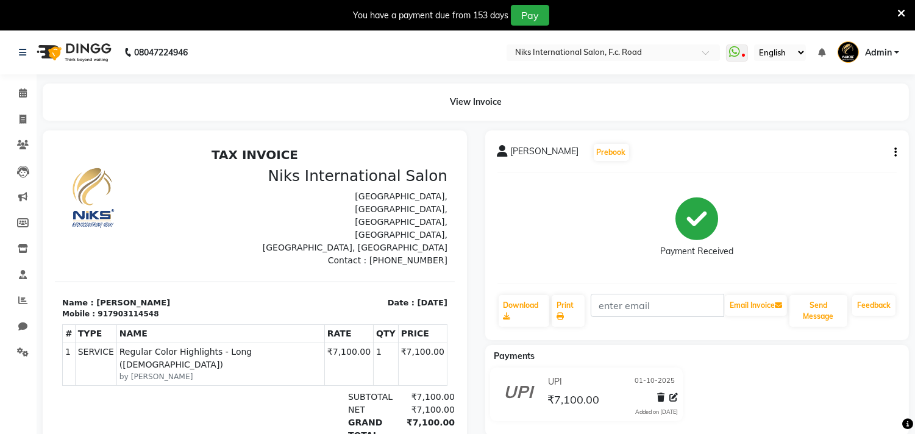
click at [903, 10] on icon at bounding box center [901, 13] width 8 height 11
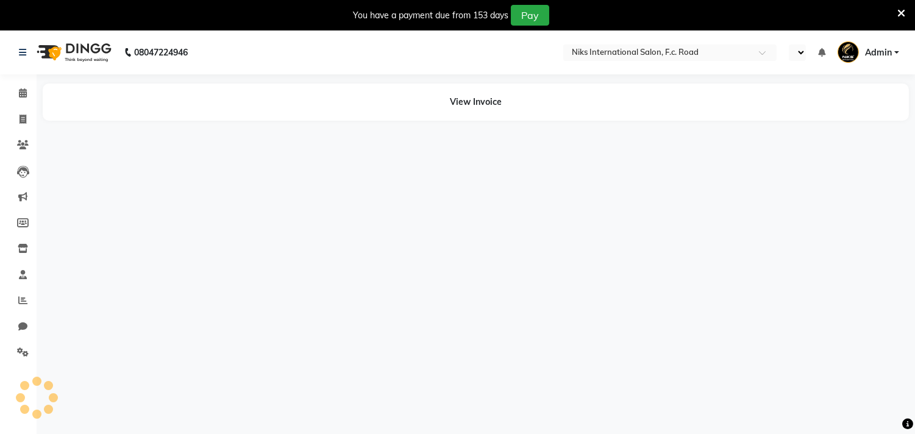
select select "en"
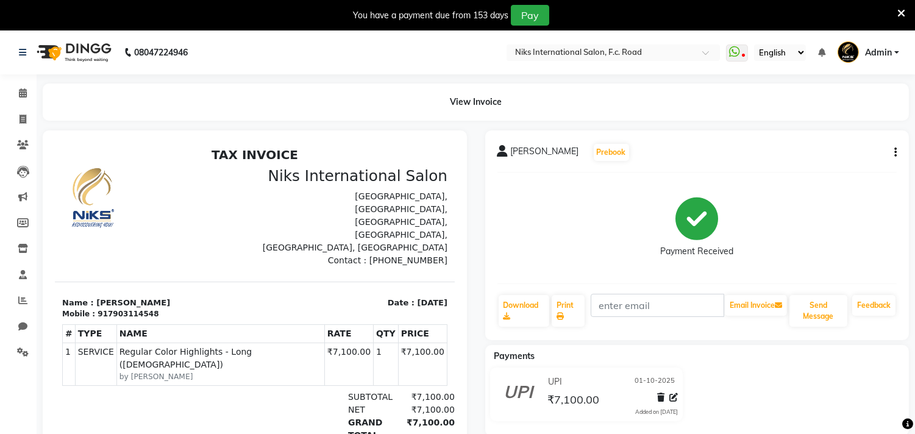
click at [894, 152] on icon "button" at bounding box center [895, 152] width 2 height 1
click at [826, 169] on div "Edit Invoice" at bounding box center [834, 167] width 83 height 15
select select "service"
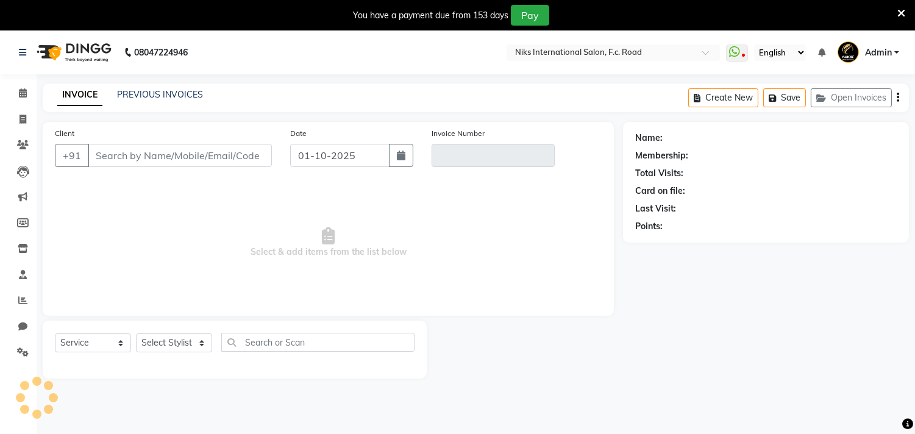
scroll to position [30, 0]
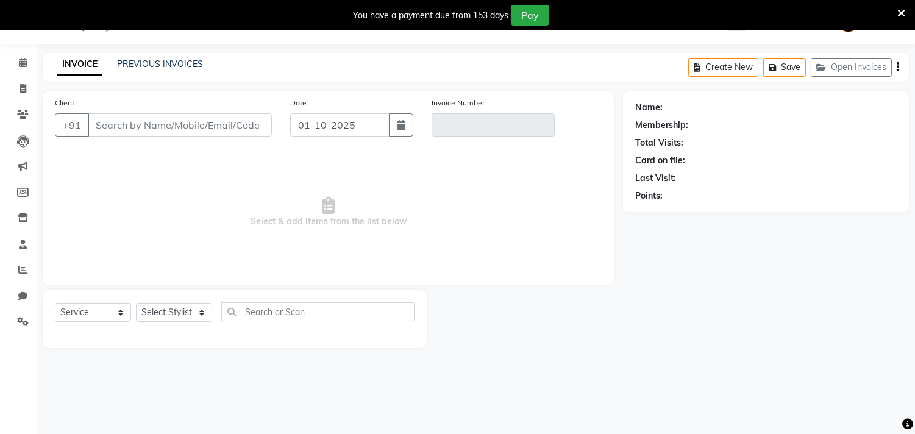
type input "7903114548"
type input "V/2025-26/2143"
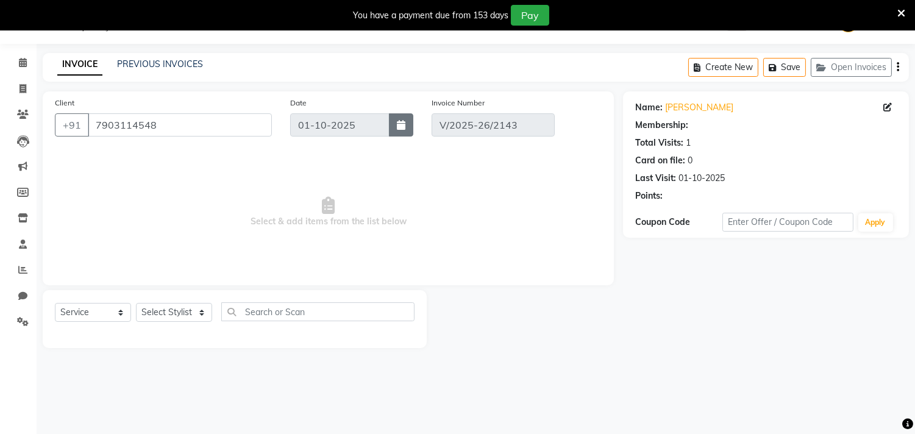
select select "select"
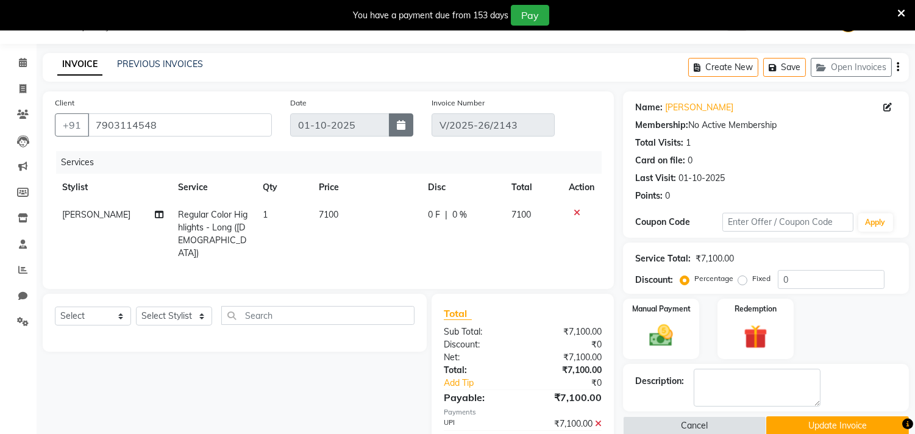
click at [402, 124] on icon "button" at bounding box center [401, 125] width 9 height 10
select select "10"
select select "2025"
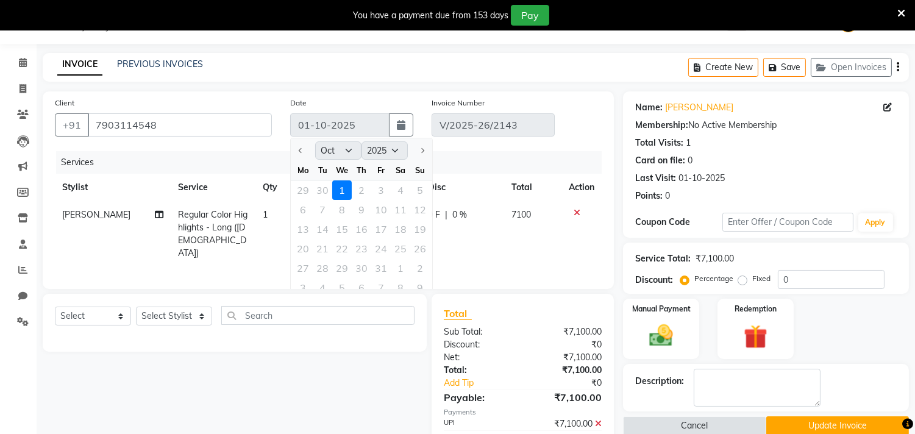
click at [324, 185] on div "29 30 1 2 3 4 5" at bounding box center [361, 190] width 141 height 20
click at [296, 143] on div at bounding box center [303, 151] width 24 height 20
click at [595, 254] on td at bounding box center [581, 234] width 40 height 66
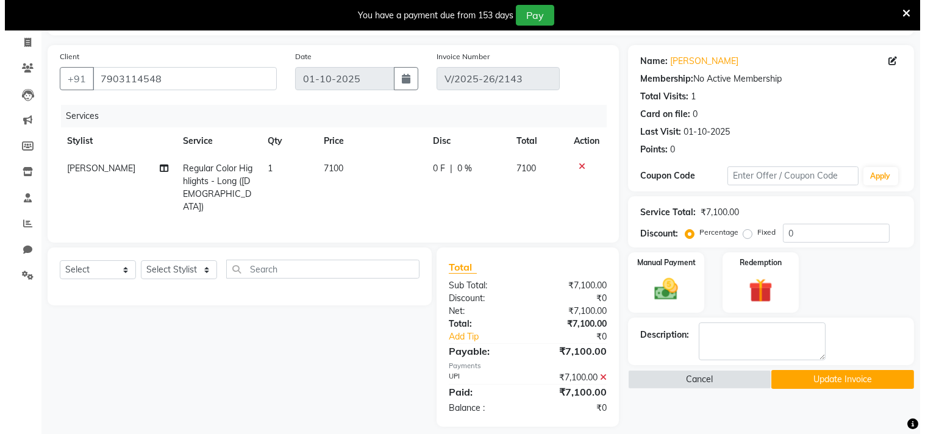
scroll to position [85, 0]
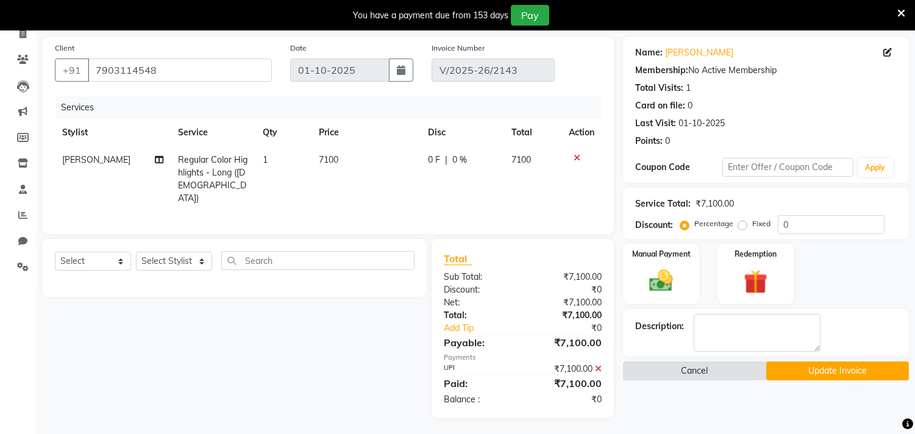
click at [679, 377] on button "Cancel" at bounding box center [694, 370] width 143 height 19
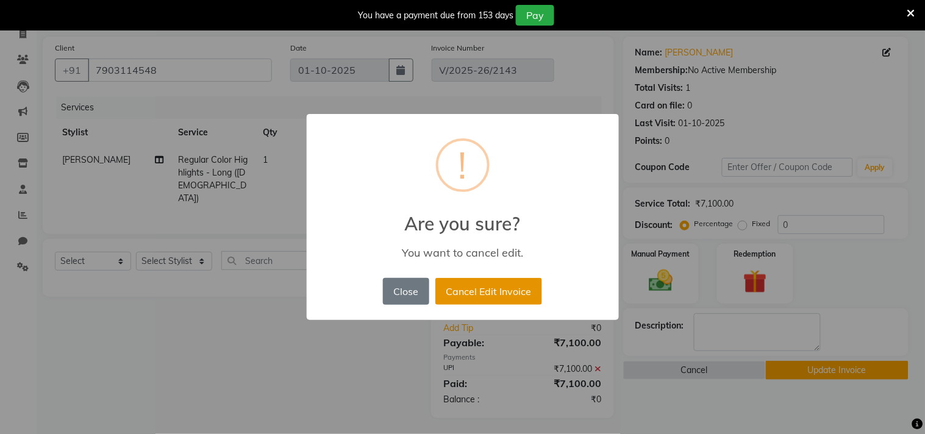
click at [522, 296] on button "Cancel Edit Invoice" at bounding box center [488, 291] width 107 height 27
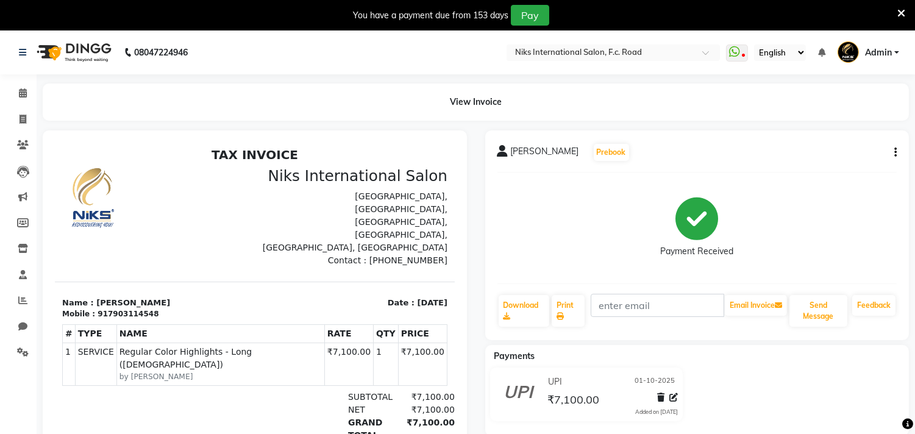
click at [895, 152] on icon "button" at bounding box center [895, 152] width 2 height 1
click at [805, 124] on div "Cancel Invoice" at bounding box center [834, 122] width 83 height 15
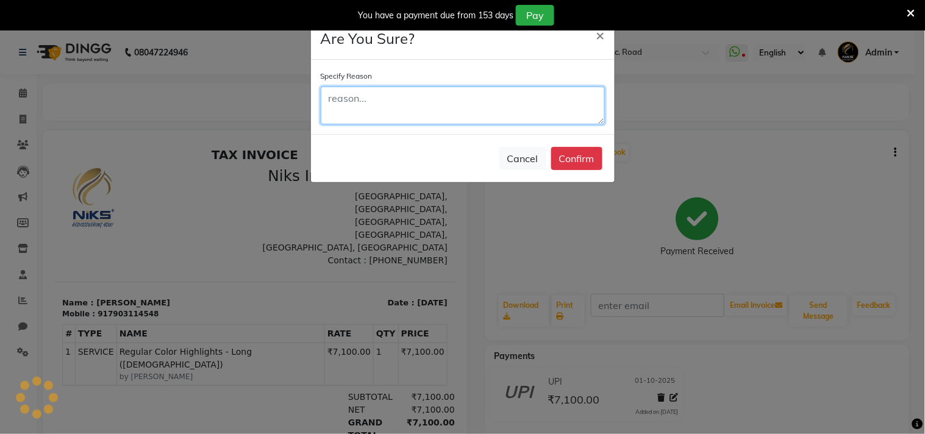
click at [404, 115] on textarea at bounding box center [463, 106] width 284 height 38
type textarea "wrong date"
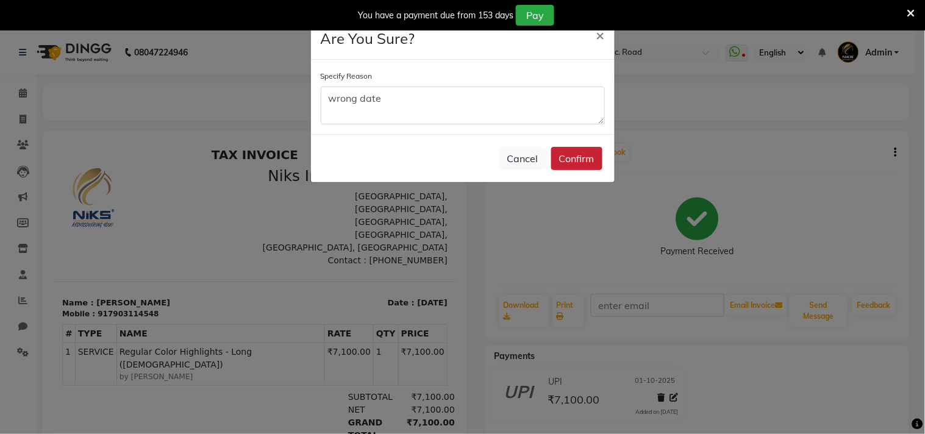
click at [573, 158] on button "Confirm" at bounding box center [576, 158] width 51 height 23
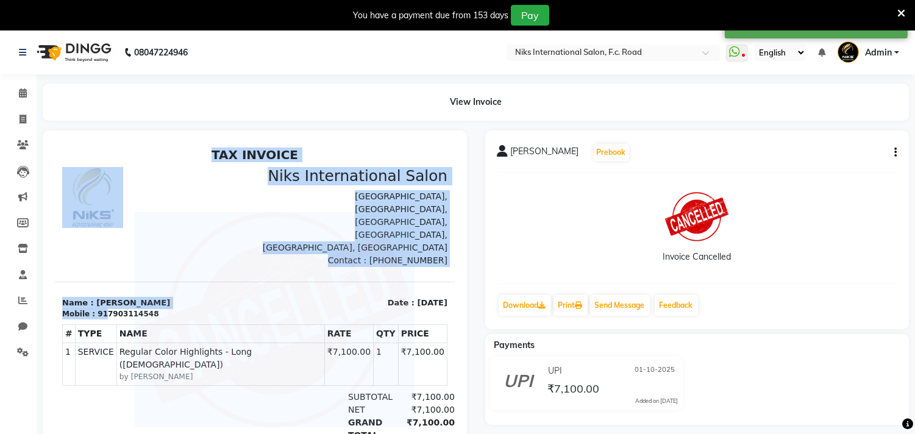
drag, startPoint x: 101, startPoint y: 302, endPoint x: 138, endPoint y: 304, distance: 37.8
click at [138, 304] on div "TAX INVOICE Niks International Salon Millenium Plaza, Shivaji Nagar, Fergusson …" at bounding box center [255, 334] width 400 height 374
click at [138, 304] on img at bounding box center [275, 318] width 280 height 215
click at [147, 295] on img at bounding box center [275, 318] width 280 height 215
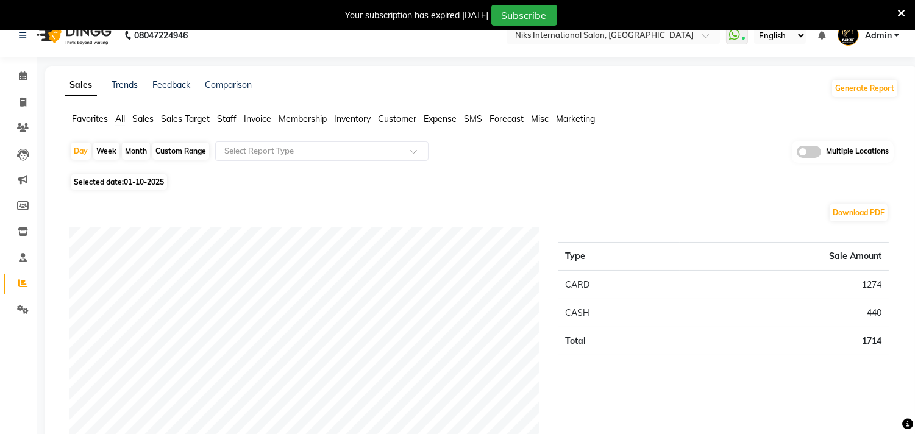
scroll to position [22, 0]
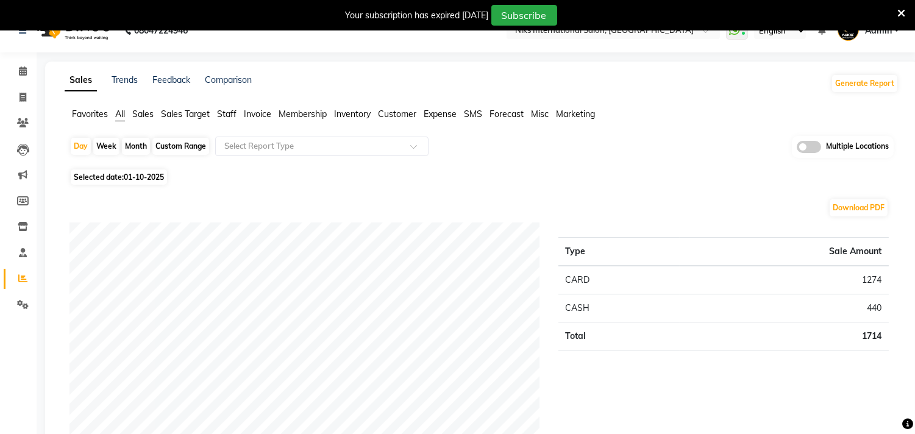
click at [139, 147] on div "Month" at bounding box center [136, 146] width 28 height 17
select select "10"
select select "2025"
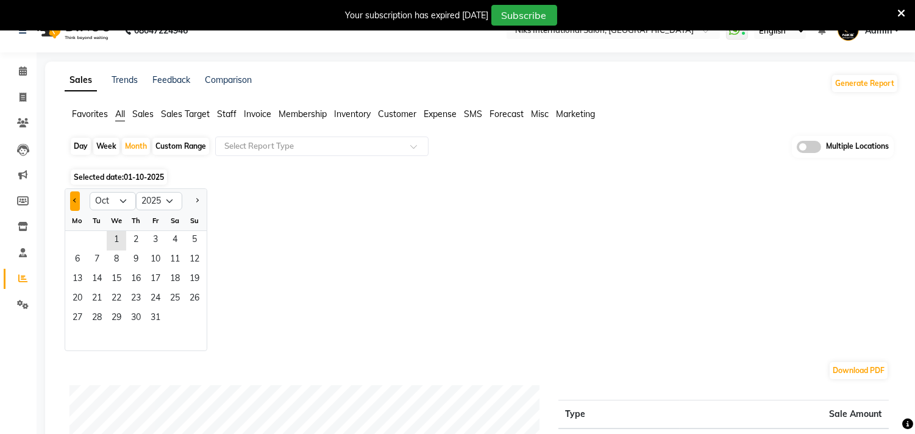
click at [71, 205] on button "Previous month" at bounding box center [75, 201] width 10 height 20
select select "9"
click at [77, 246] on span "1" at bounding box center [78, 241] width 20 height 20
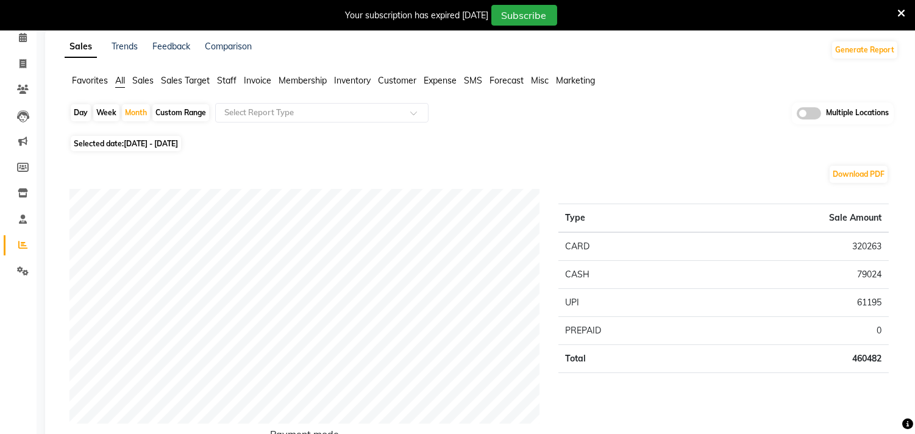
scroll to position [68, 0]
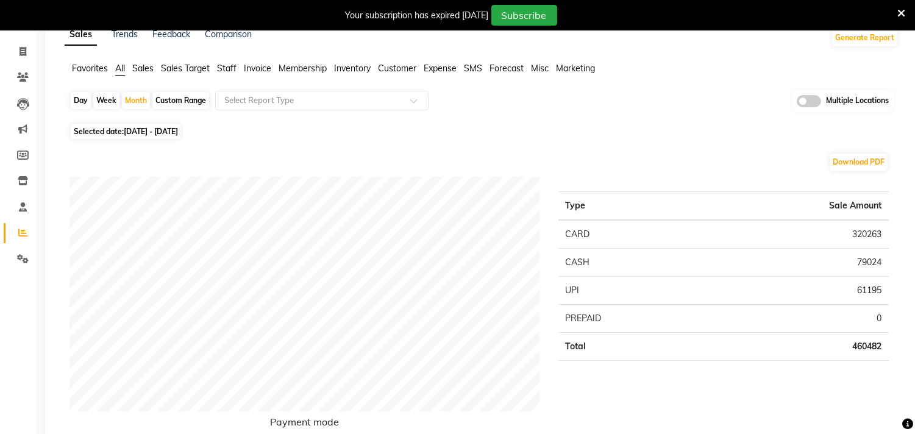
click at [226, 71] on span "Staff" at bounding box center [227, 68] width 20 height 11
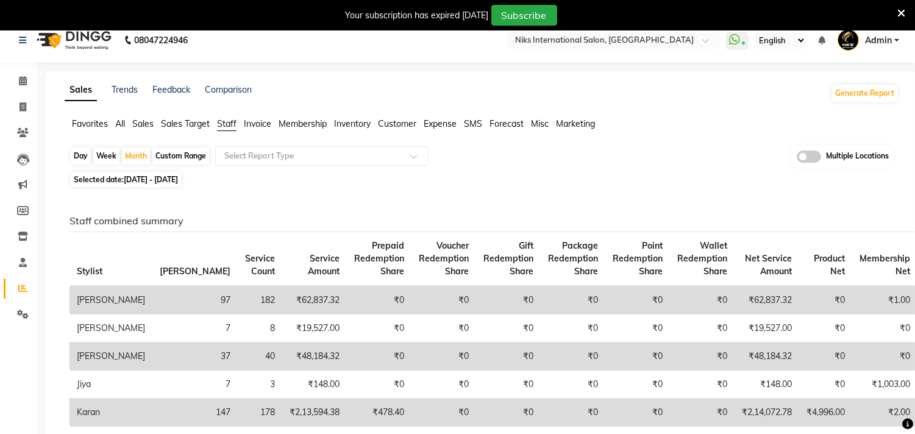
scroll to position [0, 0]
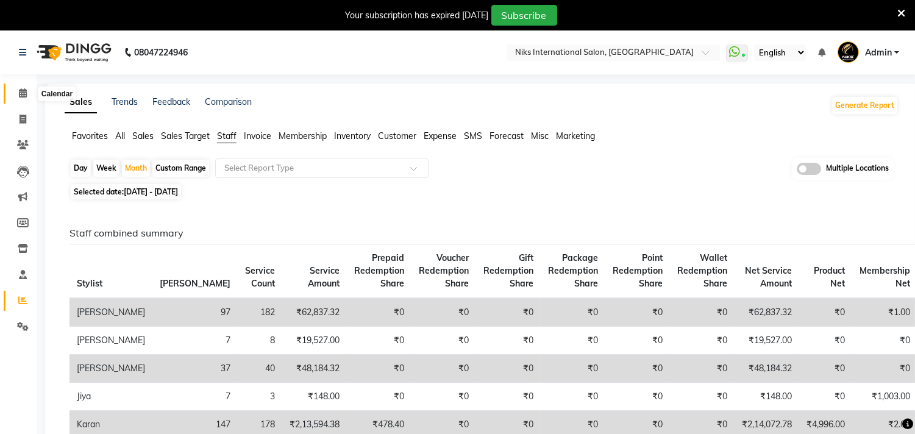
click at [20, 93] on icon at bounding box center [23, 92] width 8 height 9
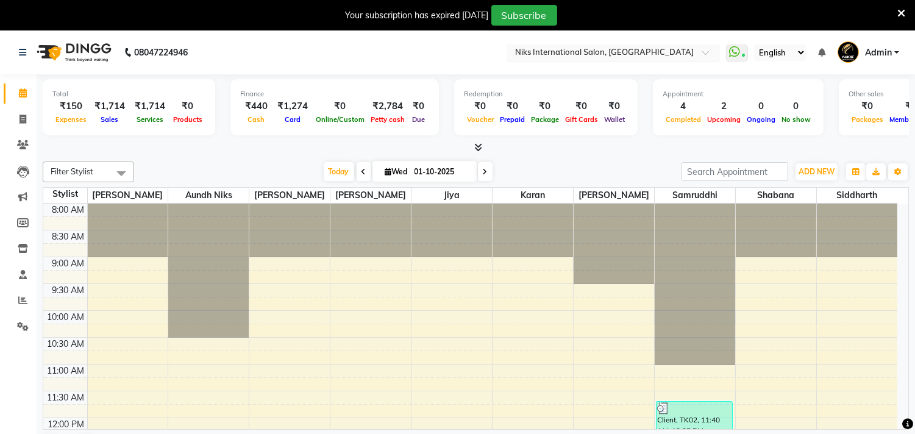
click at [574, 57] on input "text" at bounding box center [601, 54] width 177 height 12
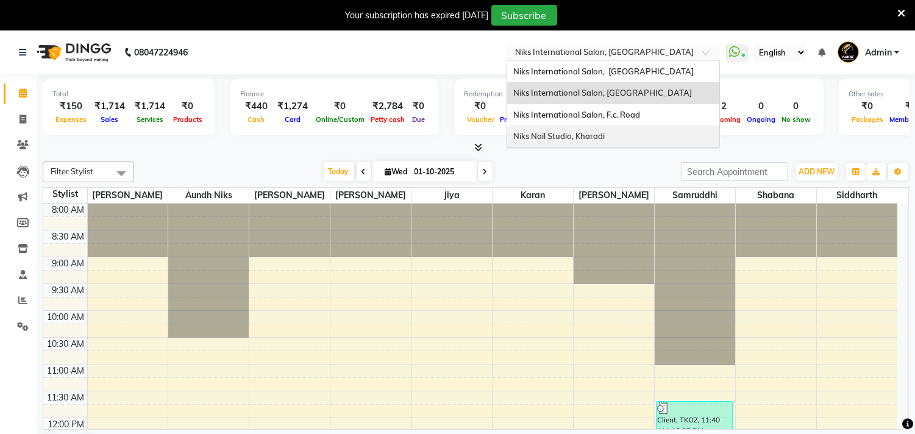
click at [588, 141] on div "Niks Nail Studio, Kharadi" at bounding box center [613, 137] width 212 height 22
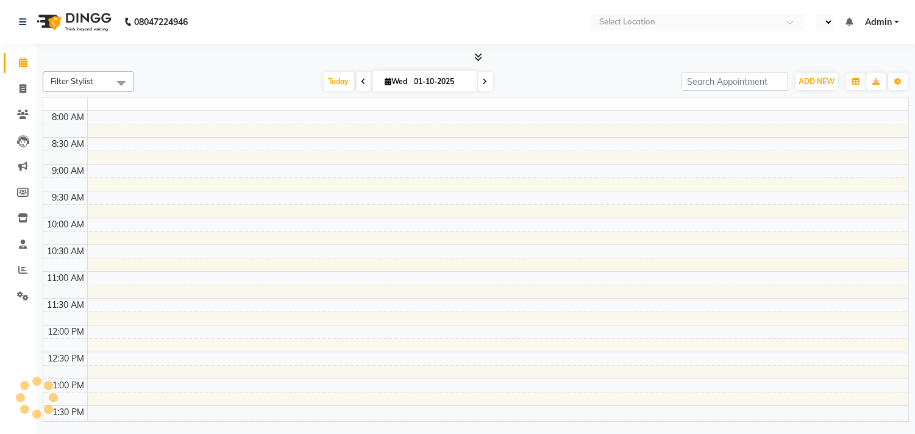
select select "en"
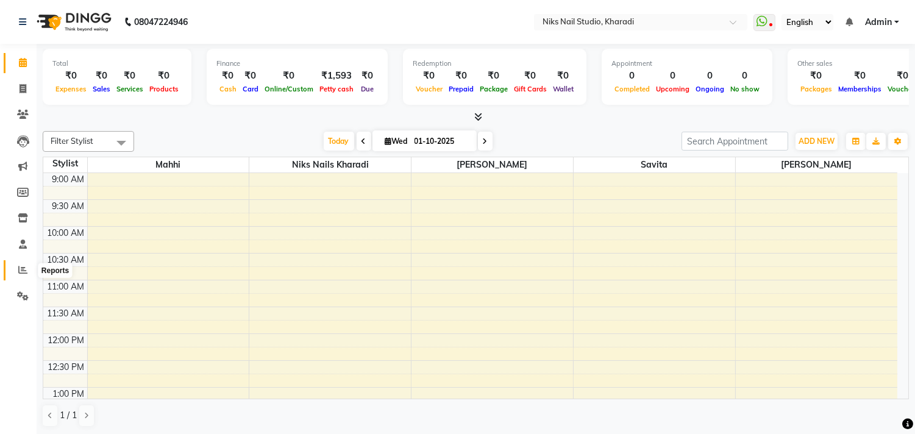
click at [23, 274] on icon at bounding box center [22, 269] width 9 height 9
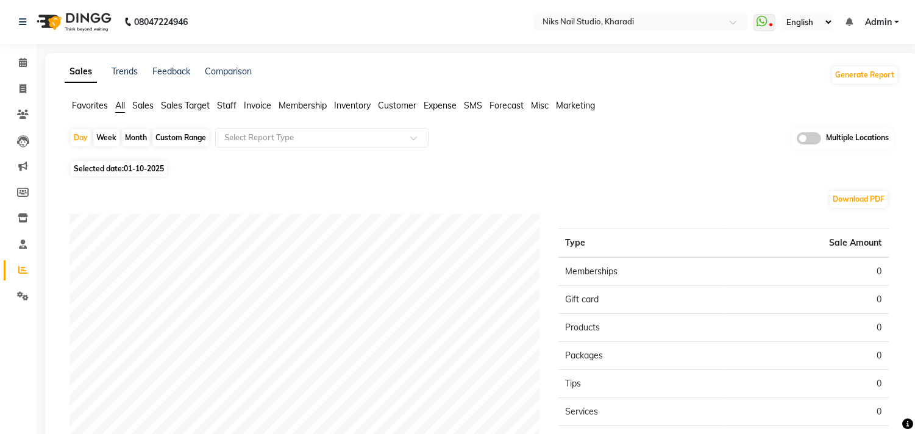
click at [132, 138] on div "Month" at bounding box center [136, 137] width 28 height 17
select select "10"
select select "2025"
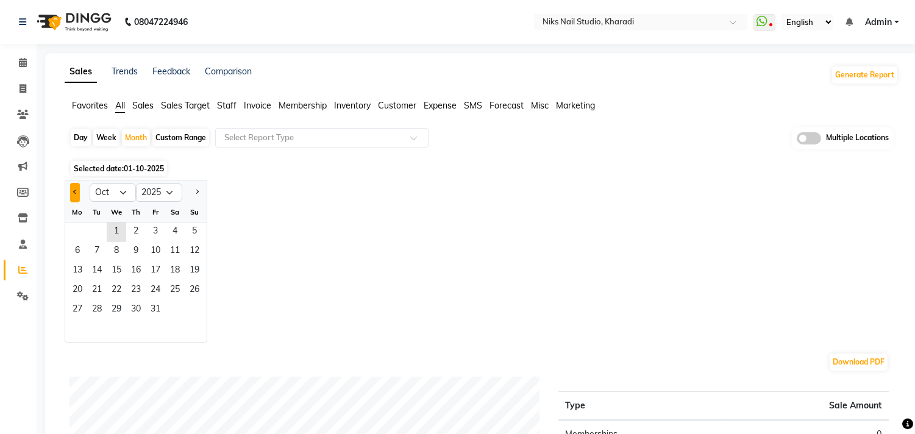
click at [70, 191] on button "Previous month" at bounding box center [75, 193] width 10 height 20
select select "9"
click at [83, 224] on span "1" at bounding box center [78, 232] width 20 height 20
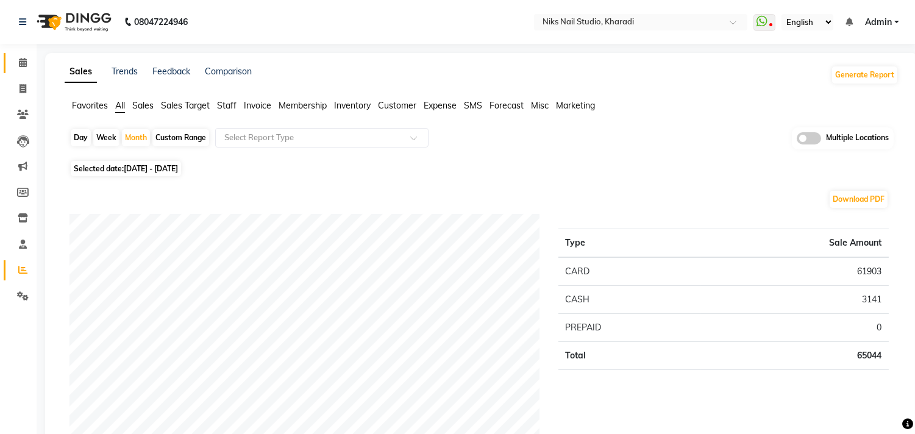
click at [25, 65] on icon at bounding box center [23, 62] width 8 height 9
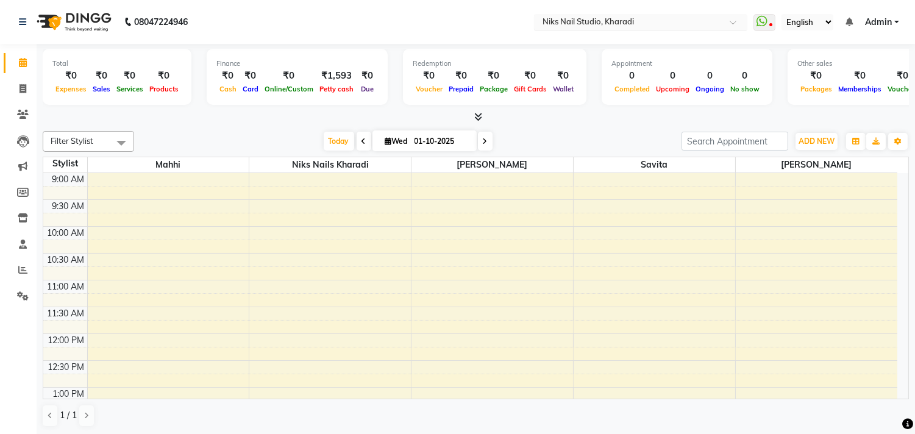
click at [619, 20] on input "text" at bounding box center [628, 23] width 177 height 12
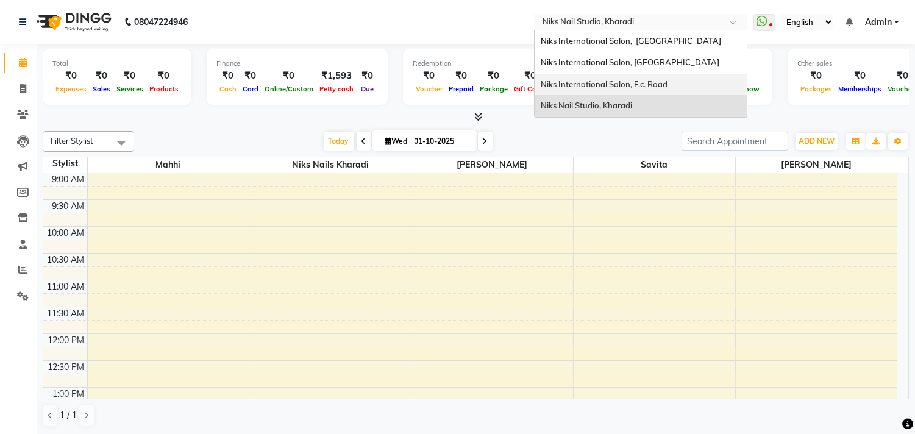
click at [617, 83] on span "Niks International Salon, F.c. Road" at bounding box center [604, 84] width 127 height 10
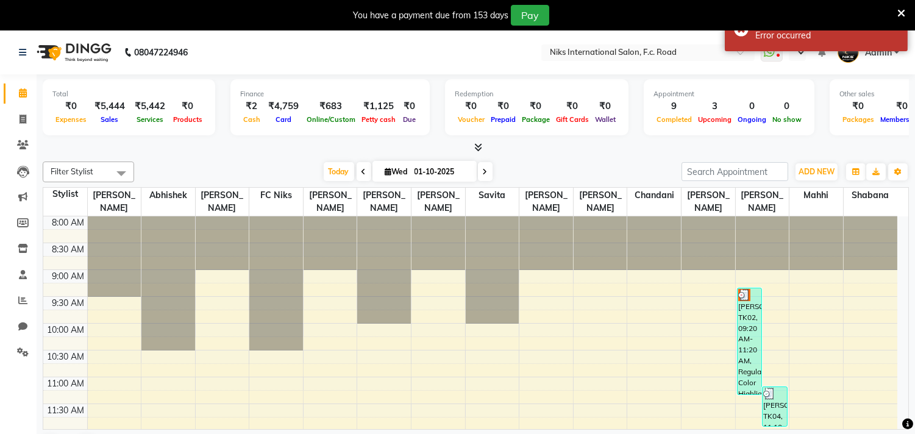
click at [898, 8] on icon at bounding box center [901, 13] width 8 height 11
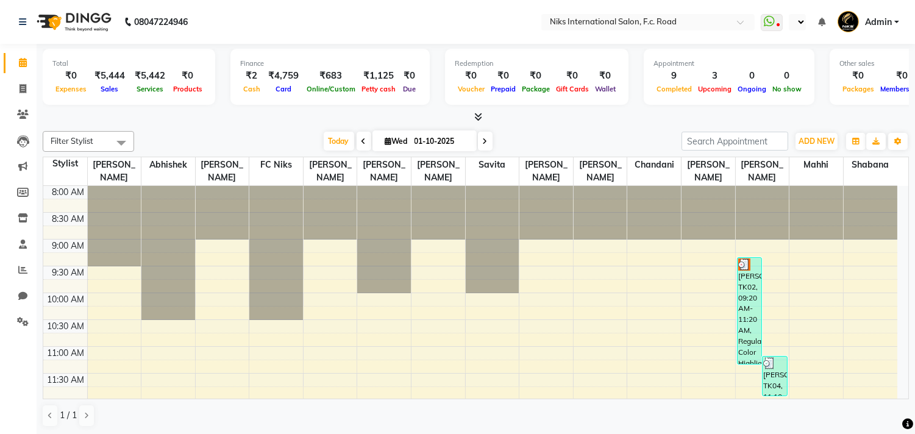
click at [882, 23] on span "Admin" at bounding box center [878, 22] width 27 height 13
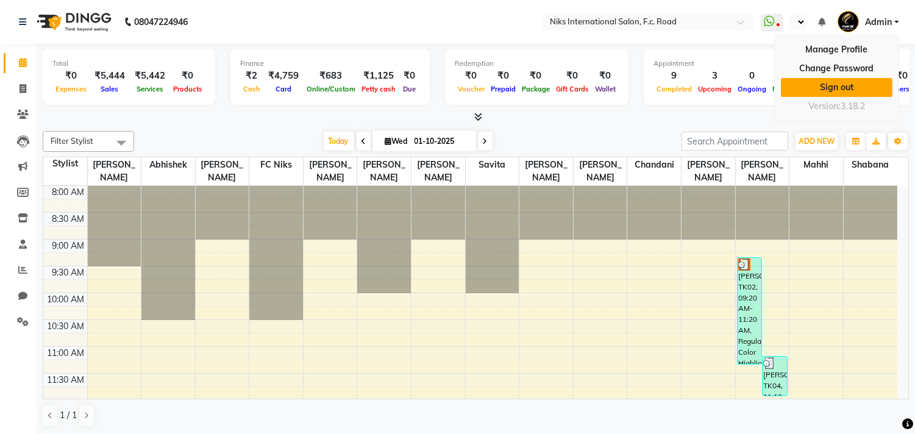
click at [851, 83] on link "Sign out" at bounding box center [837, 87] width 112 height 19
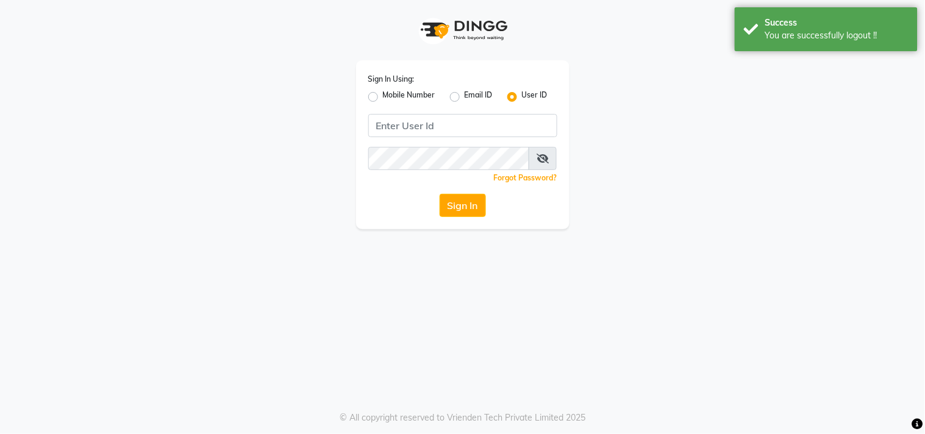
click at [391, 91] on label "Mobile Number" at bounding box center [409, 97] width 52 height 15
click at [391, 91] on input "Mobile Number" at bounding box center [387, 94] width 8 height 8
radio input "true"
radio input "false"
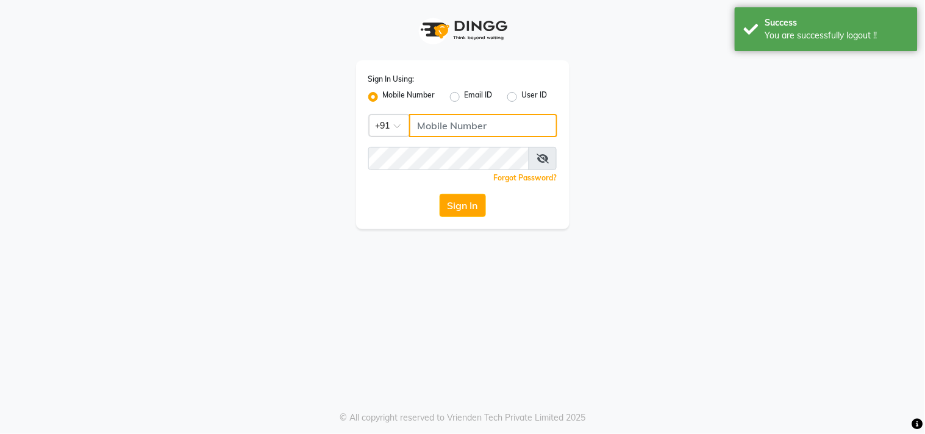
click at [436, 114] on input "Username" at bounding box center [483, 125] width 148 height 23
type input "8530086780"
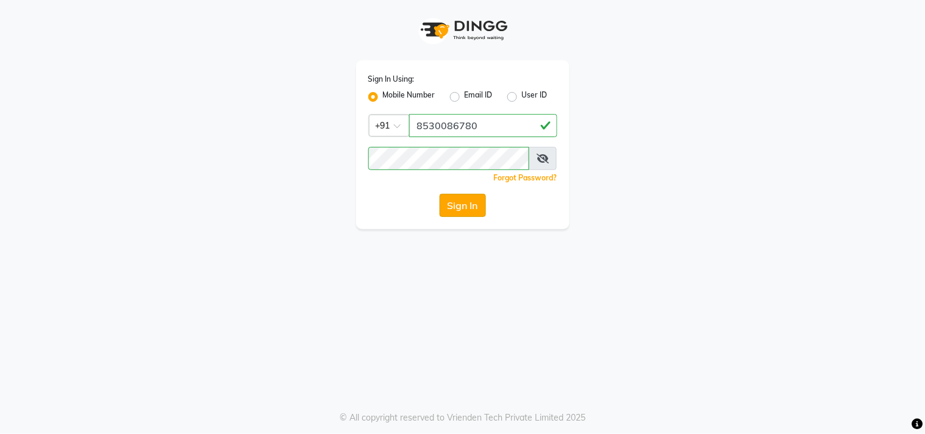
click at [464, 207] on button "Sign In" at bounding box center [462, 205] width 46 height 23
